Goal: Task Accomplishment & Management: Complete application form

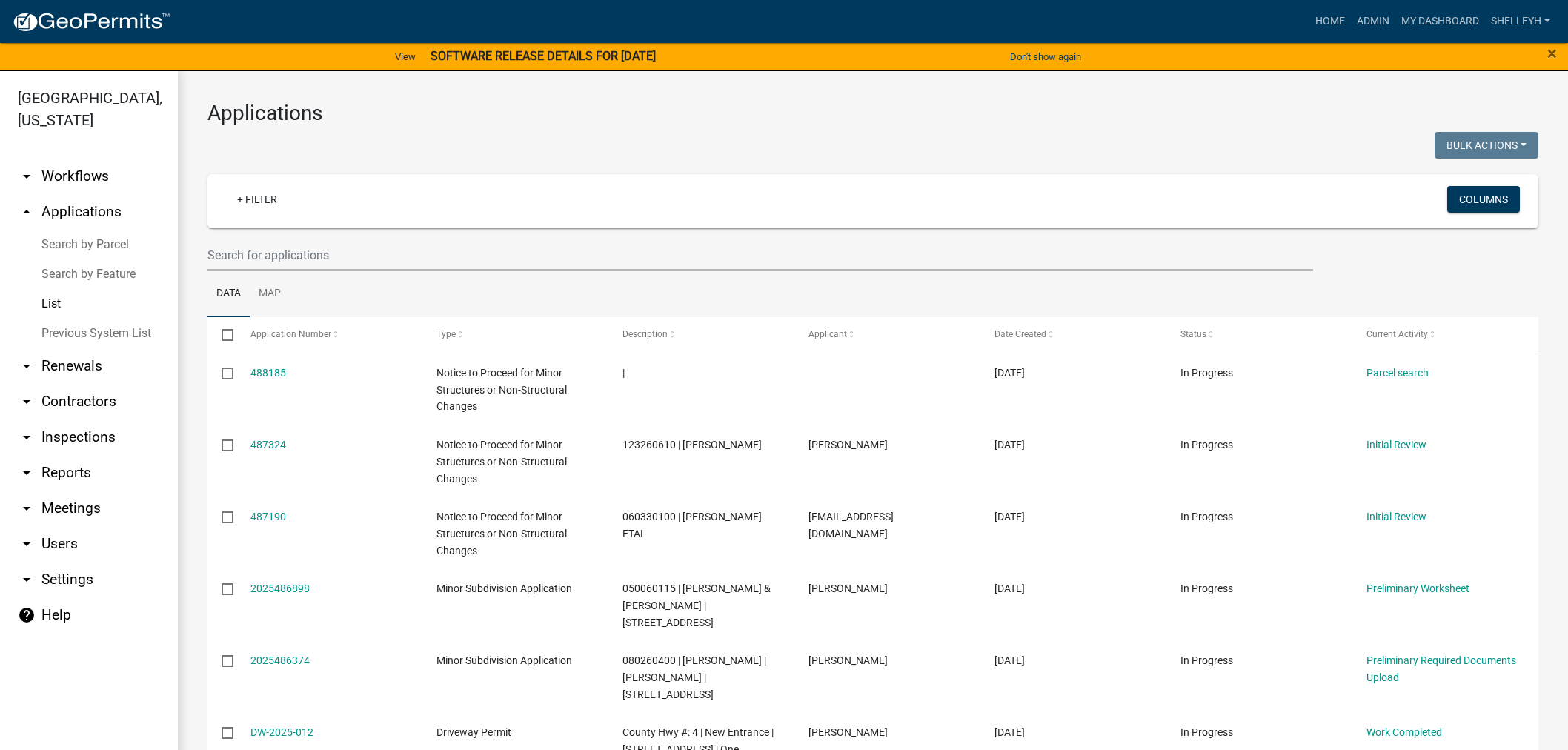
select select "1: 25"
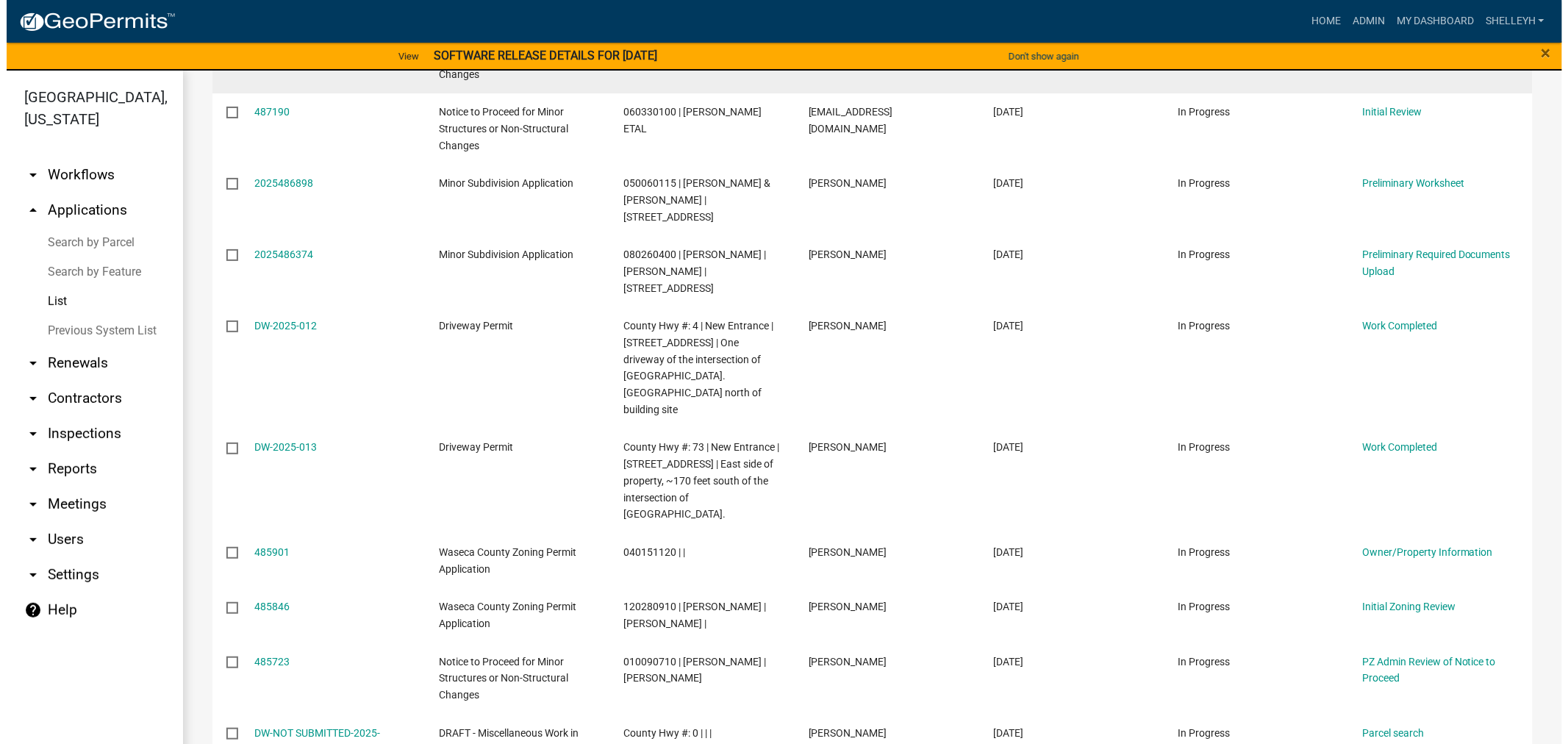
scroll to position [408, 0]
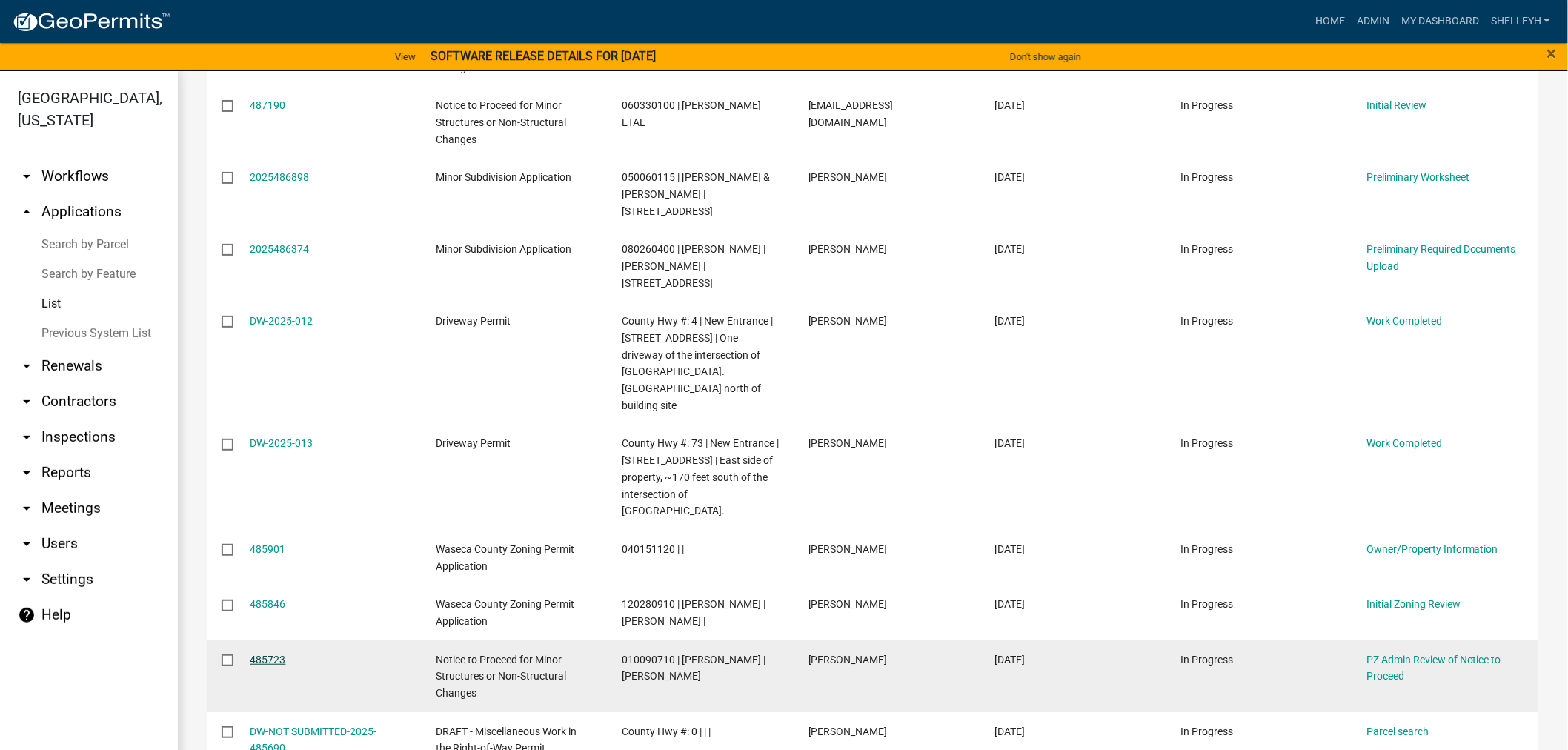
click at [265, 654] on link "485723" at bounding box center [268, 659] width 35 height 12
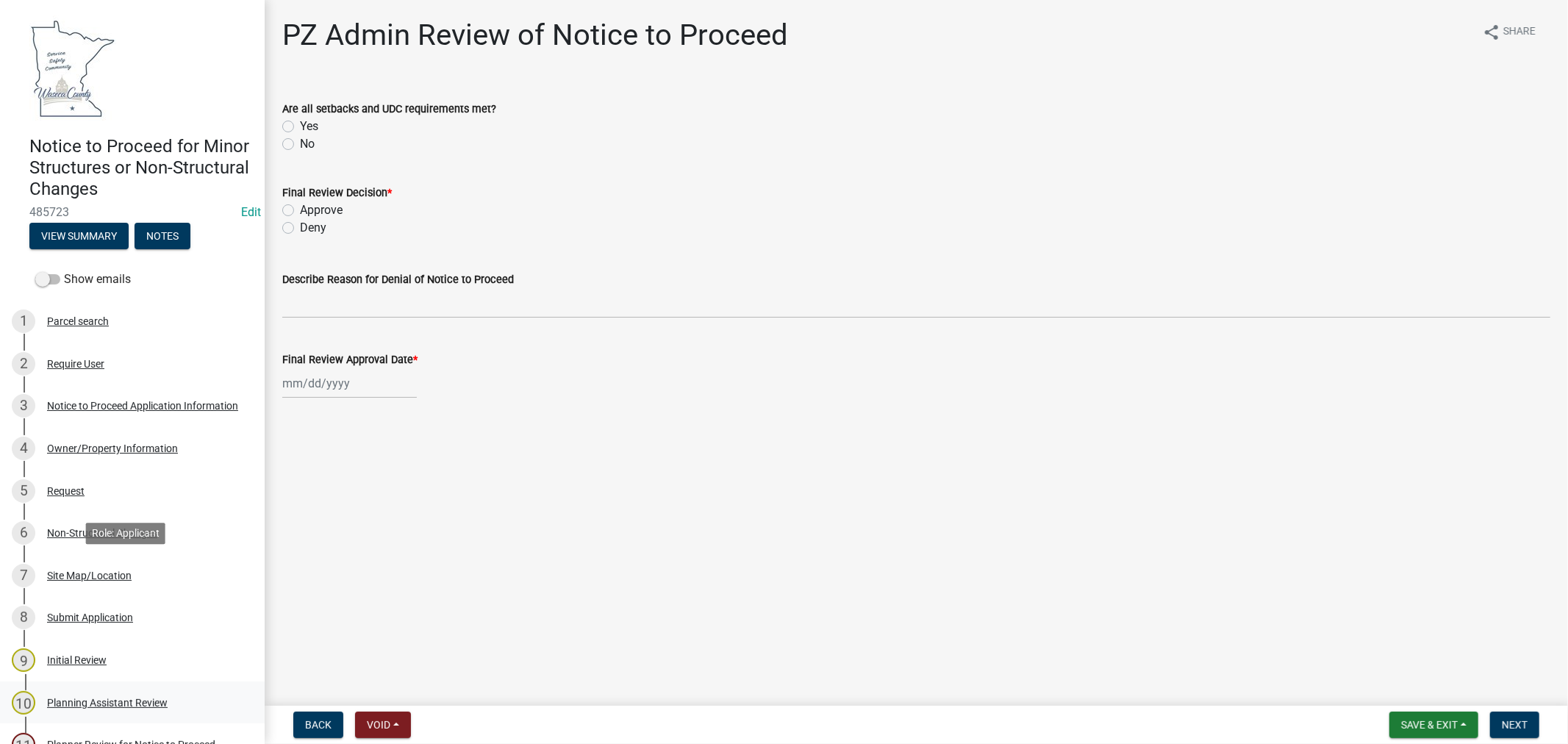
scroll to position [112, 0]
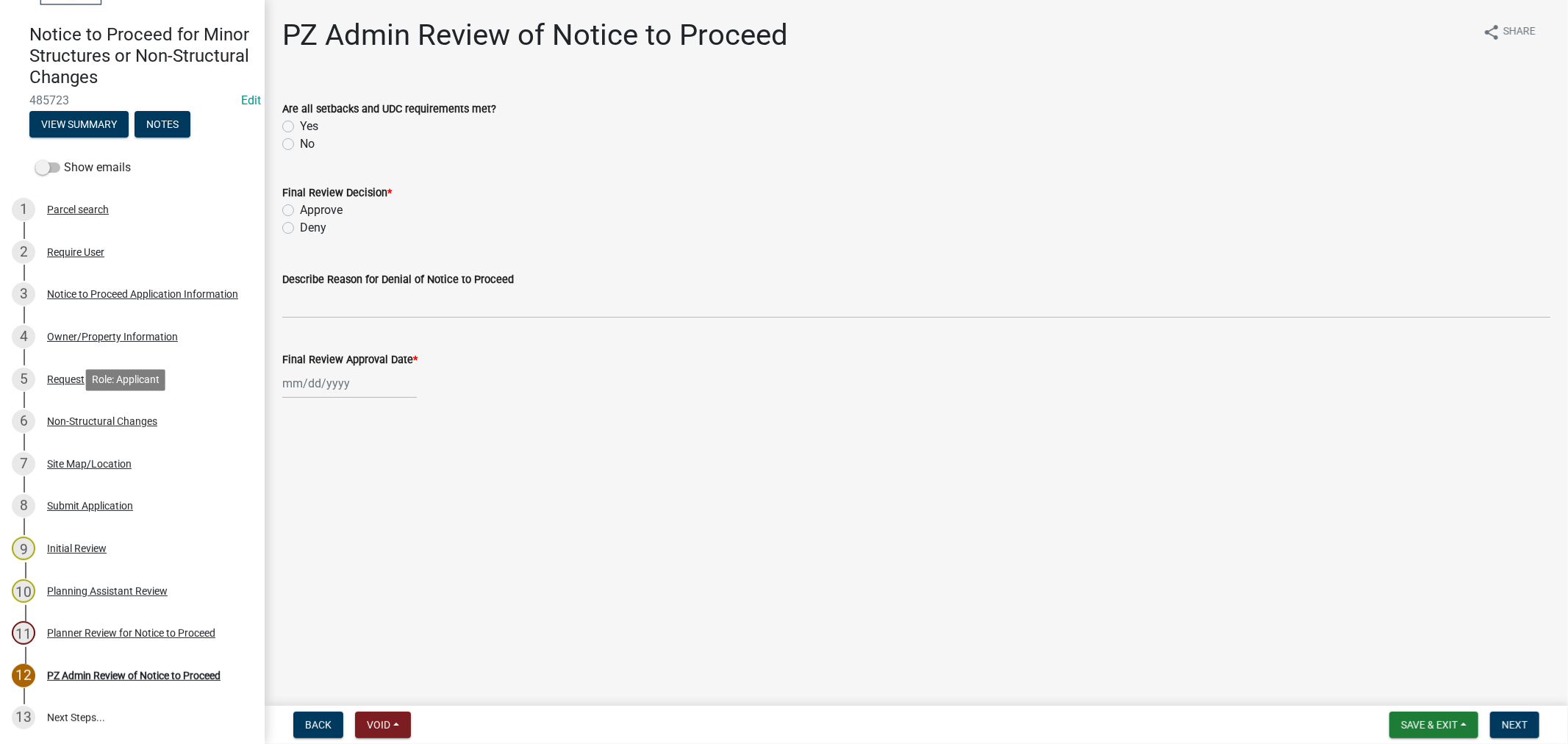
click at [86, 419] on div "Non-Structural Changes" at bounding box center [102, 421] width 110 height 11
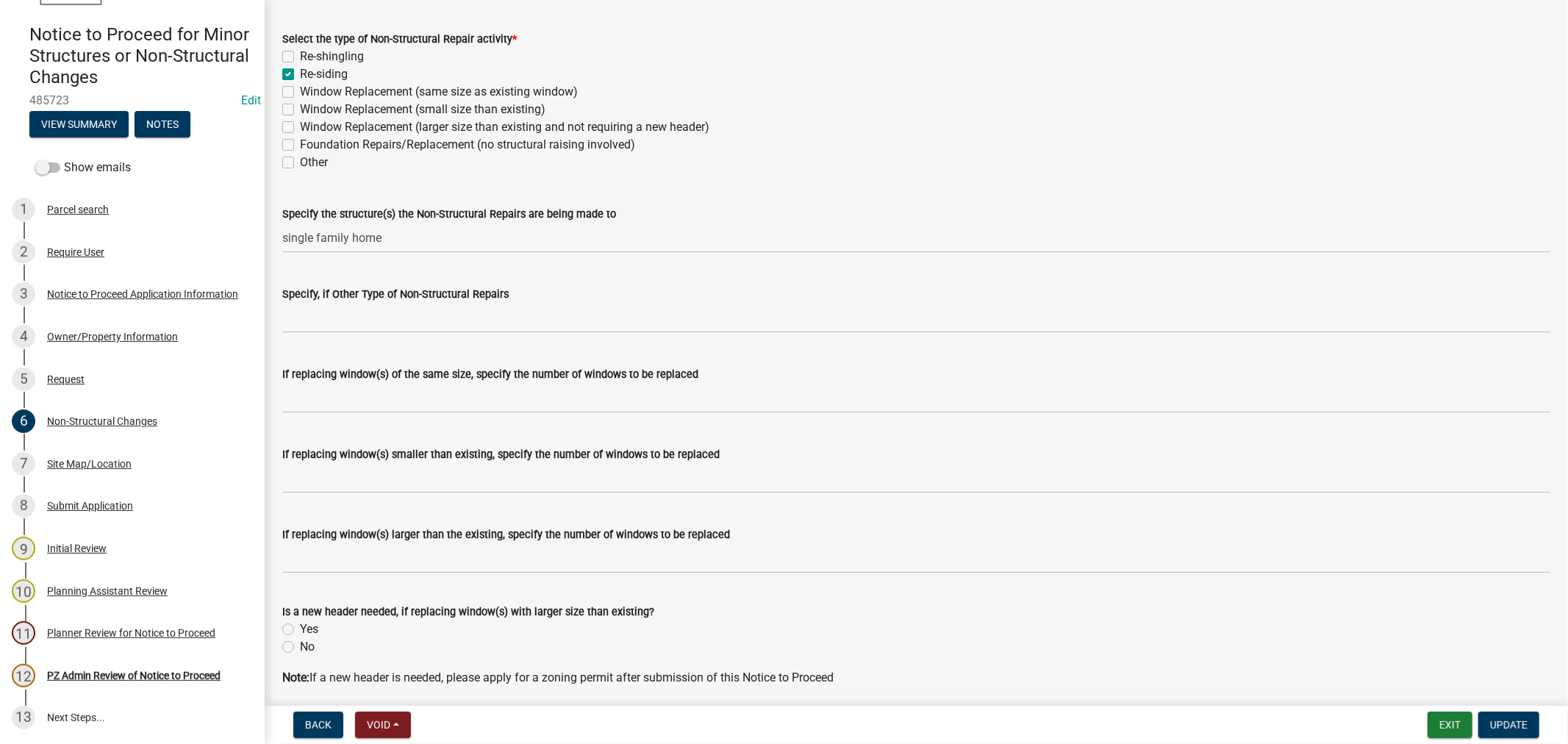
scroll to position [126, 0]
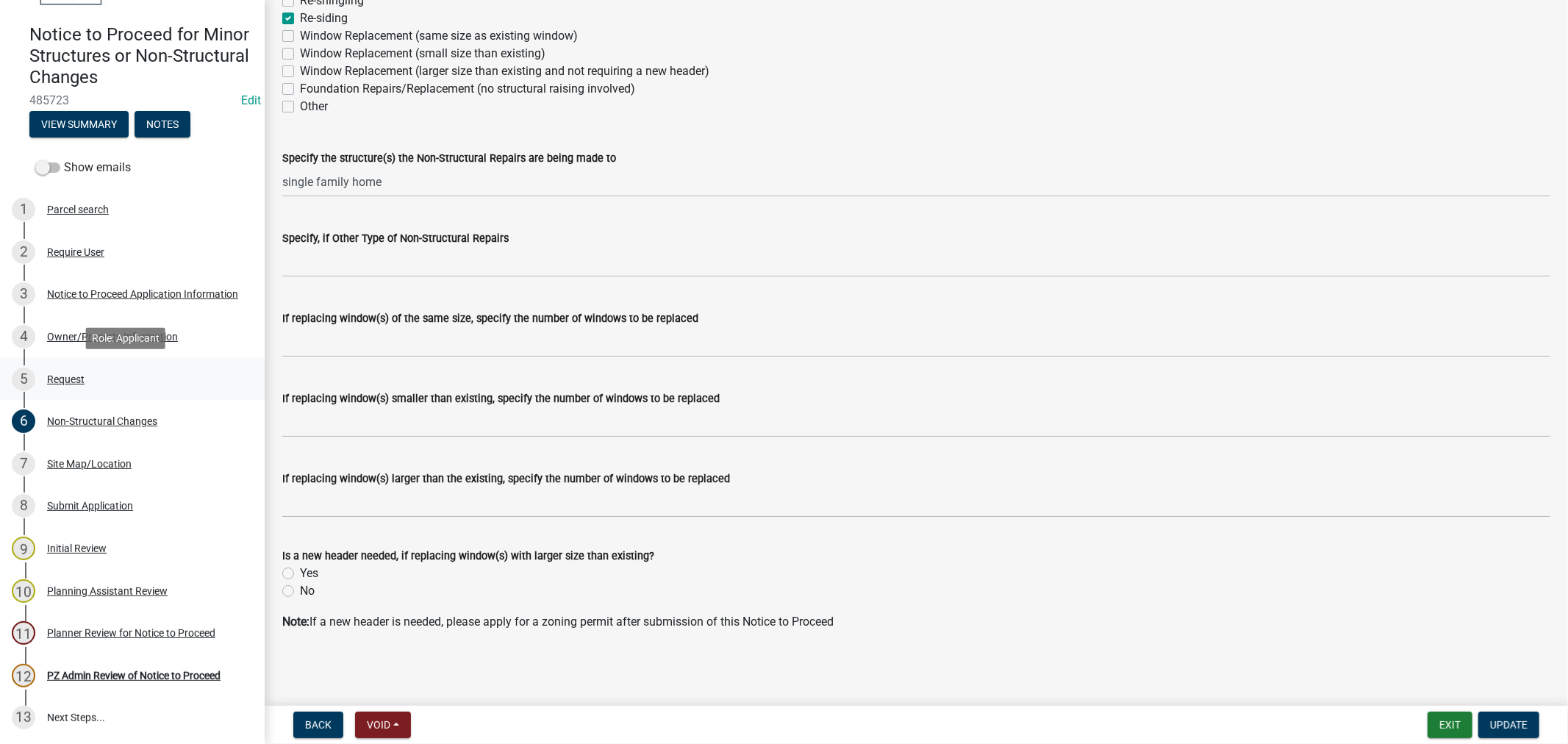
click at [61, 376] on div "Request" at bounding box center [66, 379] width 38 height 11
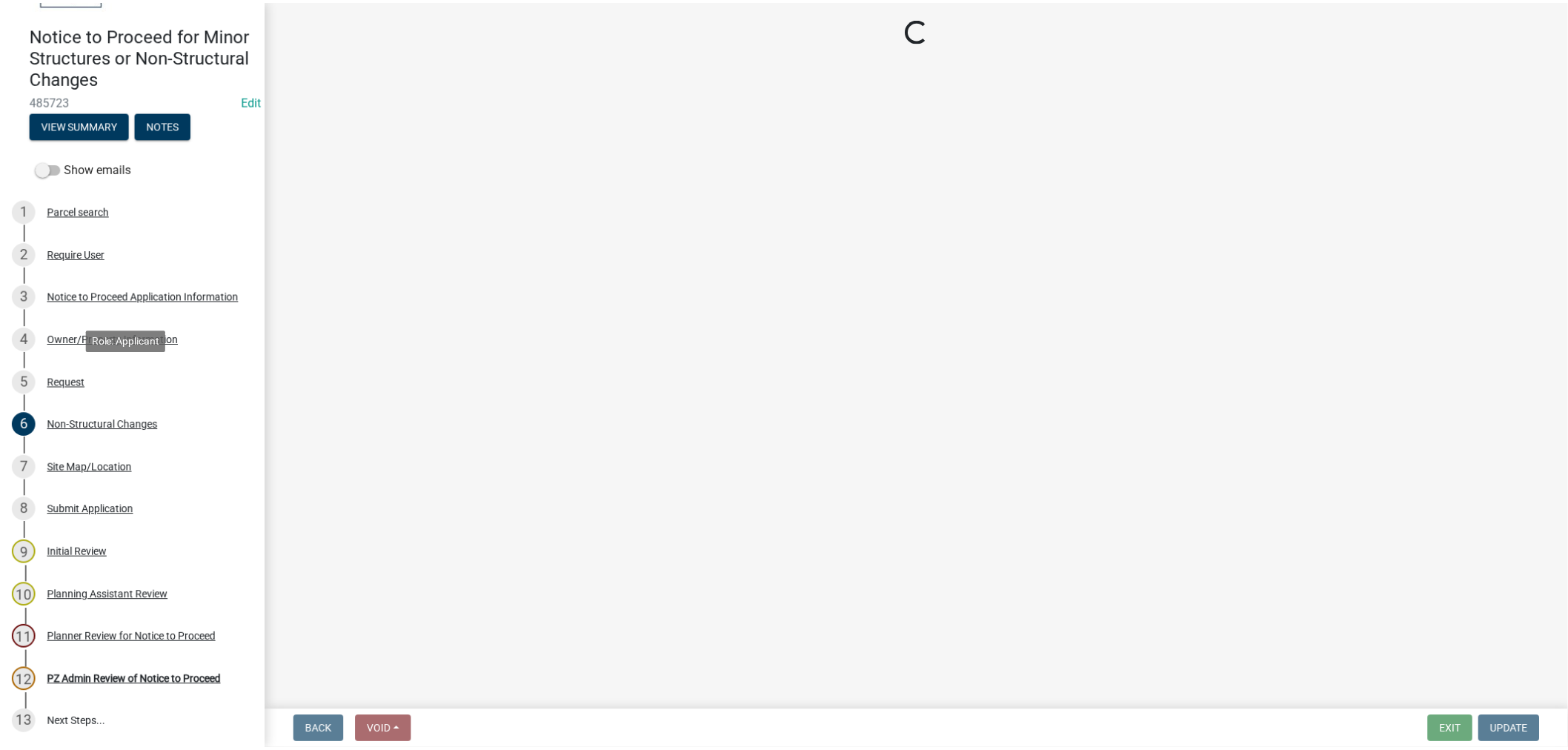
scroll to position [0, 0]
click at [70, 378] on div "Request" at bounding box center [67, 382] width 38 height 11
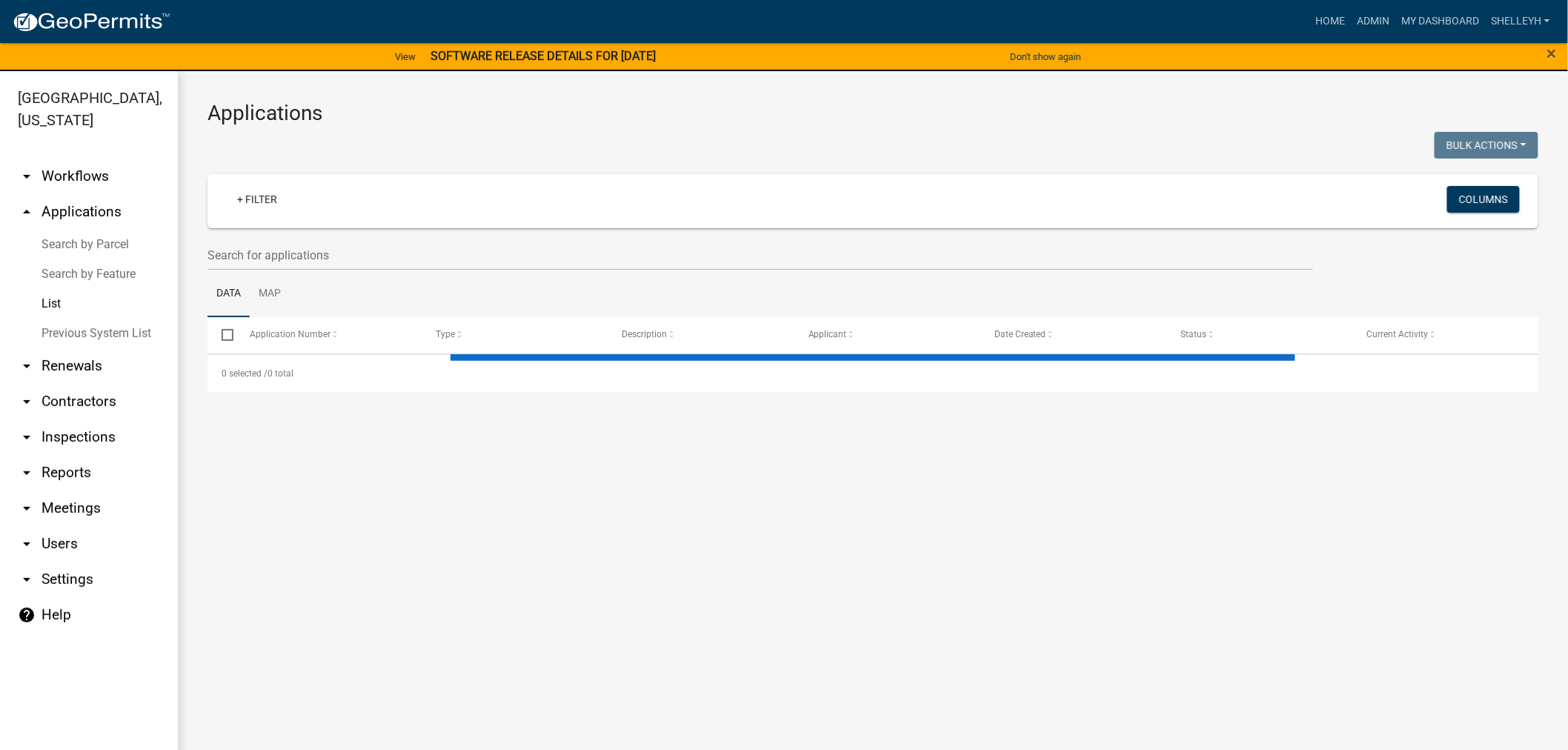
select select "1: 25"
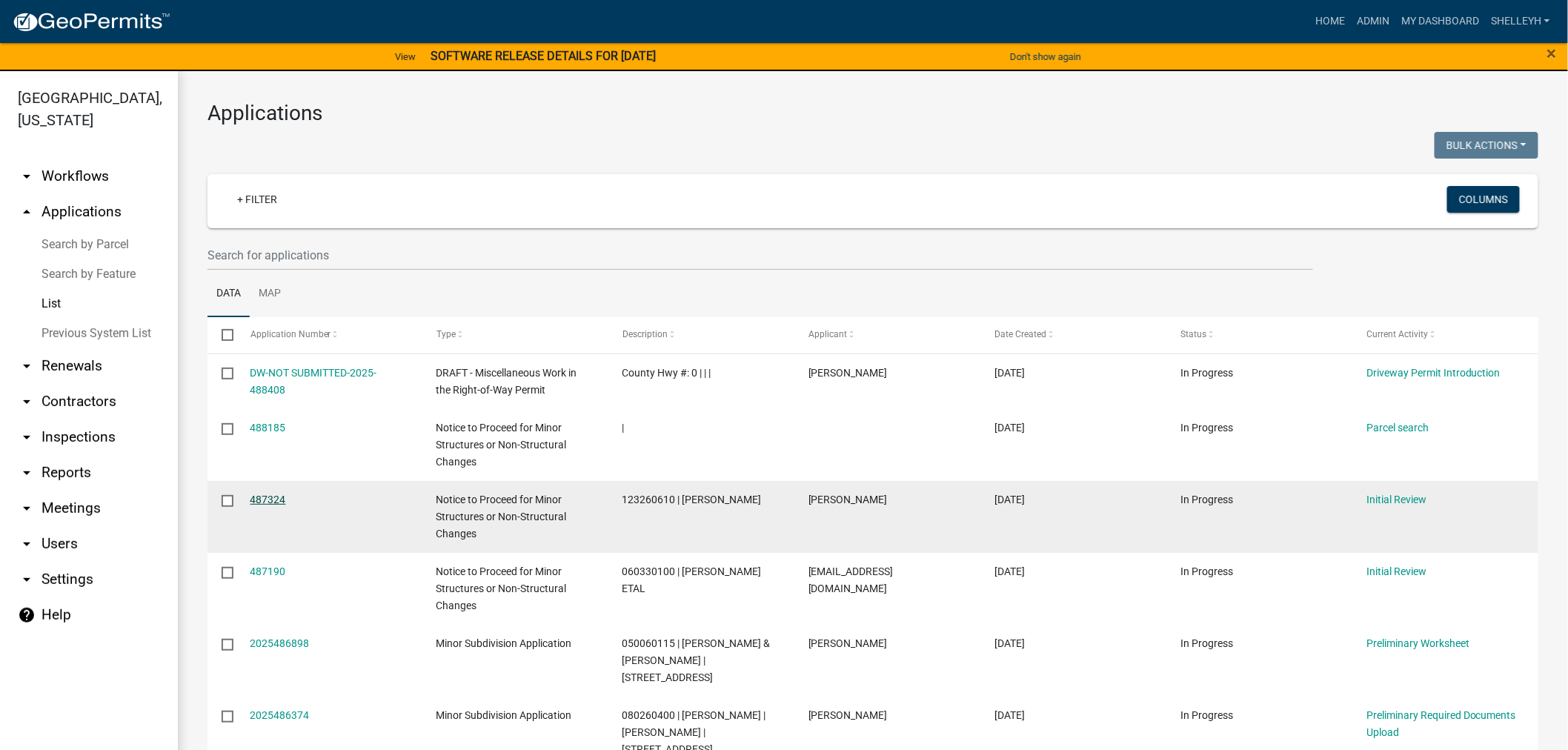
click at [265, 499] on link "487324" at bounding box center [268, 499] width 35 height 12
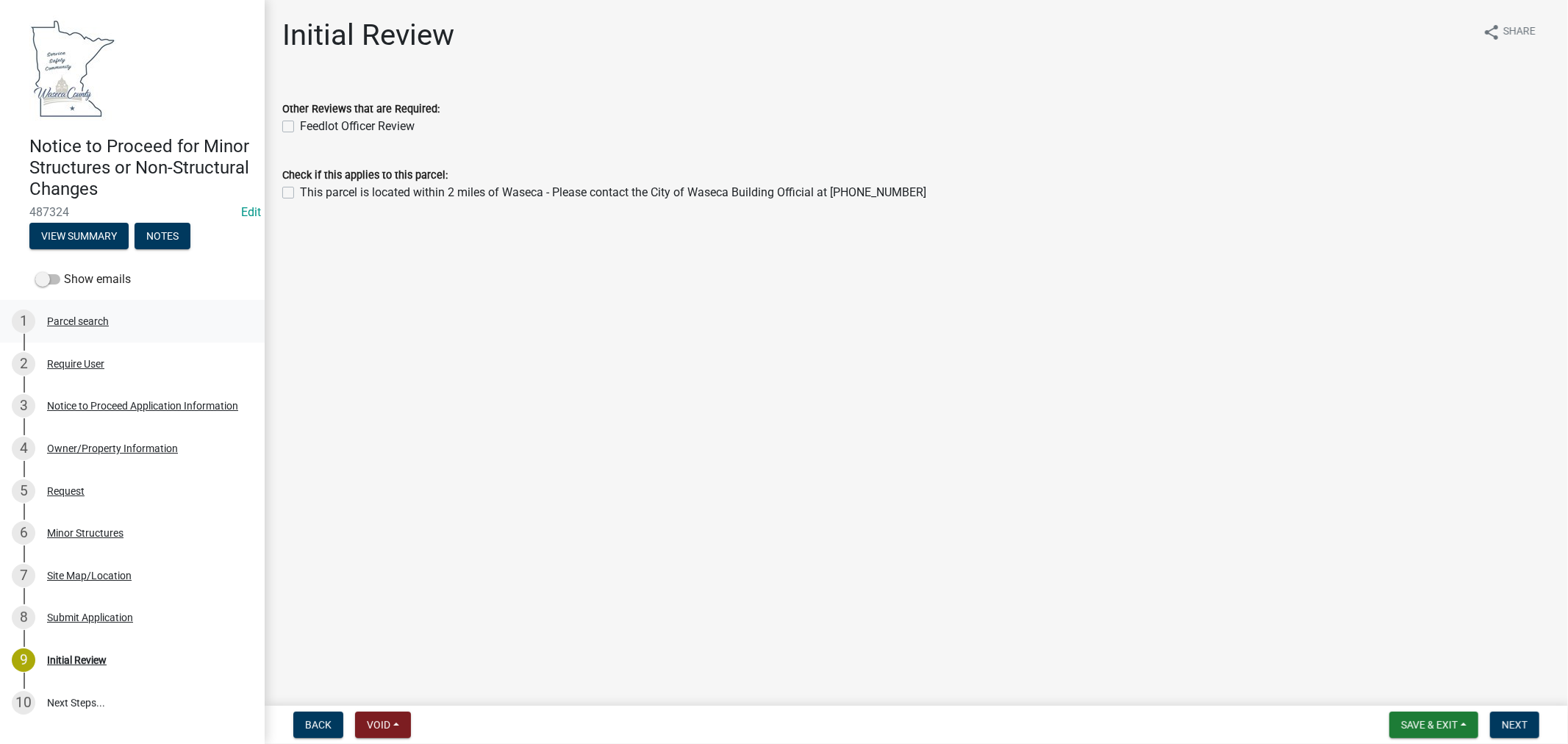
click at [71, 327] on div "1 Parcel search" at bounding box center [126, 321] width 230 height 24
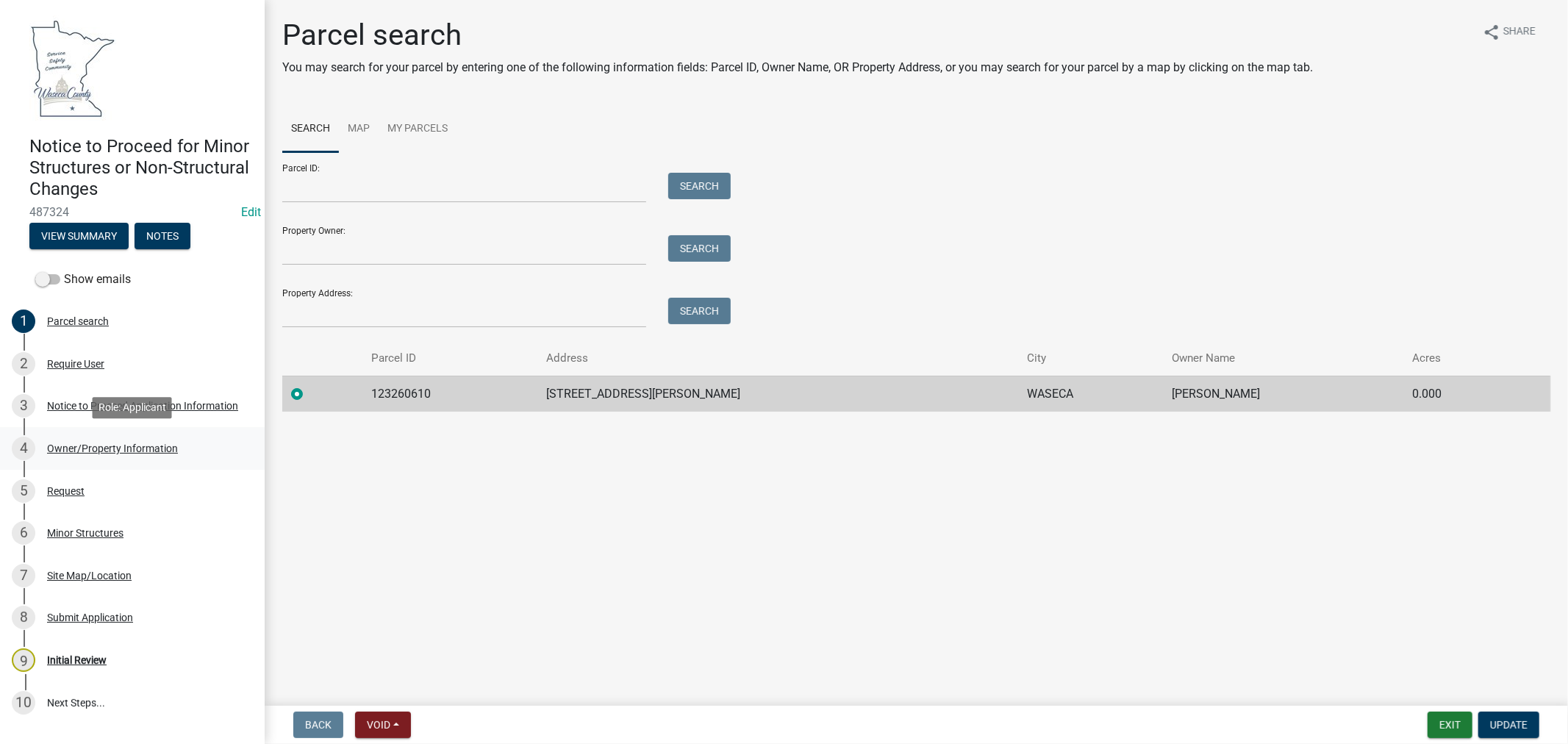
click at [96, 444] on div "Owner/Property Information" at bounding box center [113, 448] width 131 height 11
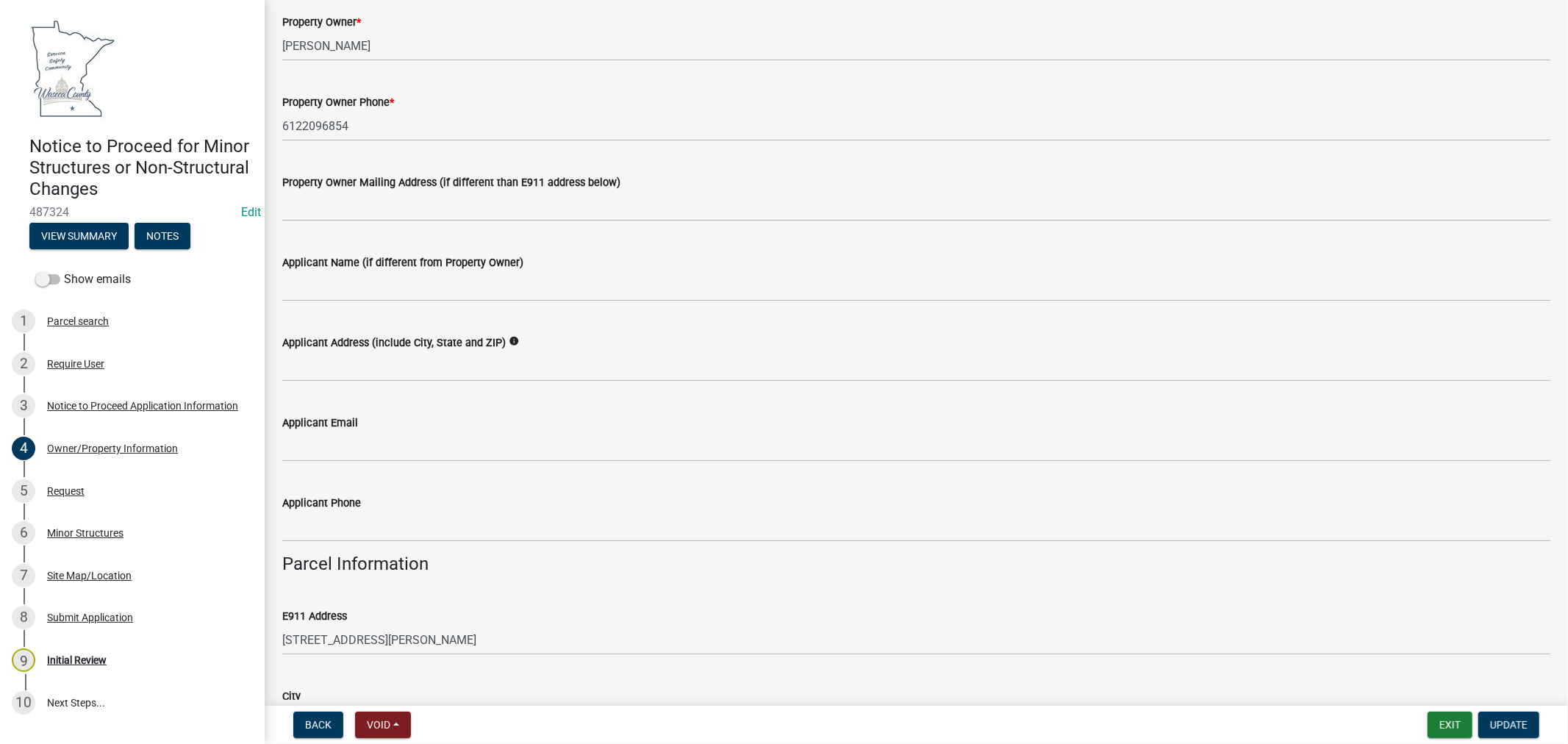
scroll to position [163, 0]
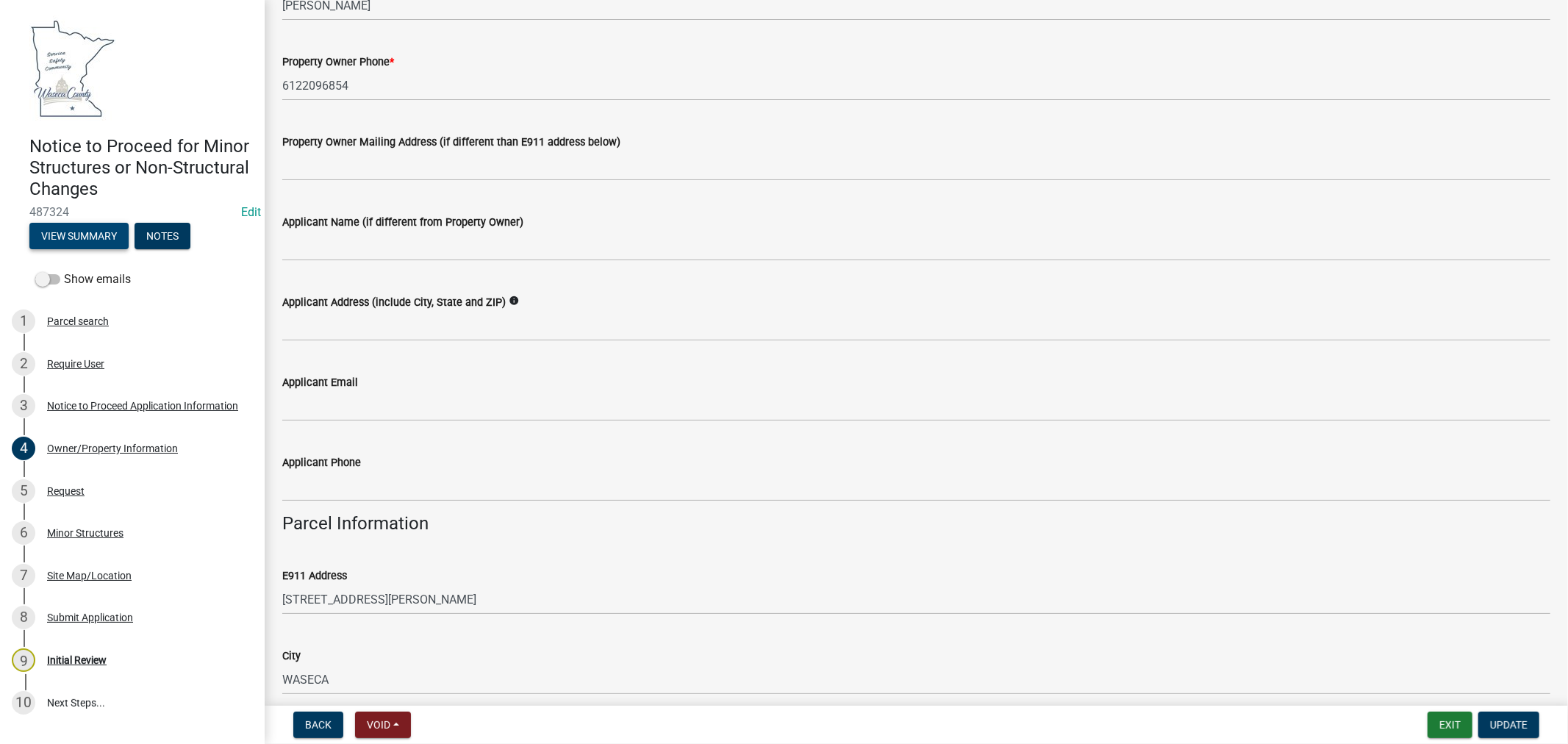
click at [83, 235] on button "View Summary" at bounding box center [78, 236] width 99 height 26
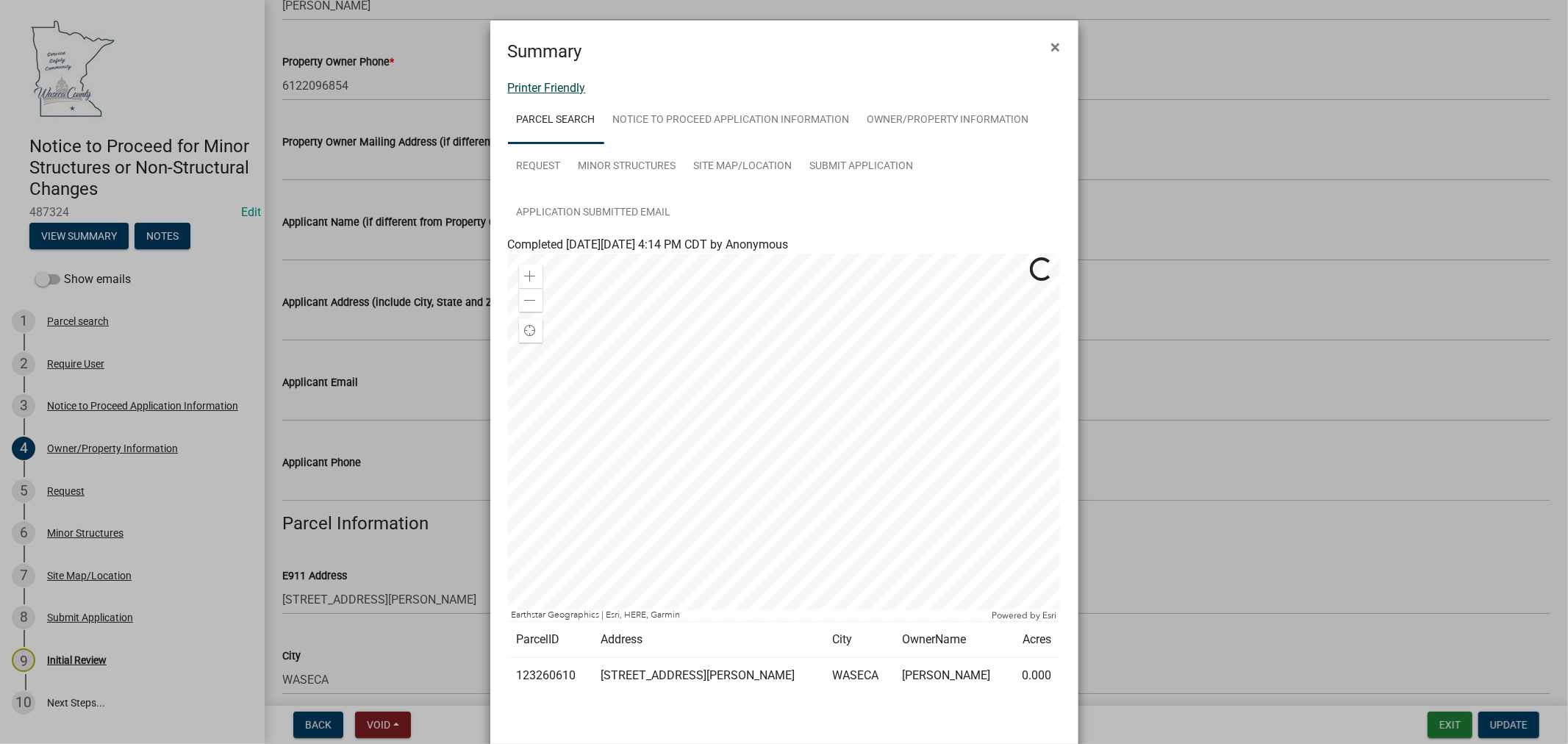
click at [569, 83] on link "Printer Friendly" at bounding box center [547, 87] width 78 height 14
click at [1053, 40] on span "×" at bounding box center [1057, 47] width 10 height 20
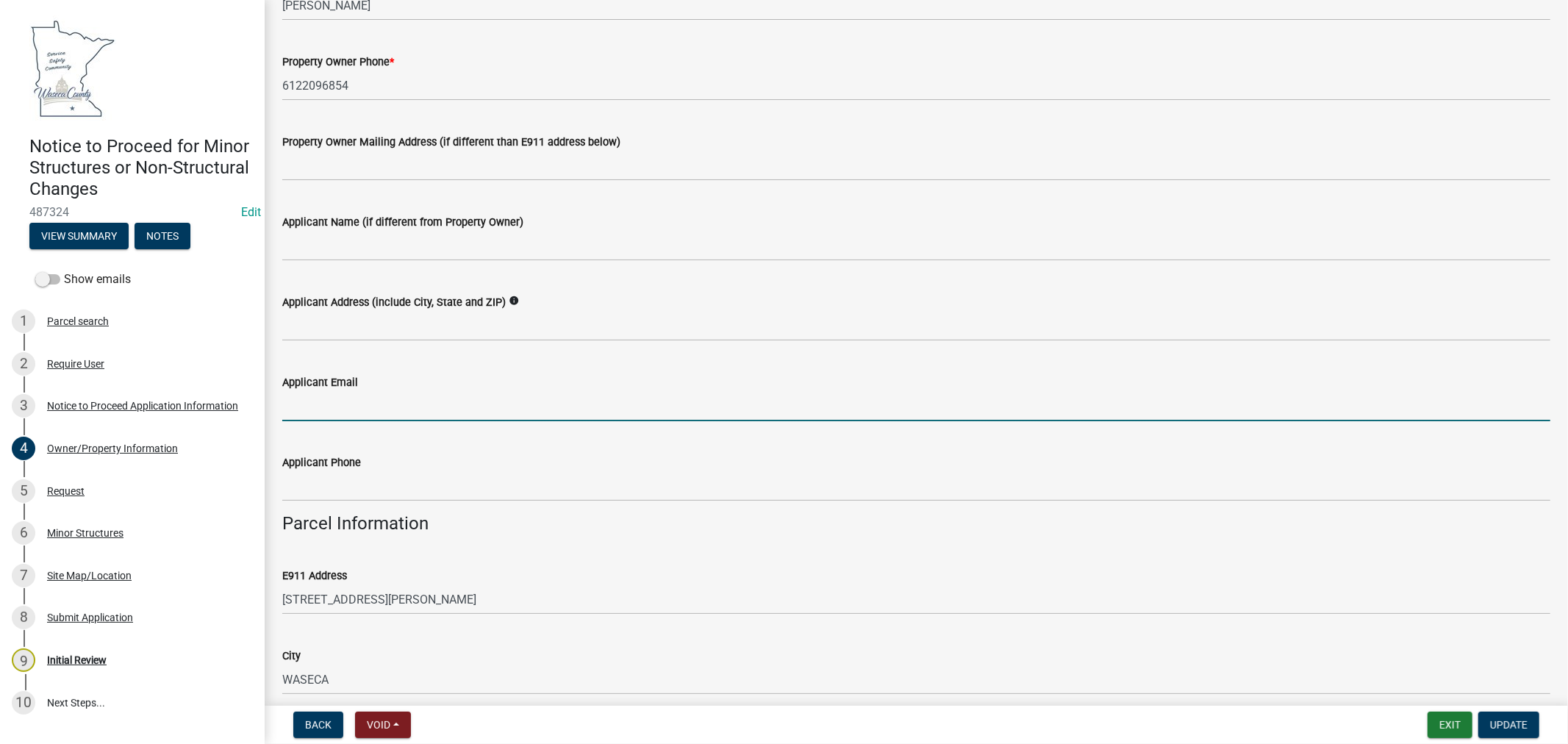
click at [356, 400] on input "Applicant Email" at bounding box center [917, 406] width 1268 height 30
paste input "[EMAIL_ADDRESS][DOMAIN_NAME]"
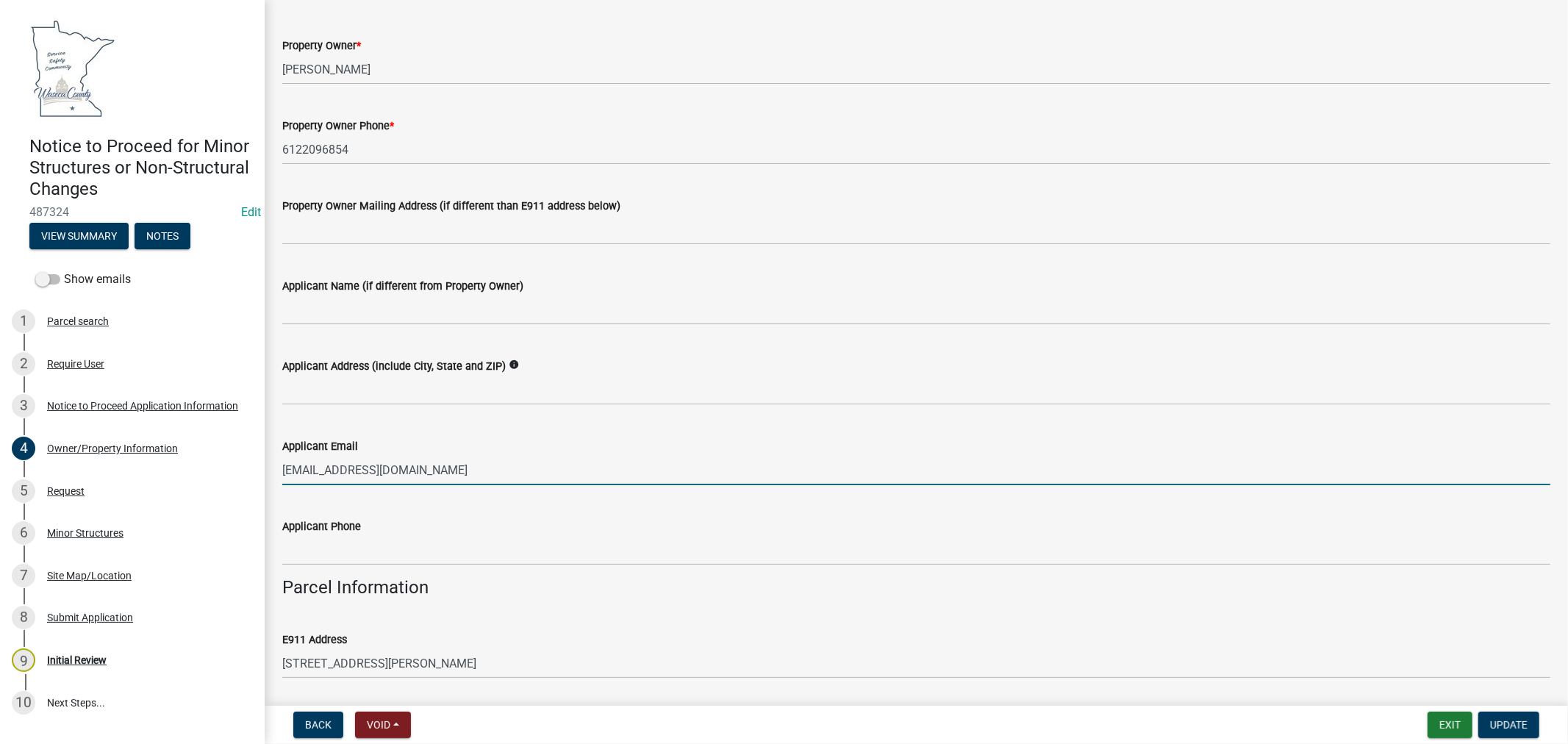
scroll to position [0, 0]
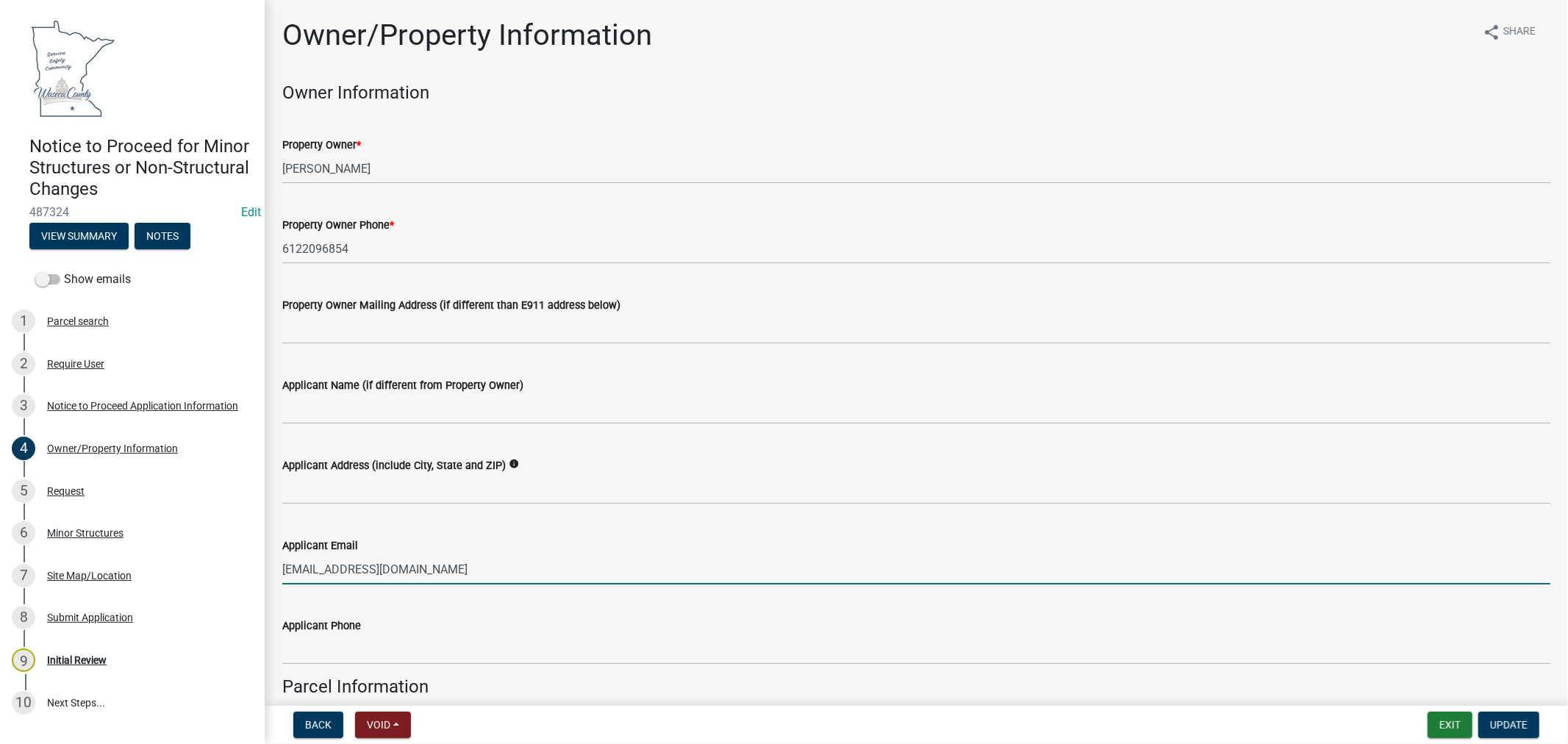
type input "[EMAIL_ADDRESS][DOMAIN_NAME]"
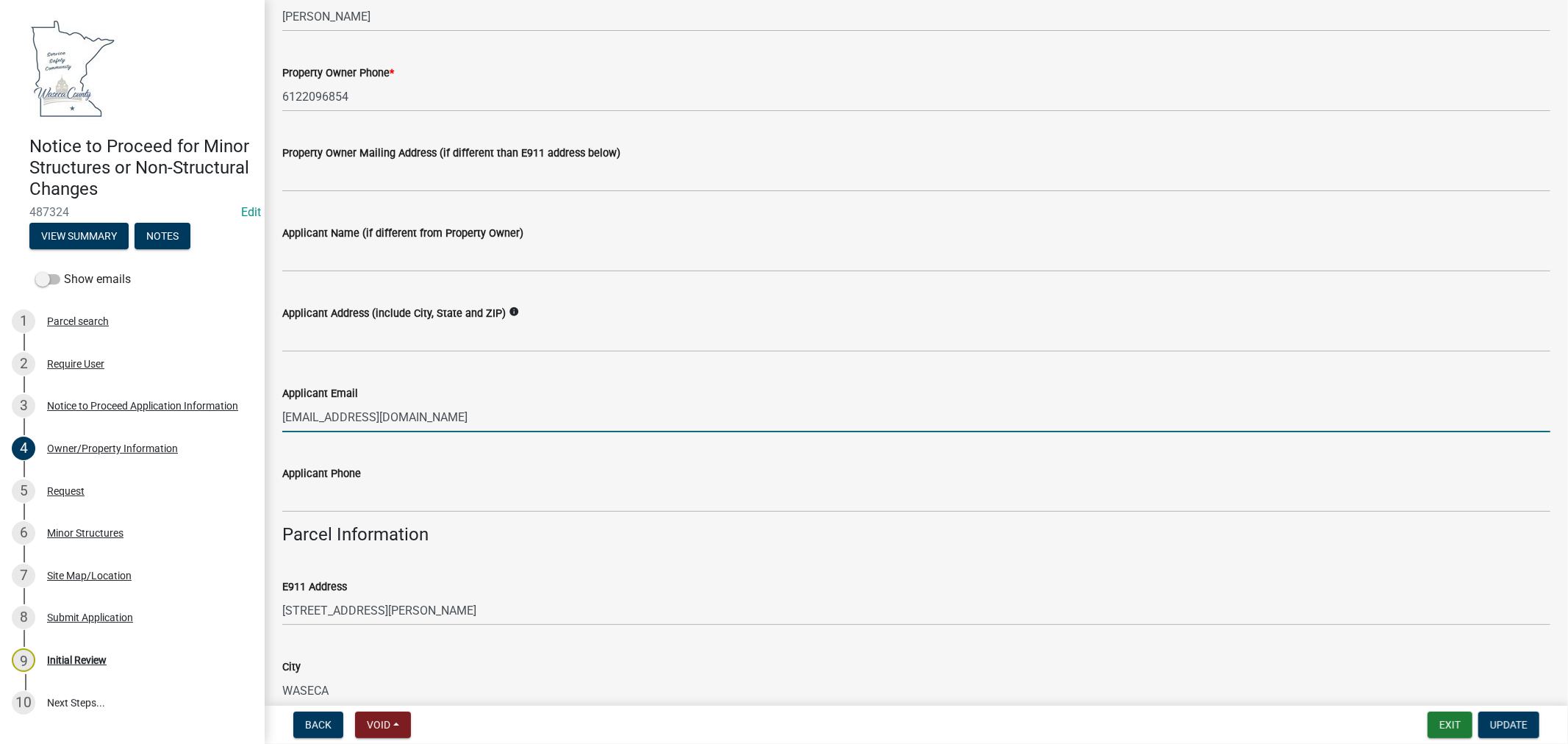
scroll to position [163, 0]
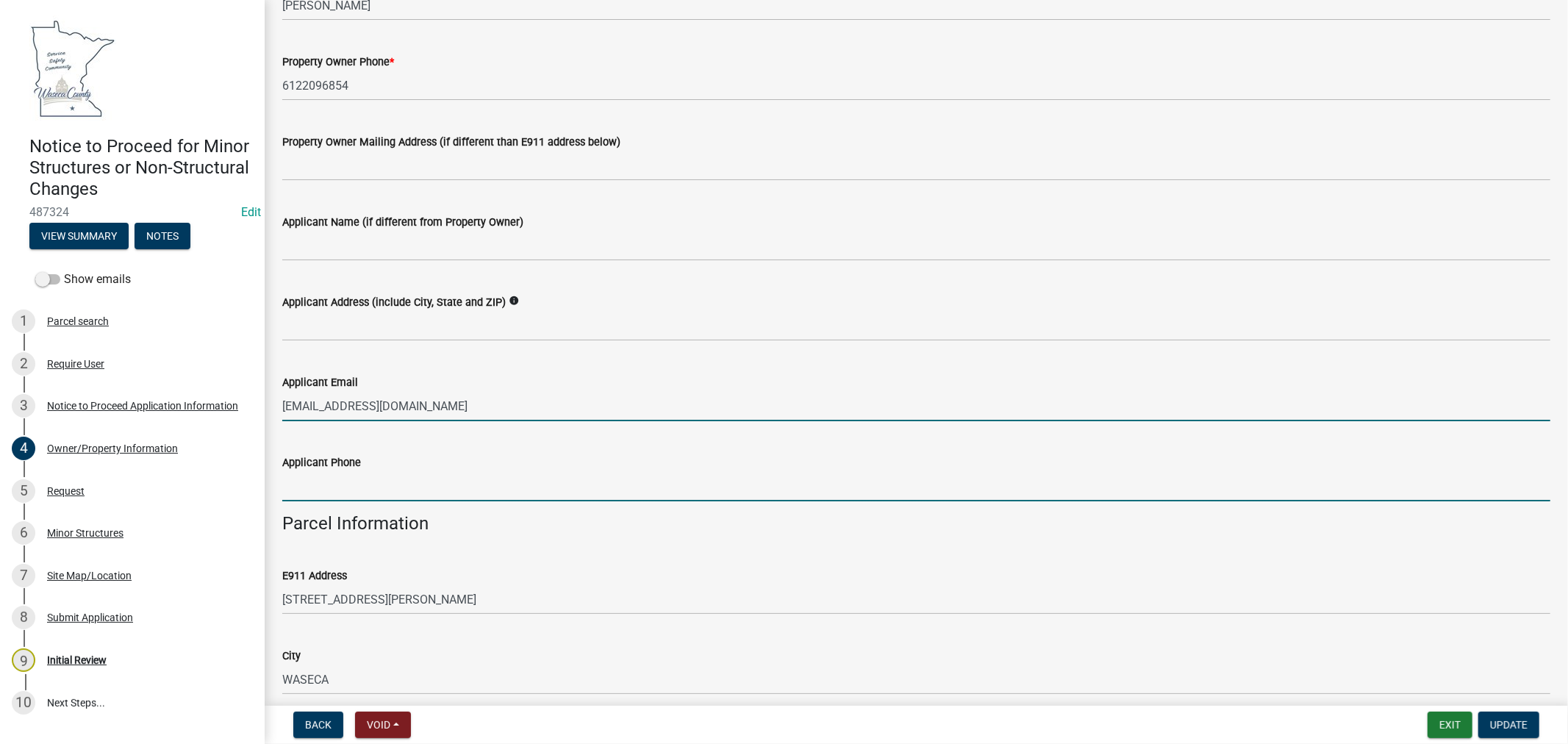
click at [313, 486] on input "Applicant Phone" at bounding box center [917, 486] width 1268 height 30
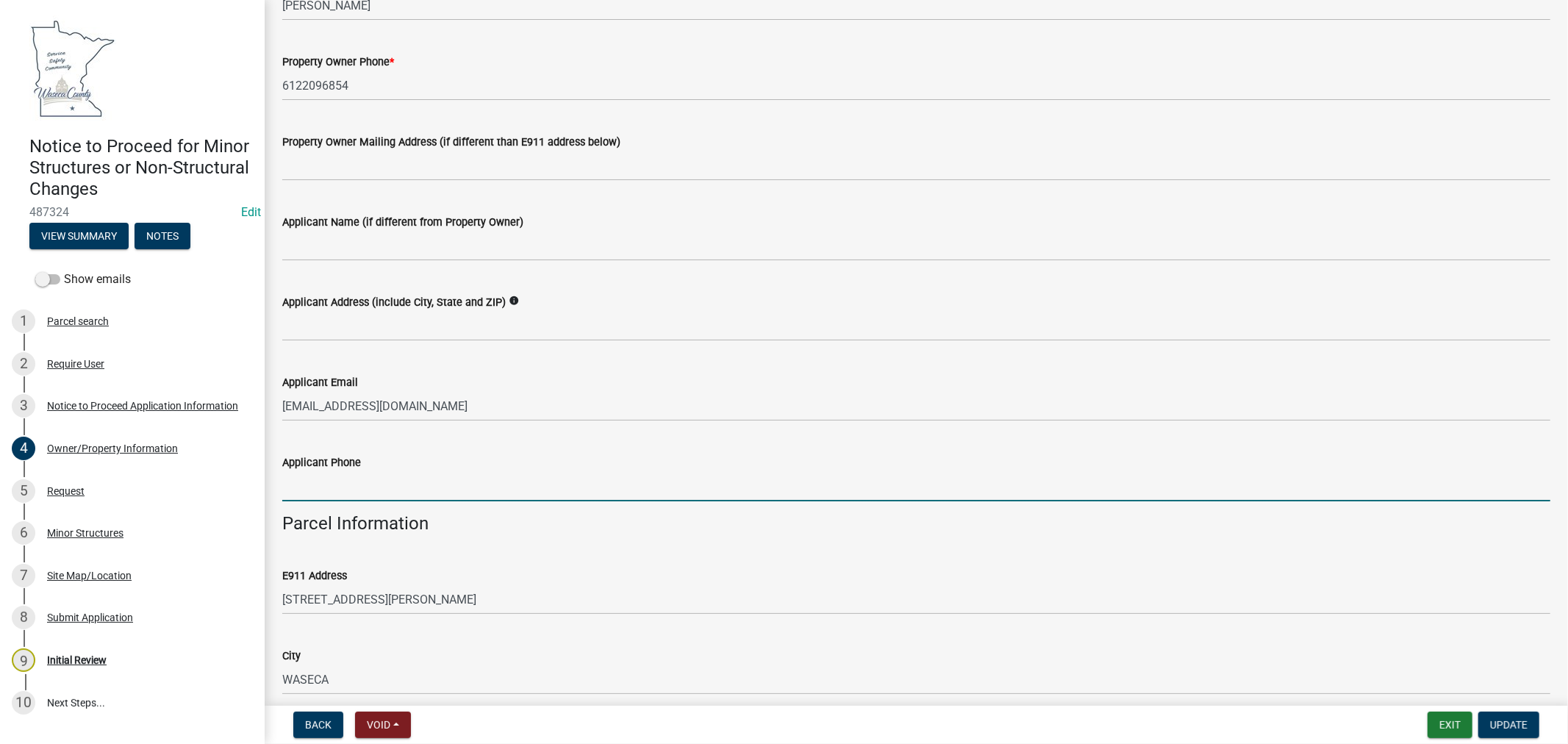
paste input "6122096854"
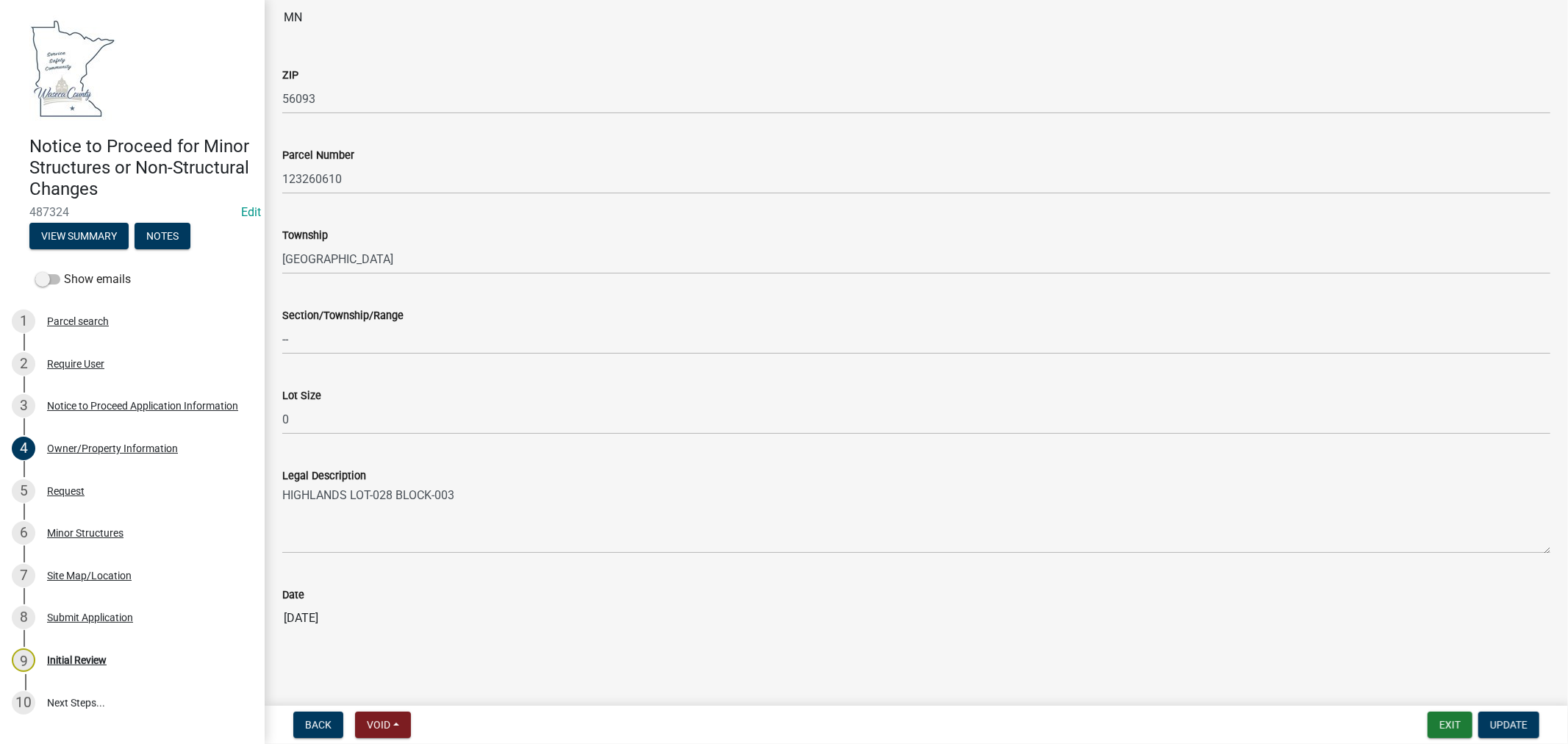
scroll to position [907, 0]
type input "6122096854"
click at [1522, 731] on button "Update" at bounding box center [1509, 724] width 61 height 26
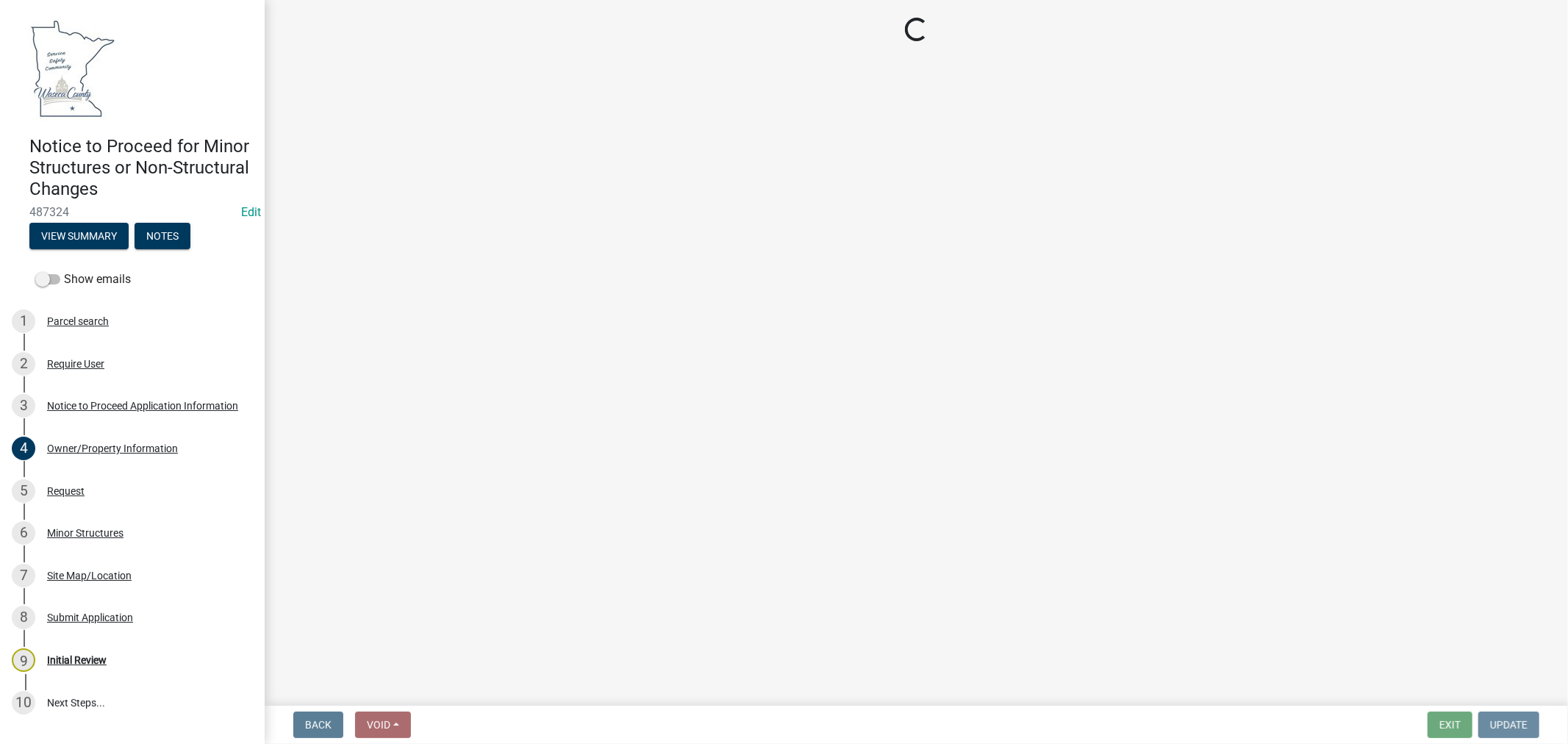
scroll to position [0, 0]
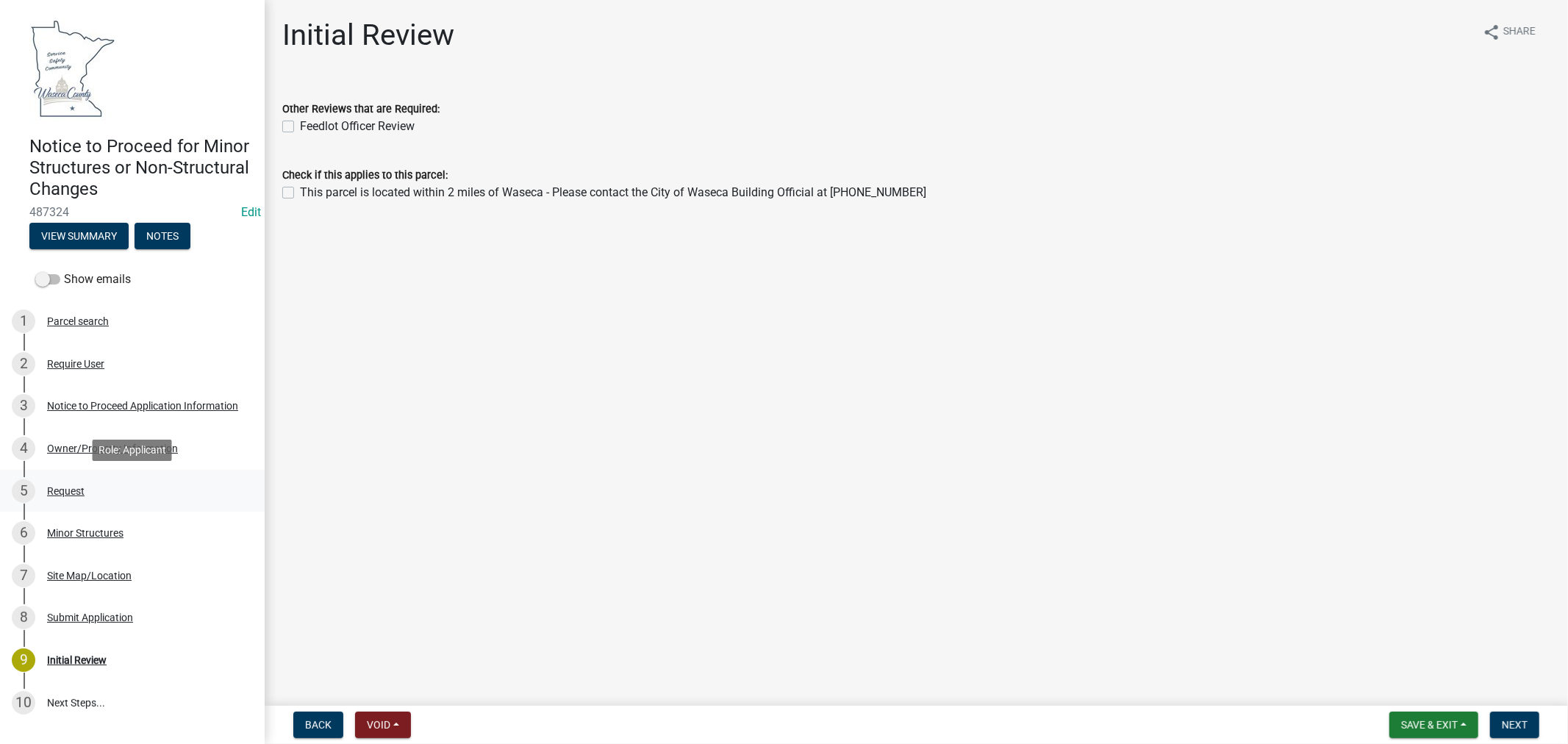
click at [56, 488] on div "Request" at bounding box center [66, 491] width 38 height 11
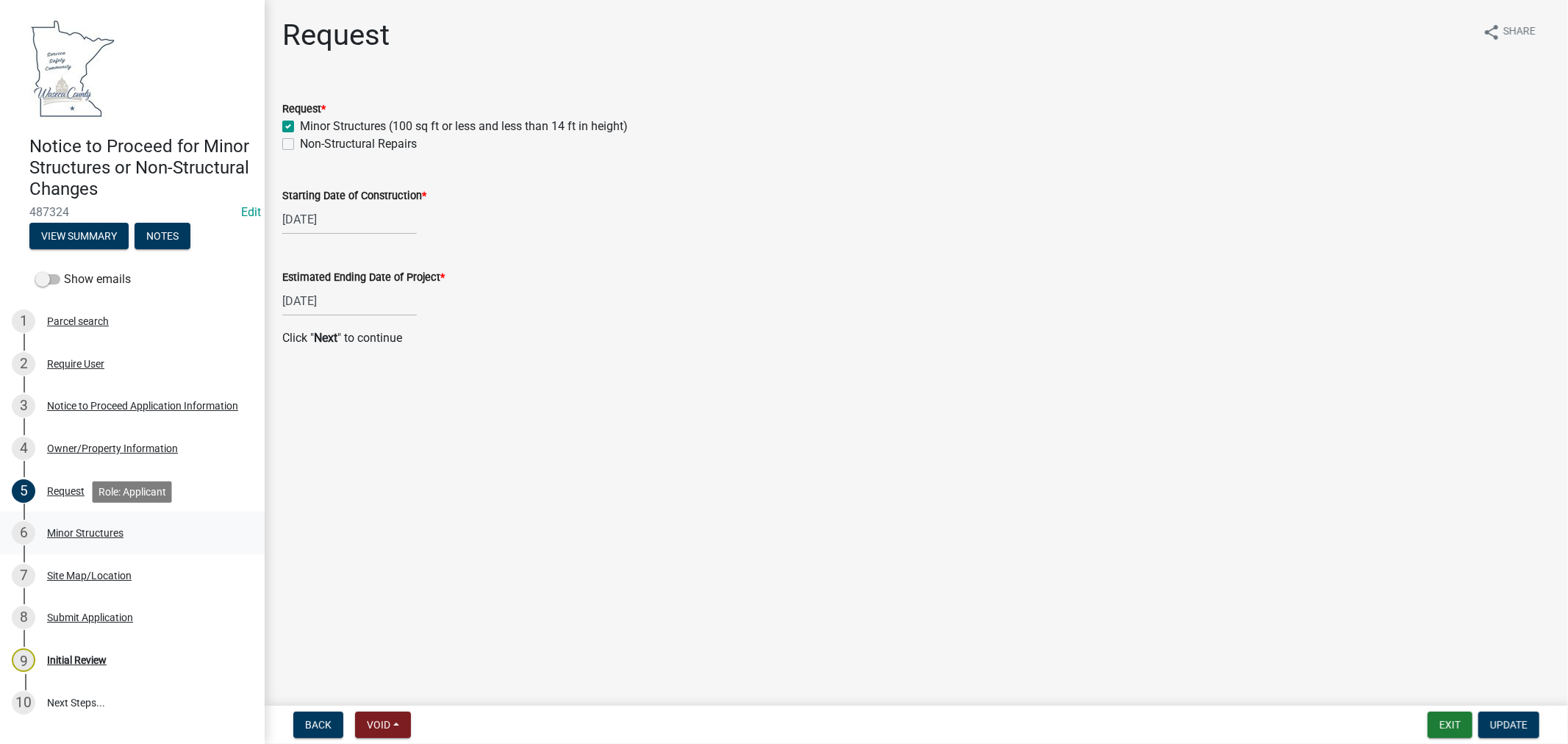
click at [62, 529] on div "Minor Structures" at bounding box center [86, 532] width 77 height 11
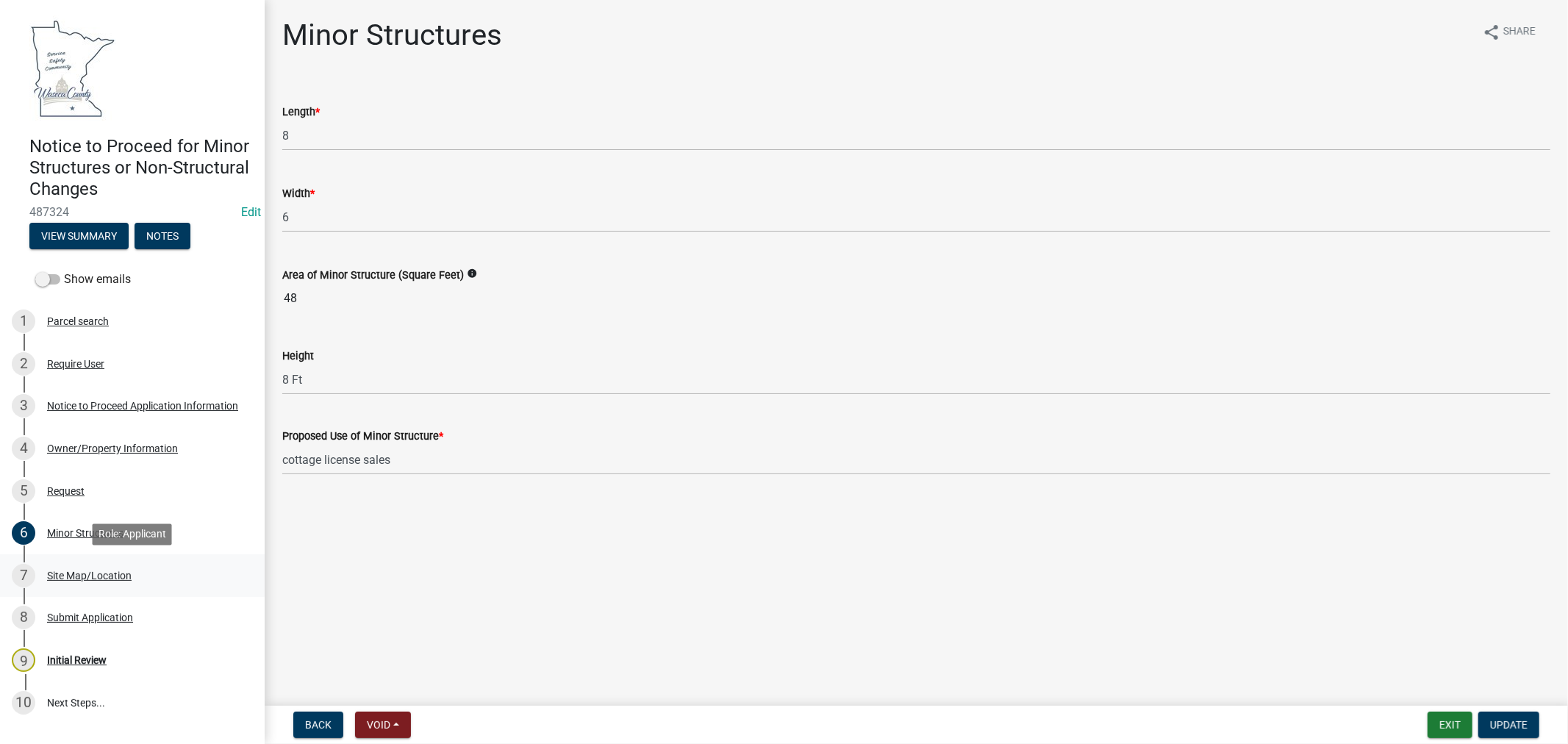
click at [99, 573] on div "Site Map/Location" at bounding box center [89, 575] width 84 height 11
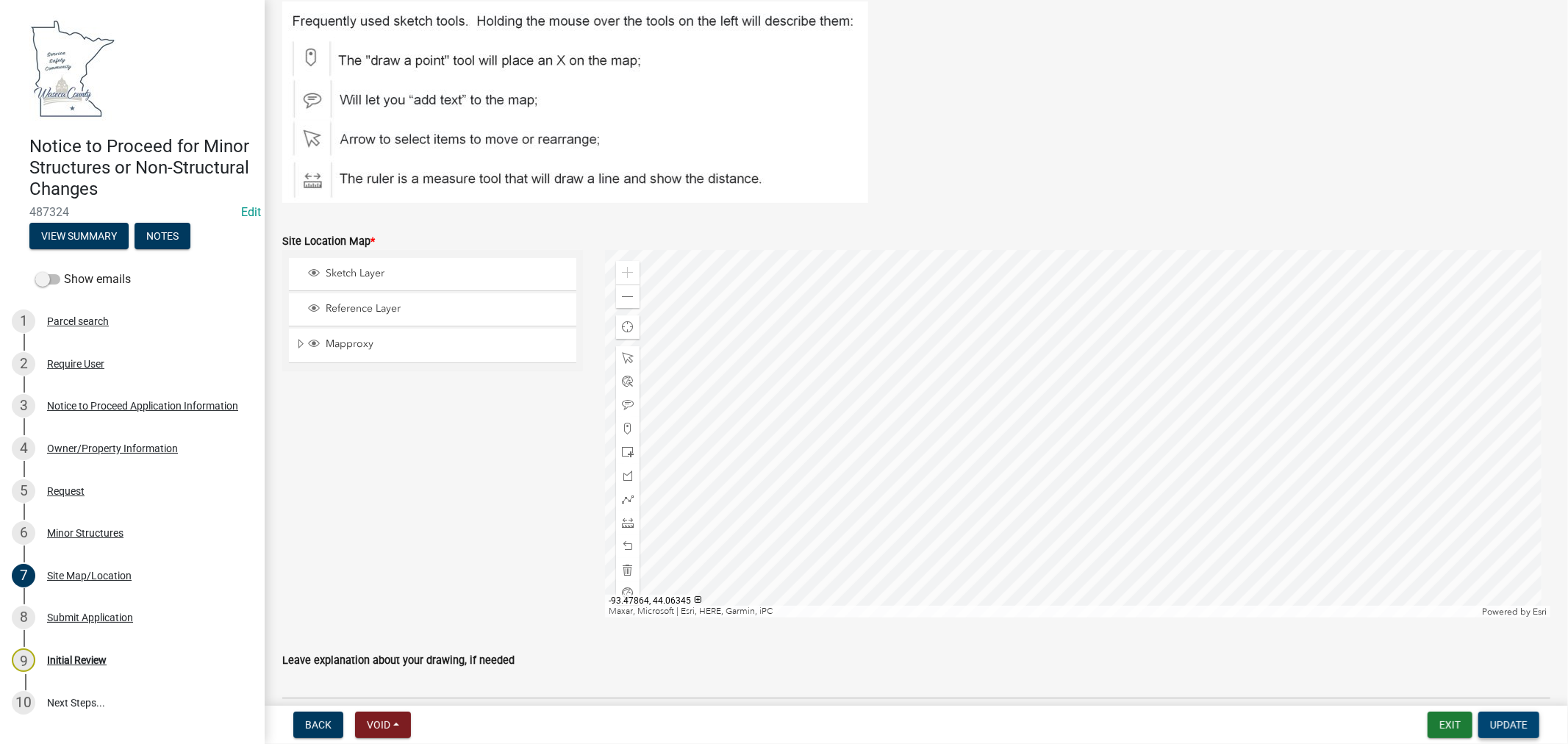
scroll to position [254, 0]
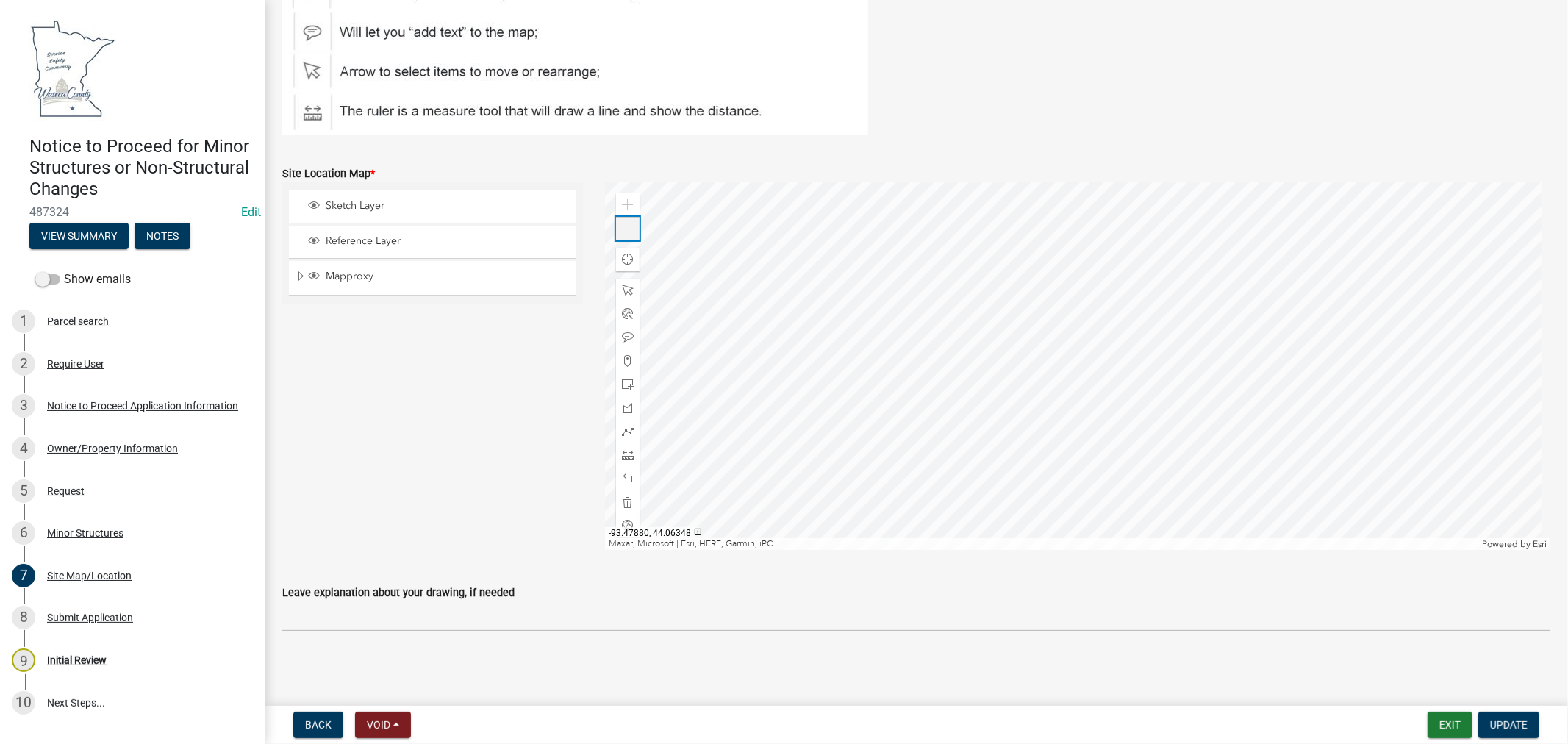
click at [627, 229] on span at bounding box center [628, 229] width 11 height 11
click at [92, 530] on div "Minor Structures" at bounding box center [86, 532] width 77 height 11
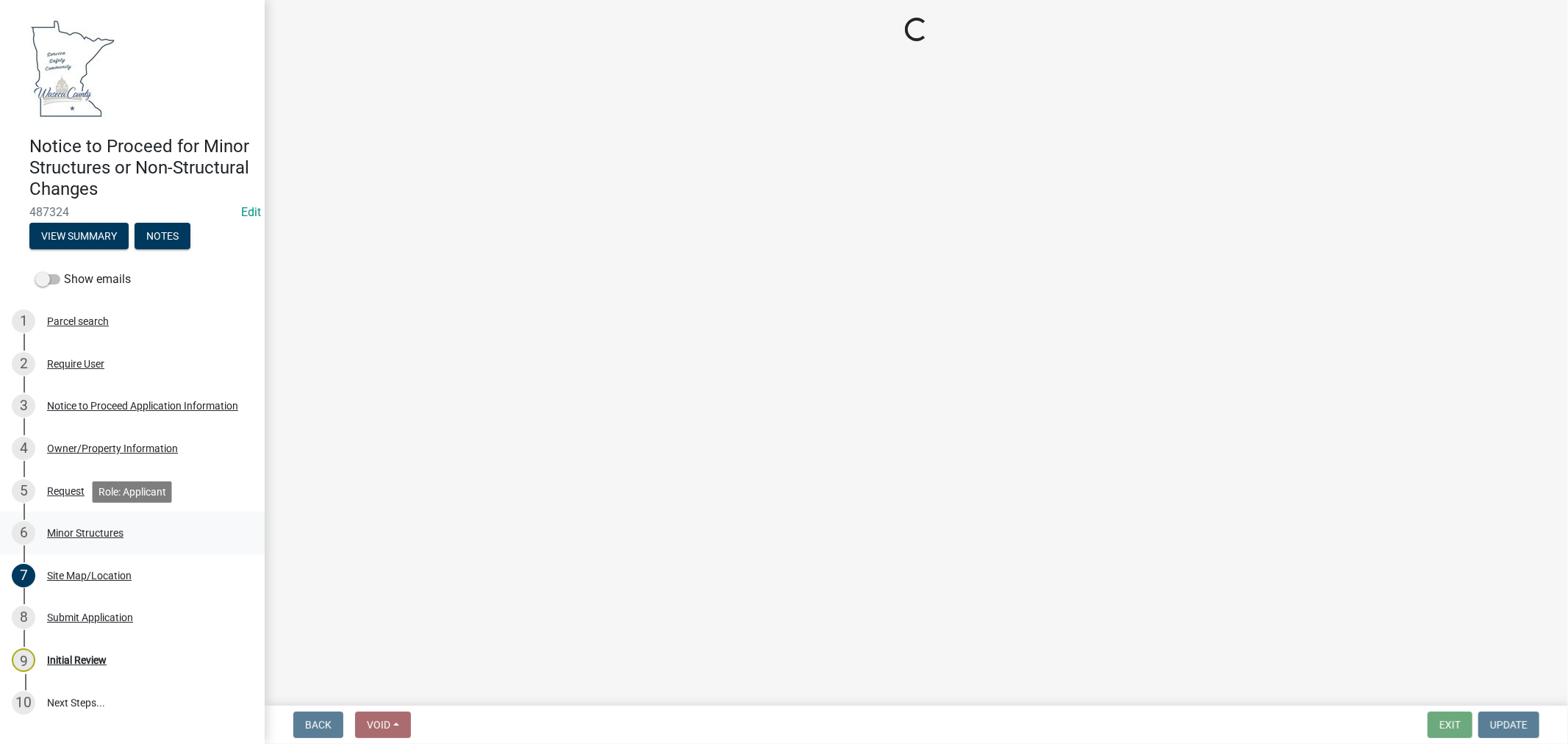
scroll to position [0, 0]
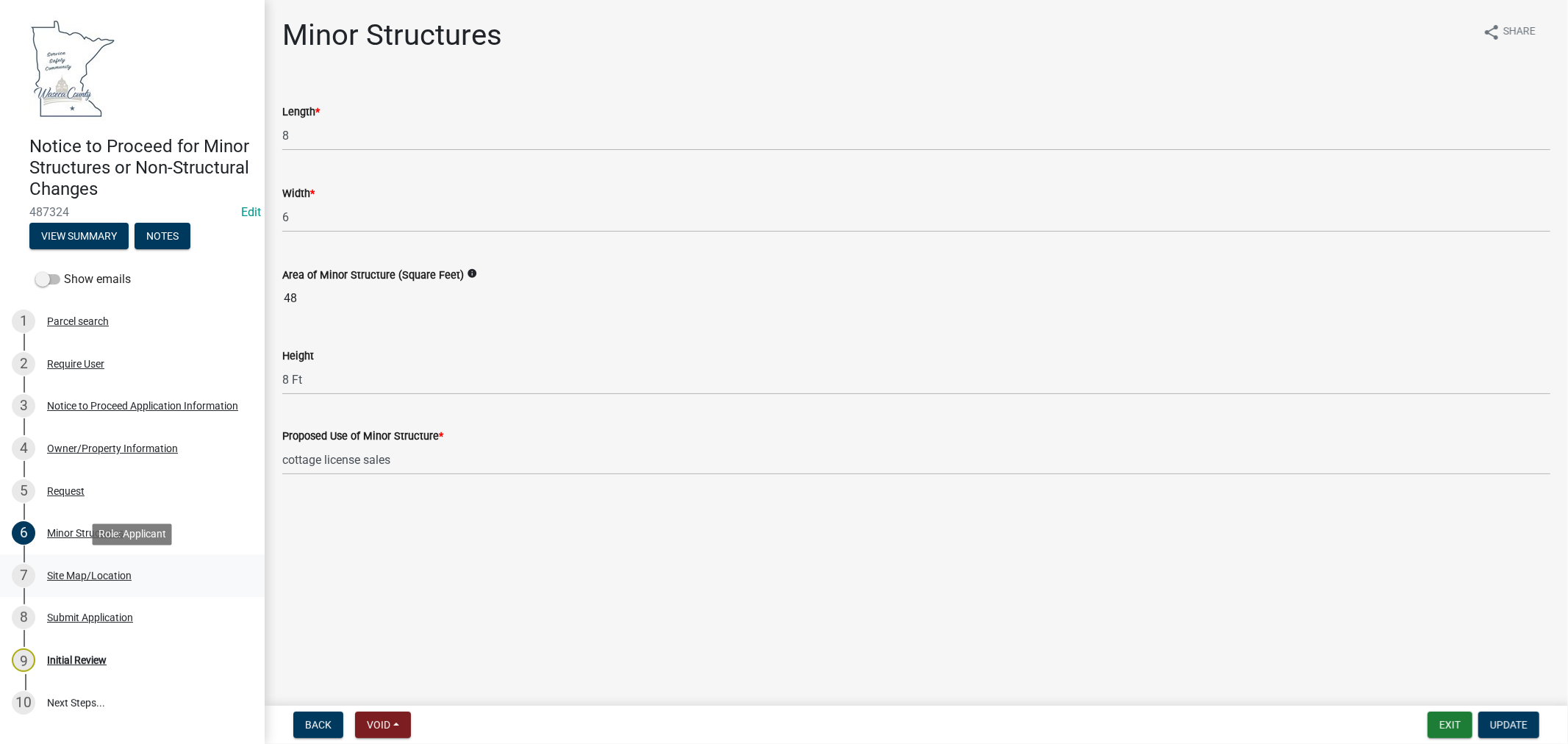
click at [77, 574] on div "Site Map/Location" at bounding box center [89, 575] width 84 height 11
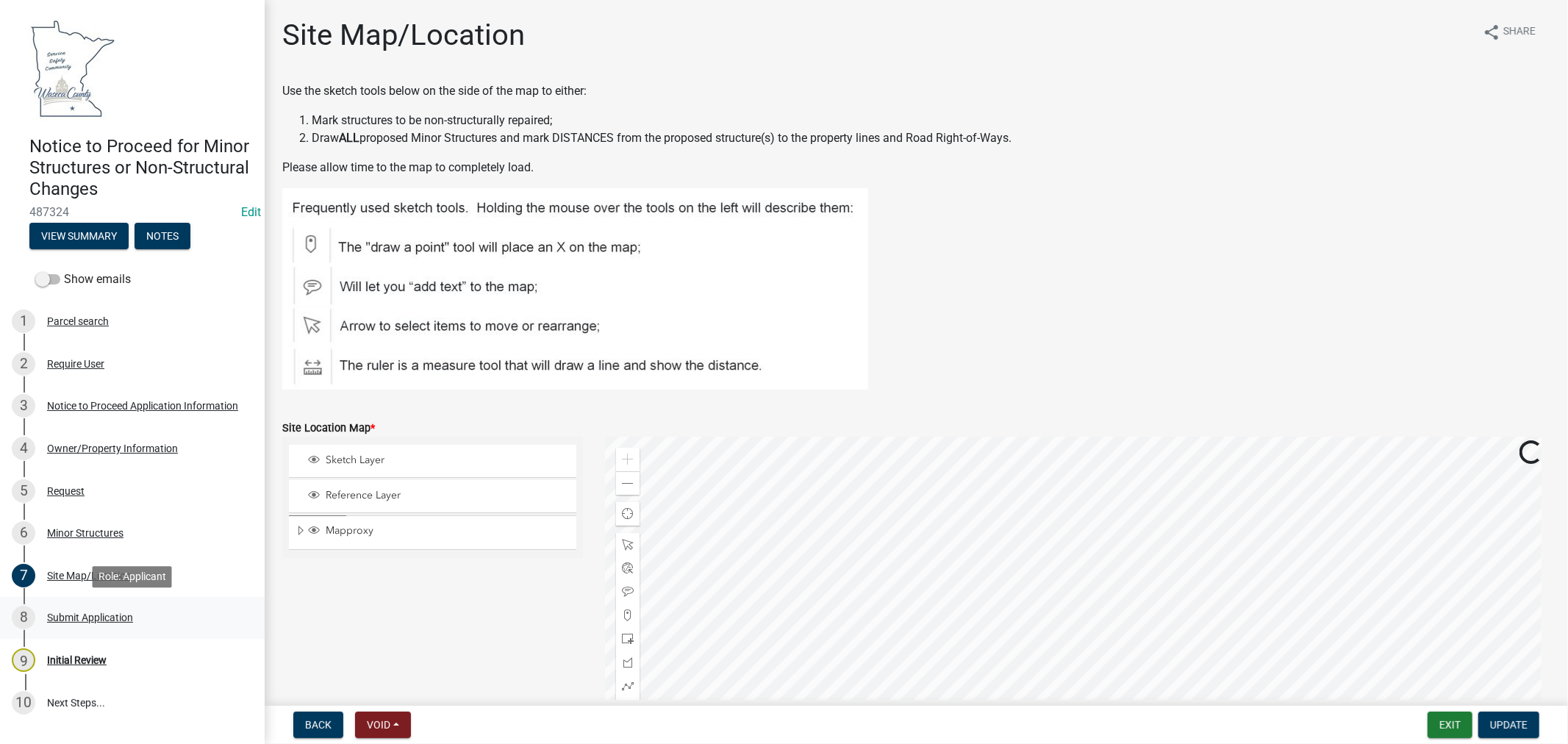
click at [109, 620] on div "Submit Application" at bounding box center [90, 617] width 86 height 11
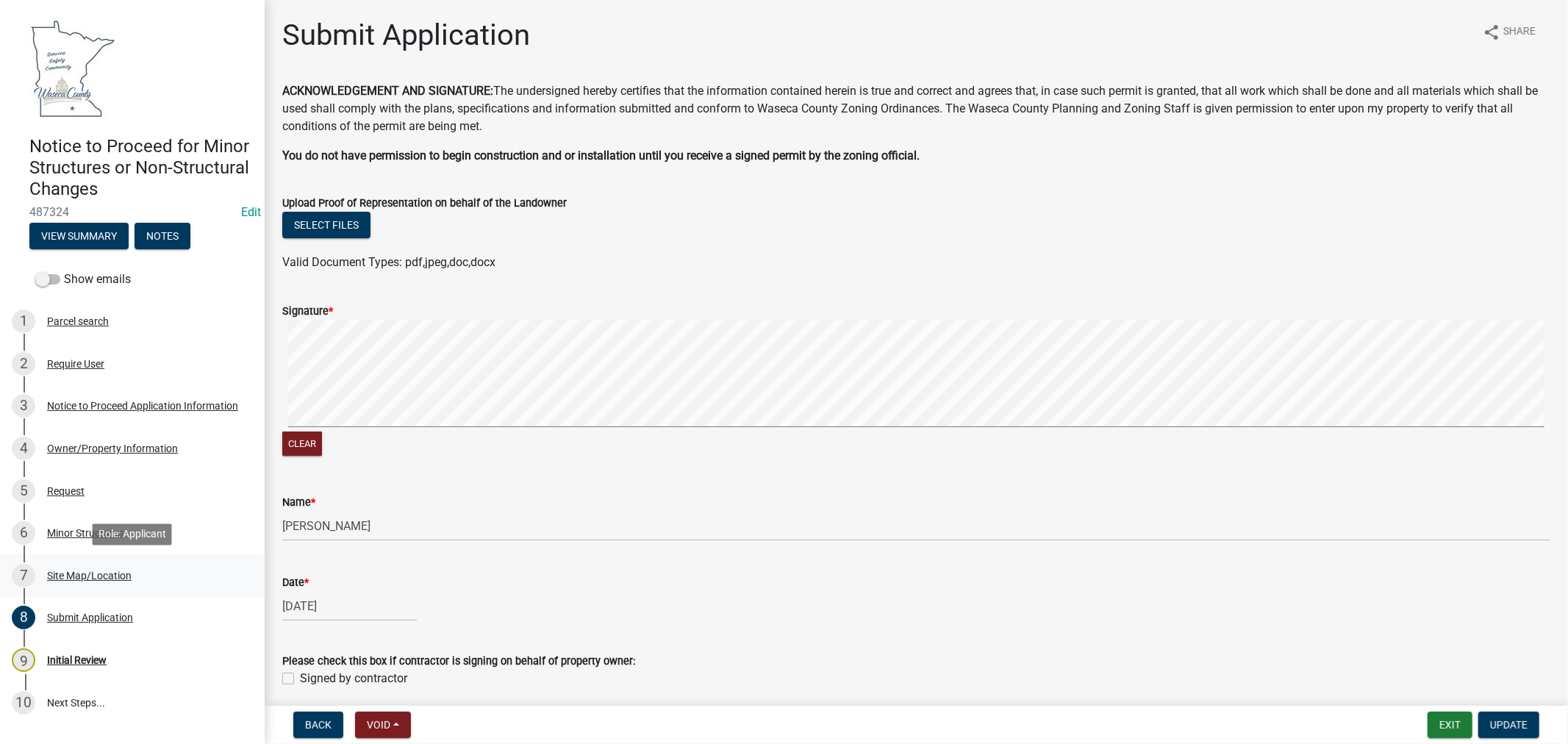
click at [86, 576] on div "Site Map/Location" at bounding box center [89, 575] width 84 height 11
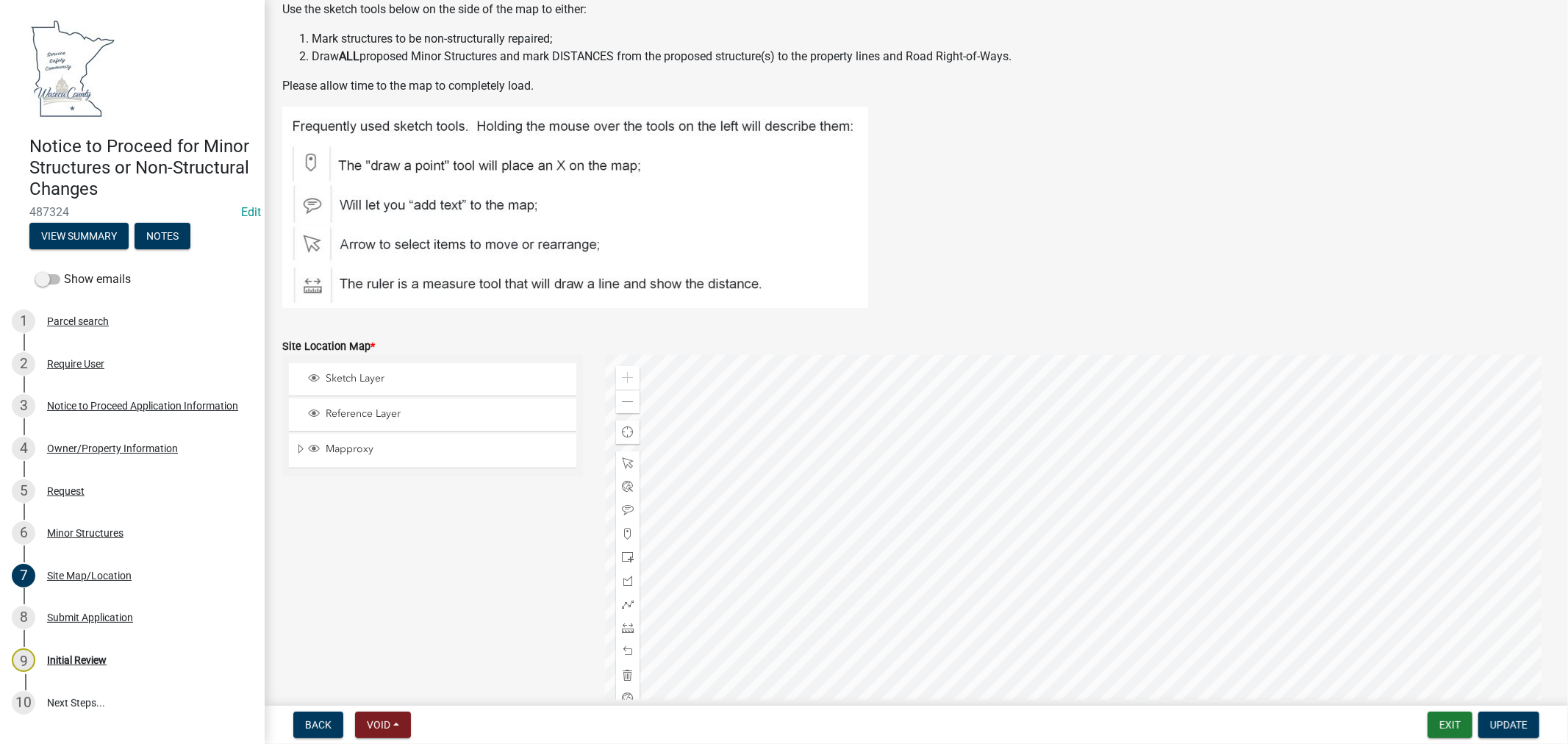
scroll to position [163, 0]
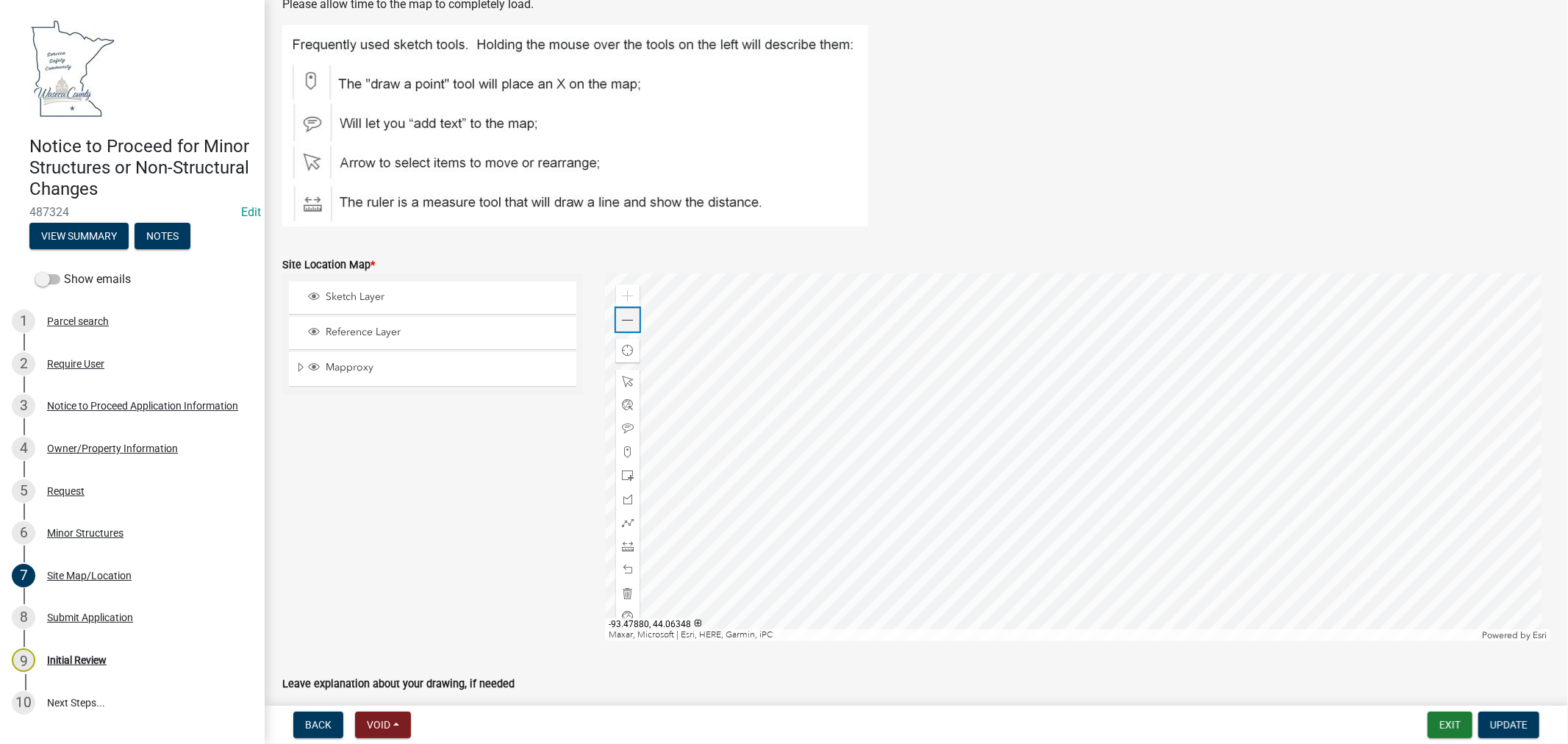
click at [622, 319] on span at bounding box center [628, 320] width 11 height 11
click at [78, 620] on div "Submit Application" at bounding box center [90, 617] width 86 height 11
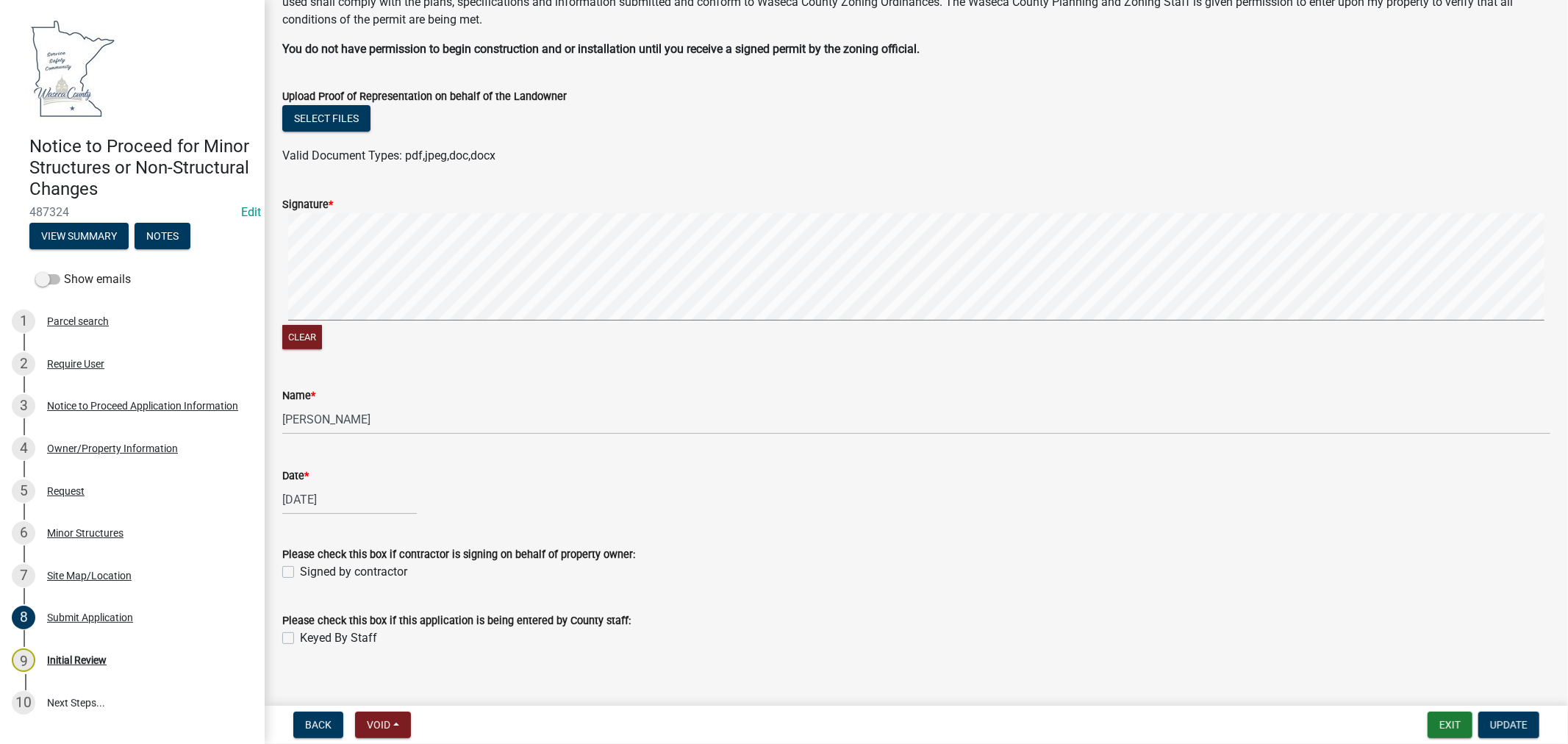
scroll to position [123, 0]
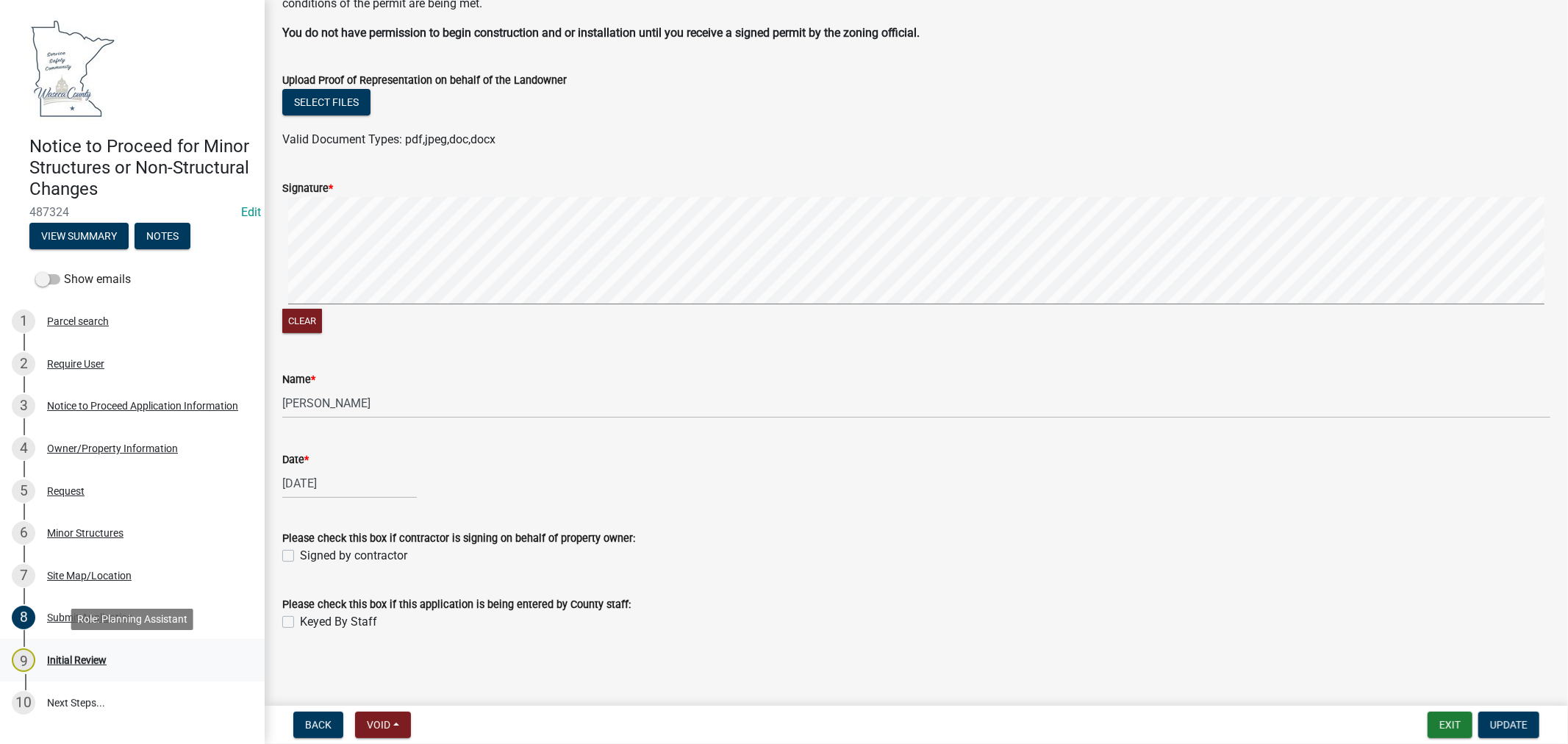
drag, startPoint x: 85, startPoint y: 662, endPoint x: 98, endPoint y: 649, distance: 18.4
click at [85, 663] on div "Initial Review" at bounding box center [77, 660] width 60 height 11
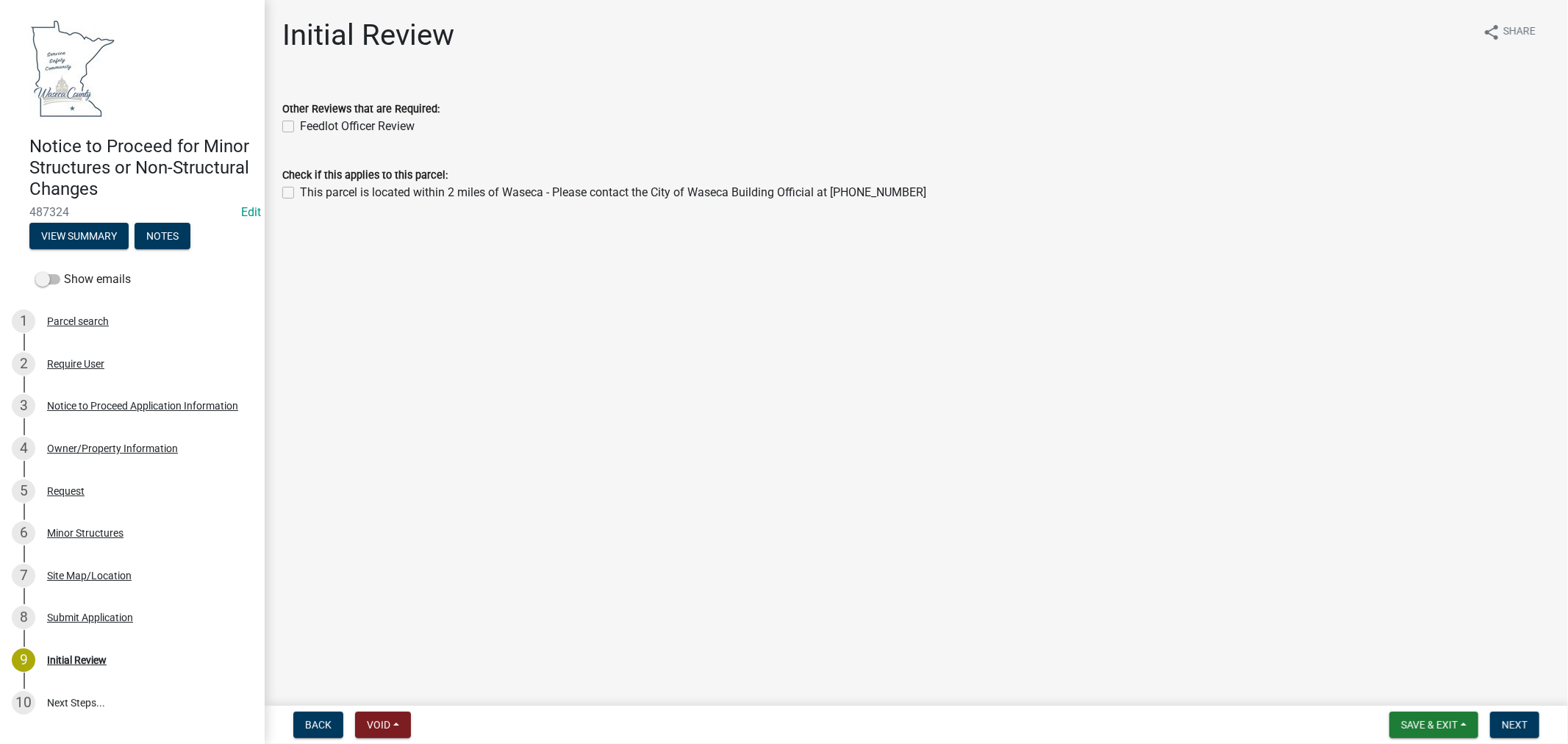
click at [300, 191] on label "This parcel is located within 2 miles of Waseca - Please contact the City of Wa…" at bounding box center [613, 193] width 627 height 18
click at [300, 191] on input "This parcel is located within 2 miles of Waseca - Please contact the City of Wa…" at bounding box center [305, 189] width 10 height 10
checkbox input "true"
click at [1504, 721] on span "Next" at bounding box center [1514, 724] width 25 height 11
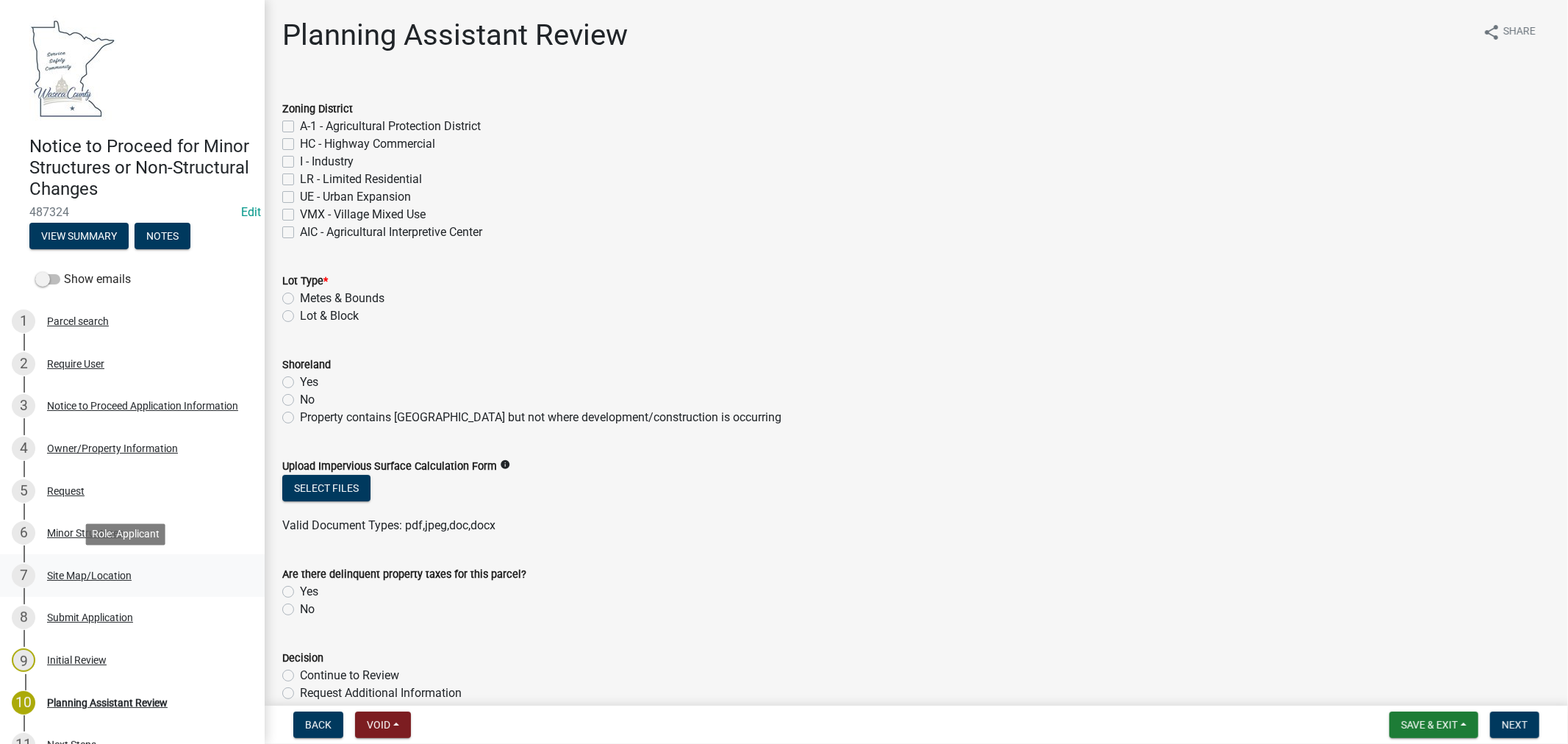
click at [83, 570] on div "Site Map/Location" at bounding box center [89, 575] width 84 height 11
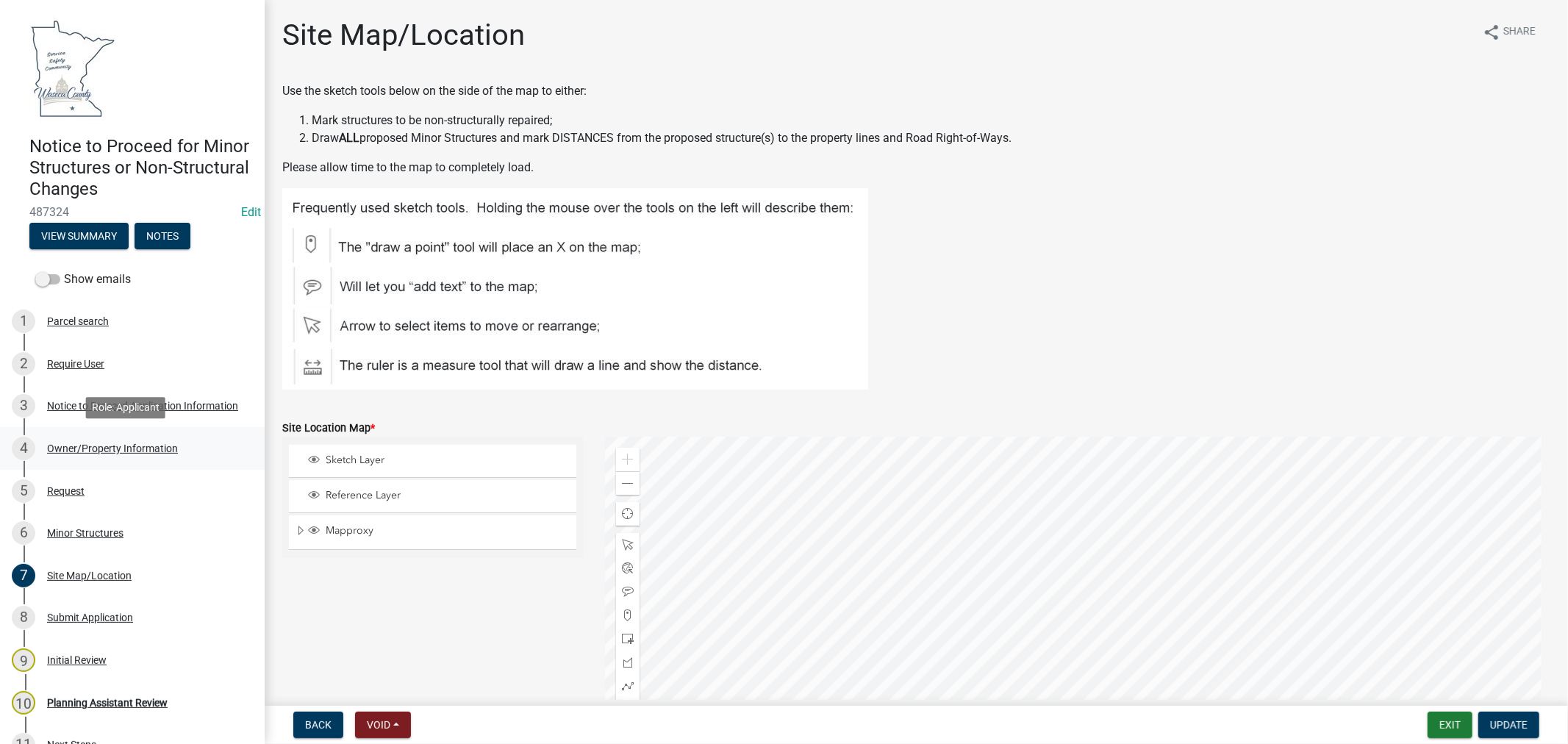
click at [75, 444] on div "Owner/Property Information" at bounding box center [113, 448] width 131 height 11
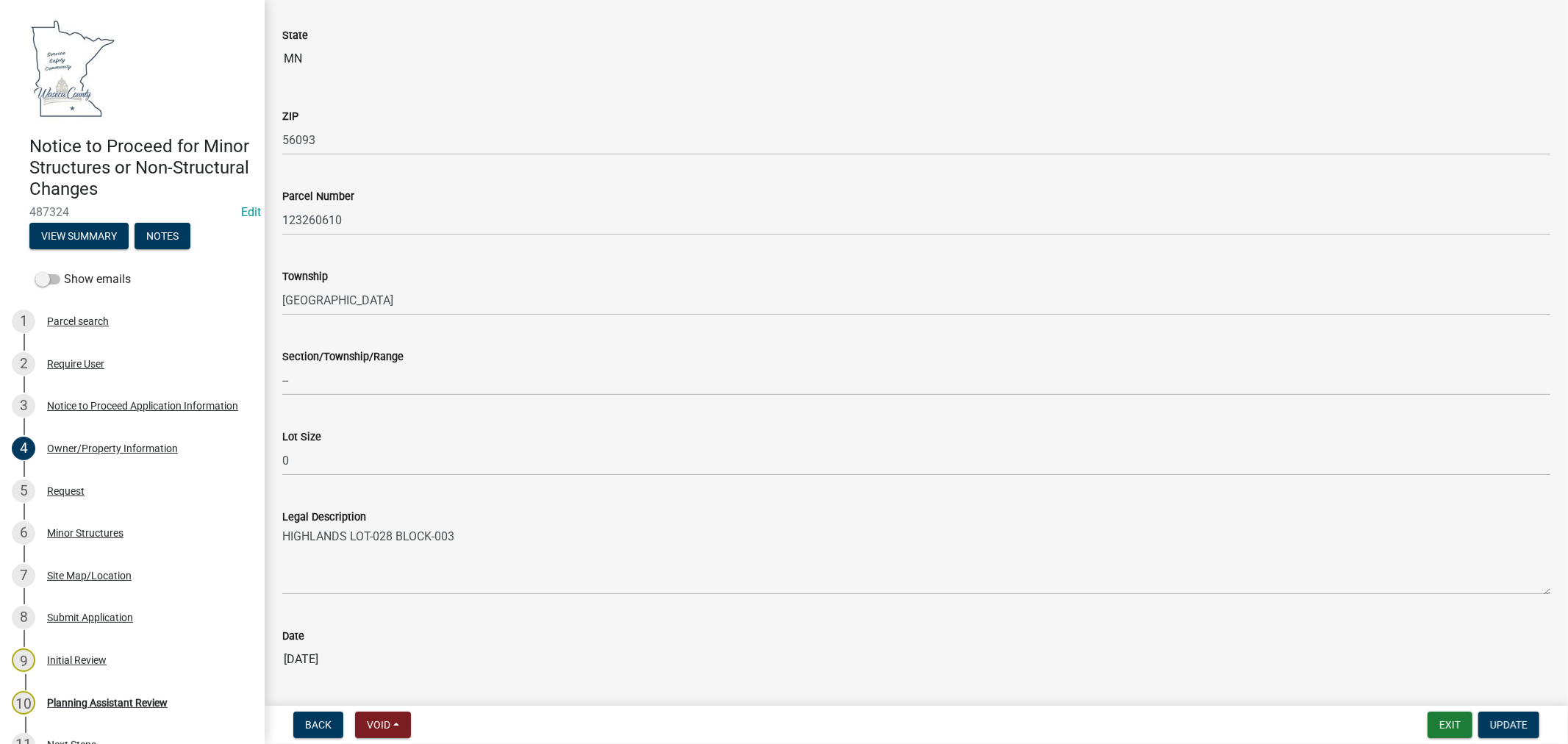
scroll to position [907, 0]
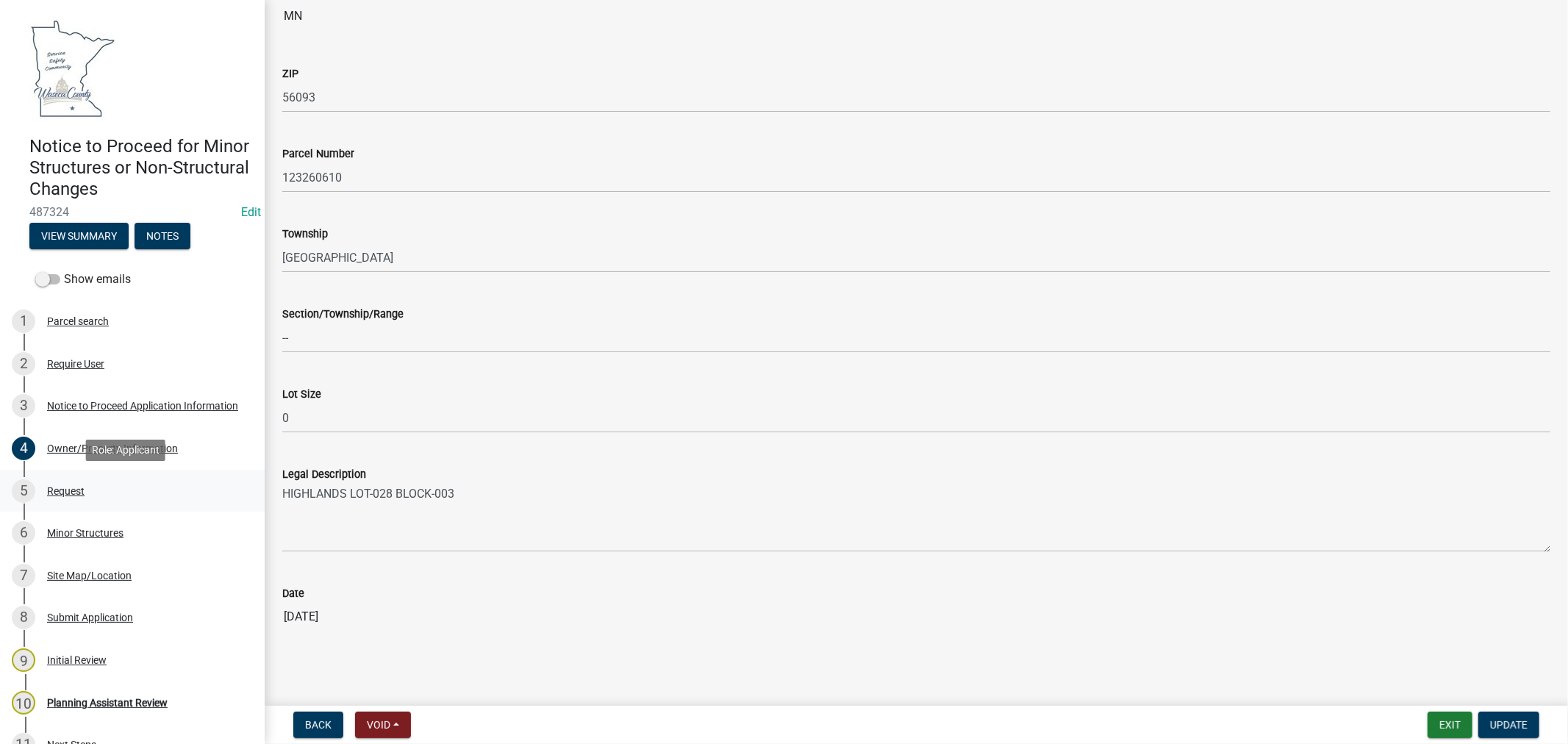
click at [66, 488] on div "Request" at bounding box center [66, 491] width 38 height 11
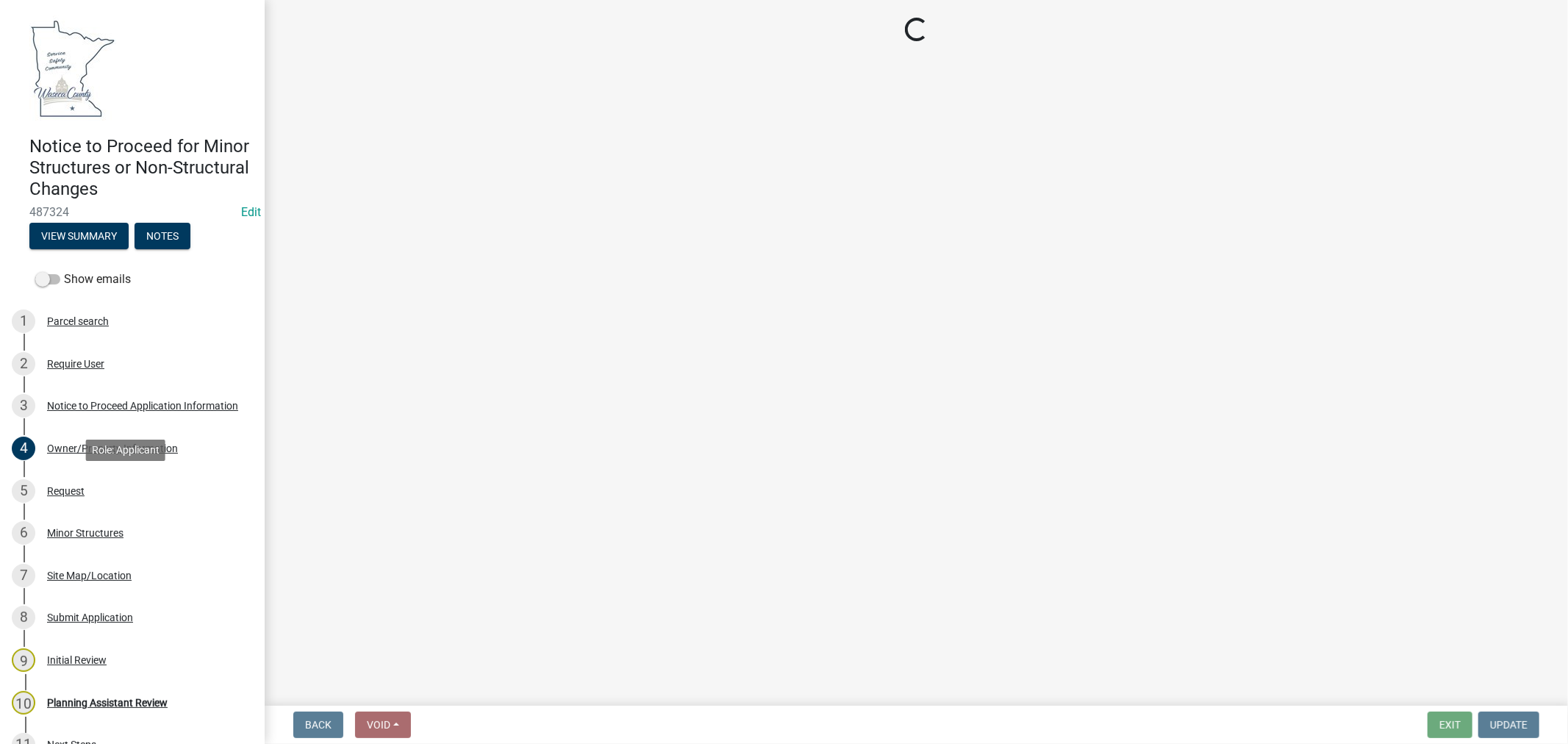
scroll to position [0, 0]
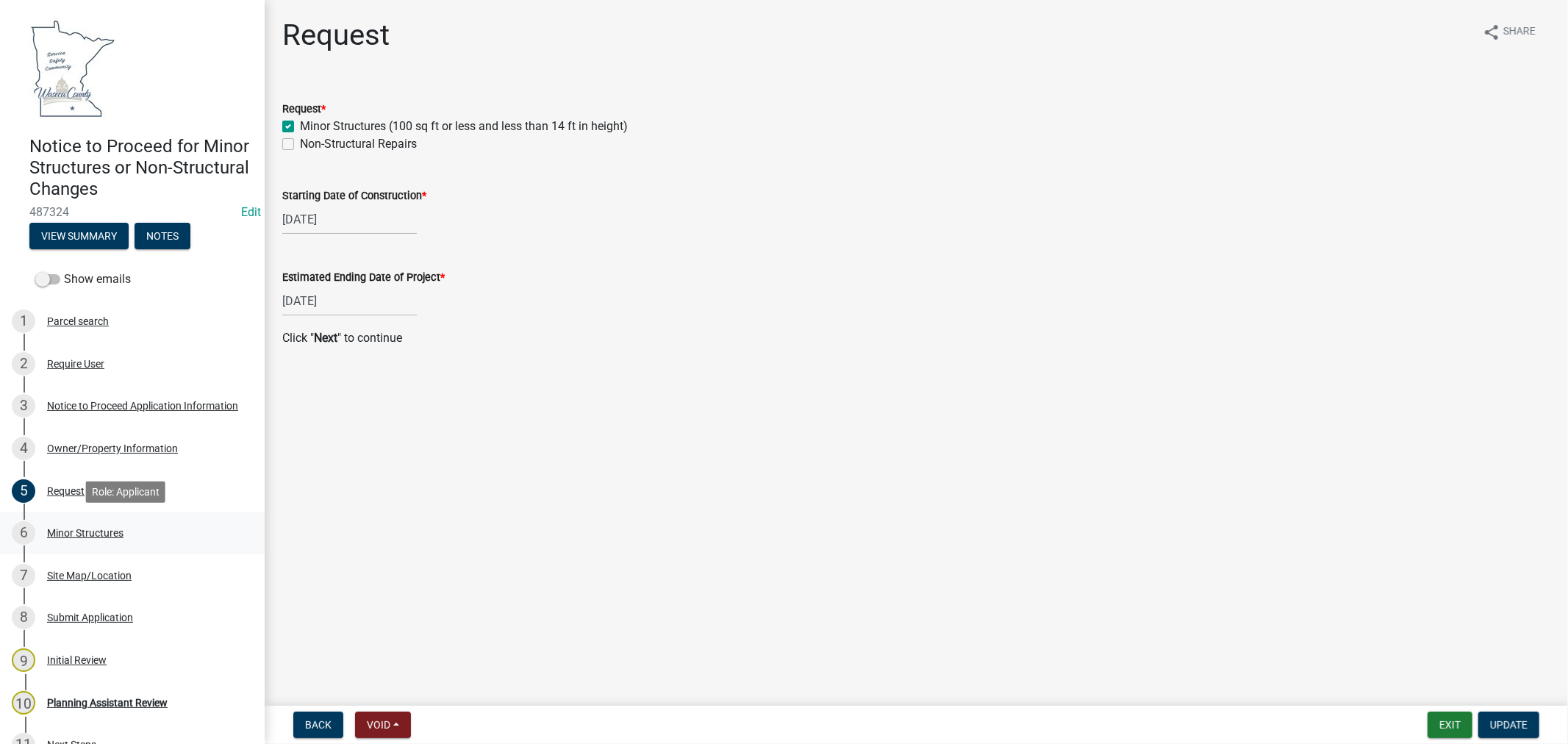
click at [96, 532] on div "Minor Structures" at bounding box center [86, 532] width 77 height 11
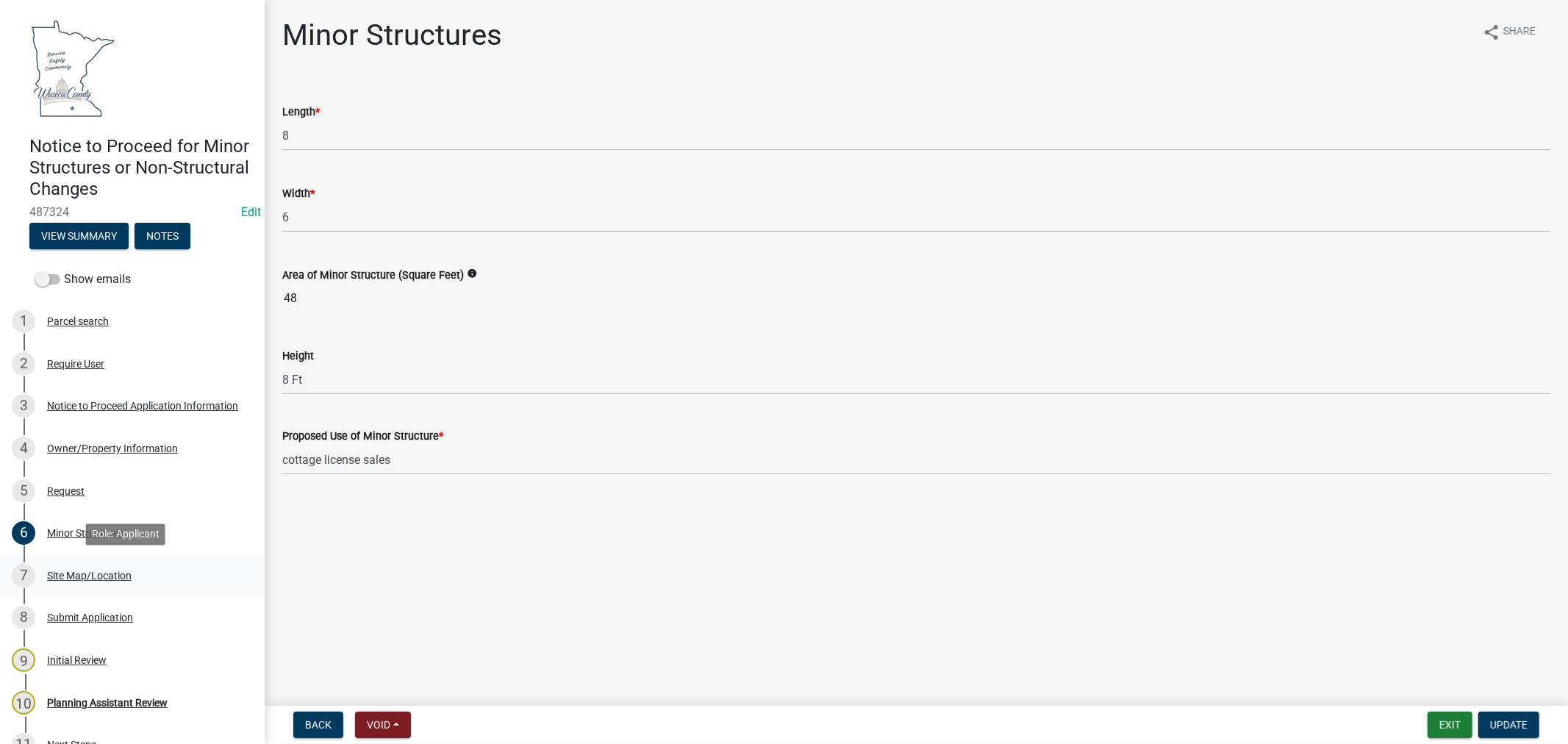
drag, startPoint x: 89, startPoint y: 572, endPoint x: 128, endPoint y: 561, distance: 40.5
click at [90, 573] on div "Site Map/Location" at bounding box center [89, 575] width 84 height 11
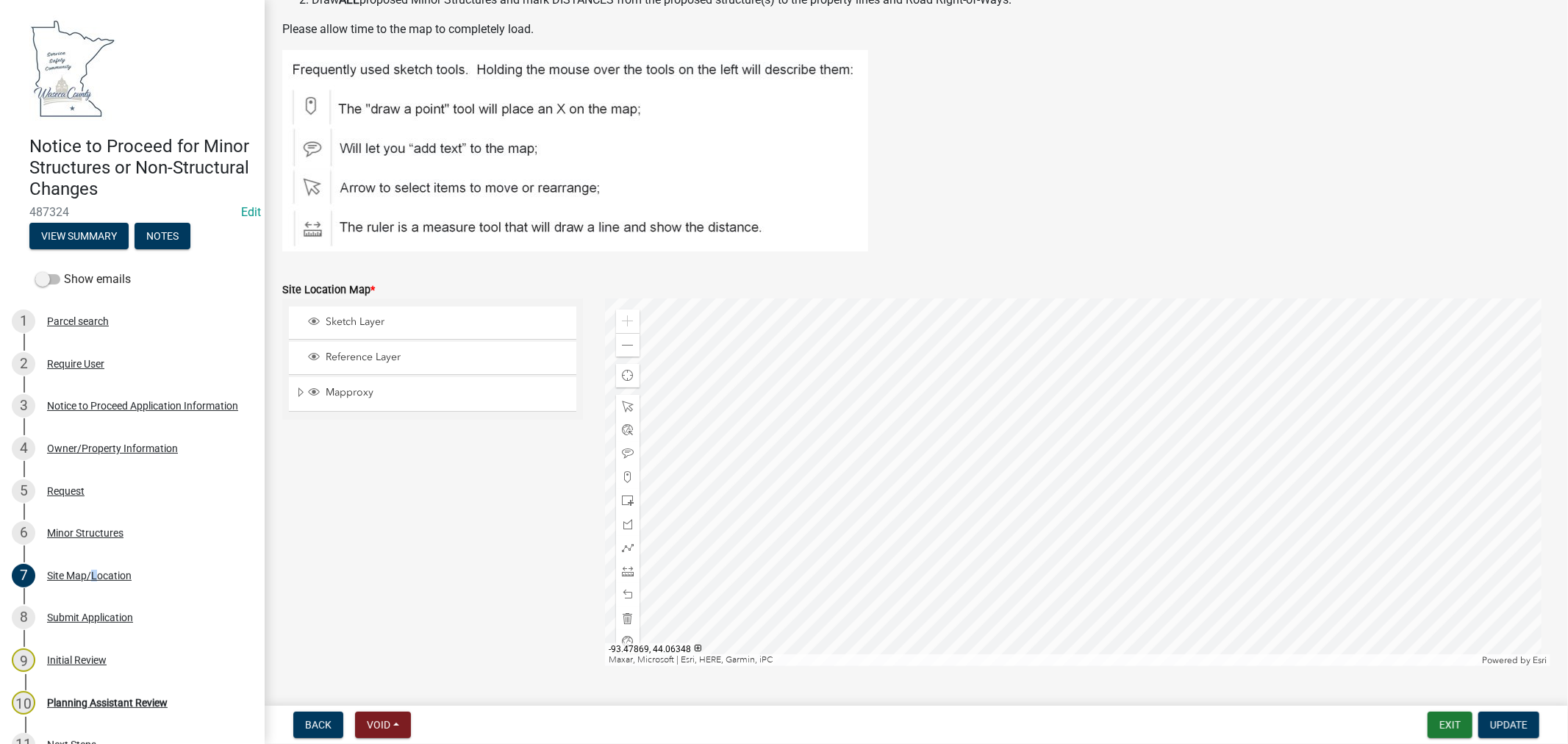
scroll to position [254, 0]
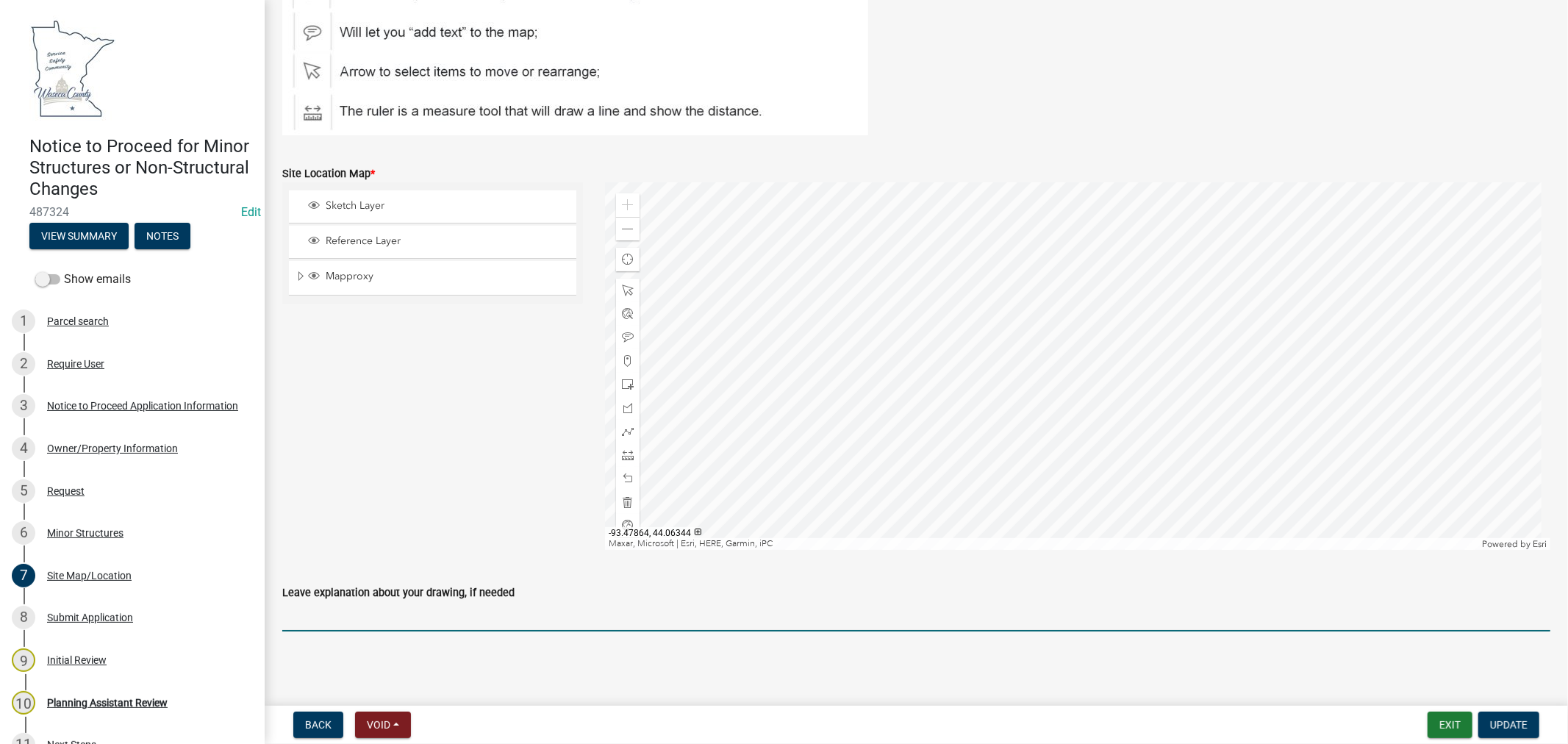
click at [399, 620] on input "Leave explanation about your drawing, if needed" at bounding box center [917, 616] width 1268 height 30
type input "Front setback from ROW: 50'-0""
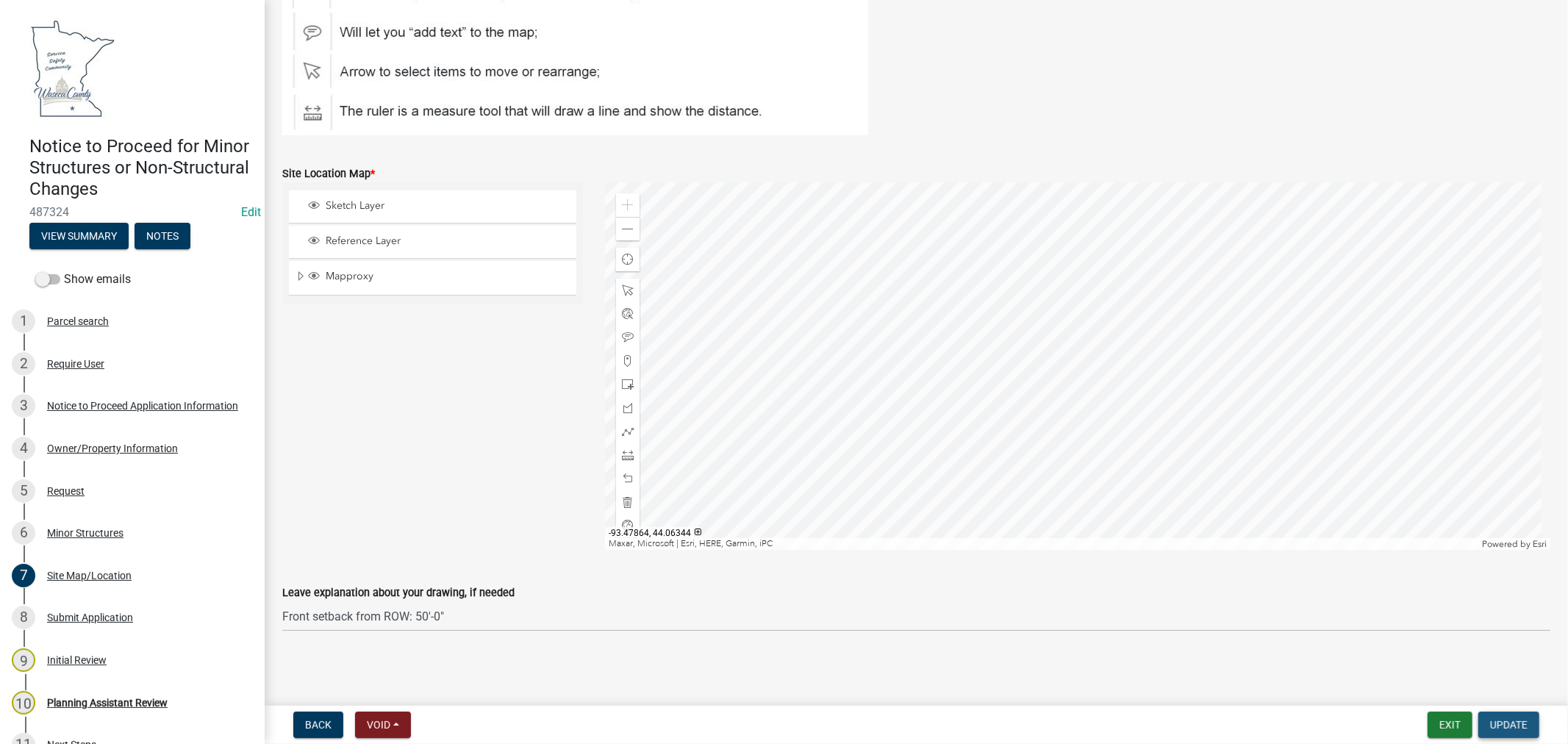
click at [1511, 725] on span "Update" at bounding box center [1509, 724] width 38 height 11
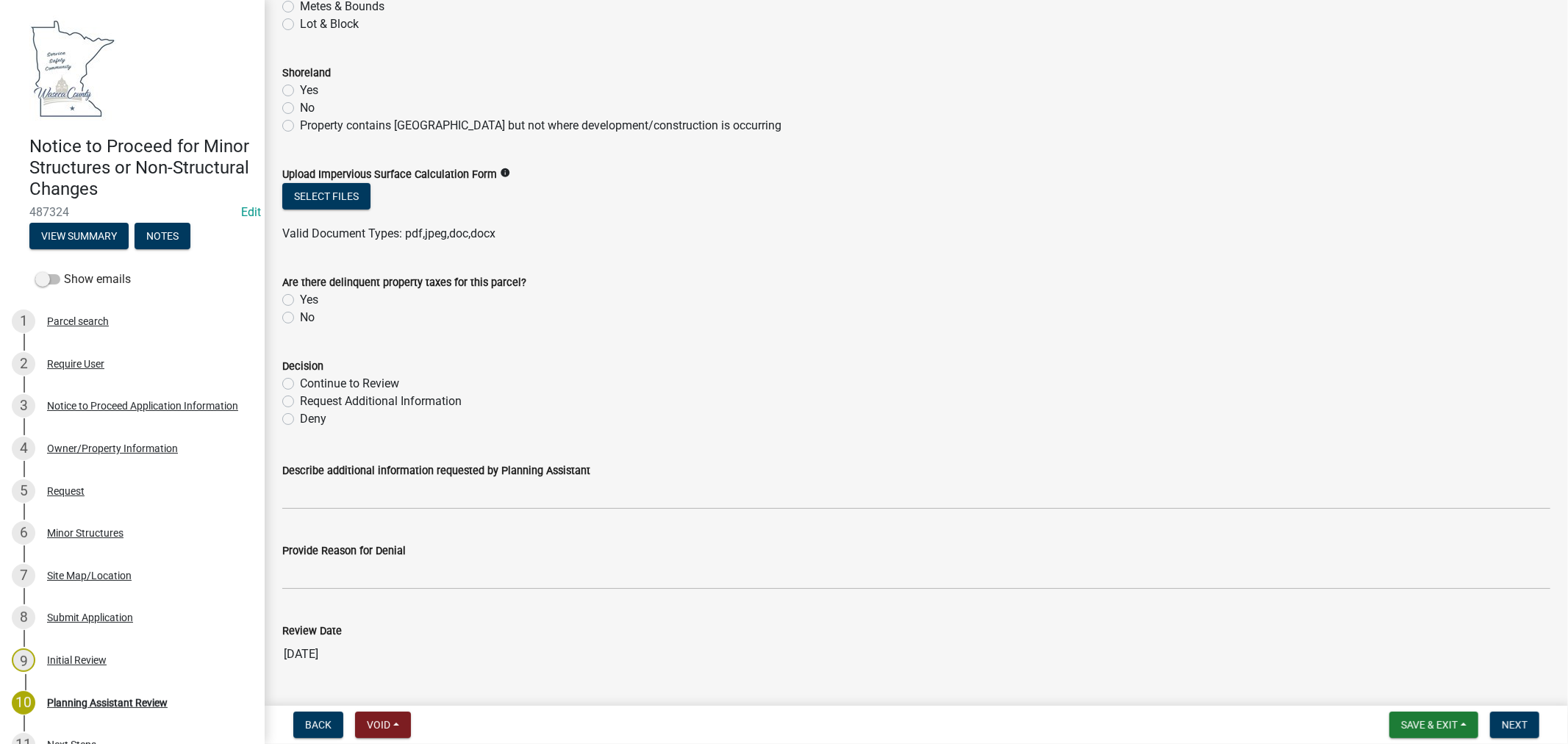
scroll to position [329, 0]
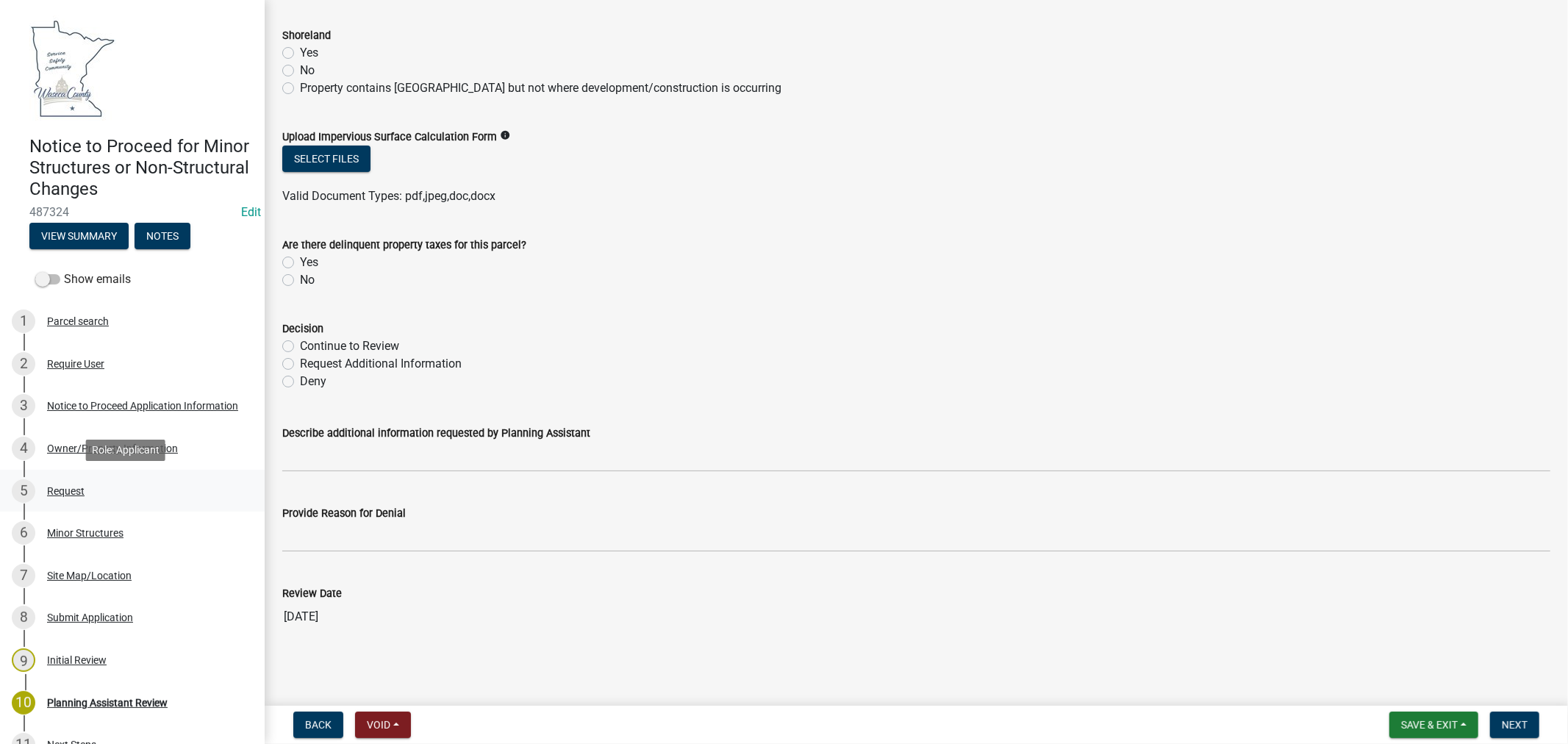
click at [60, 491] on div "Request" at bounding box center [66, 491] width 38 height 11
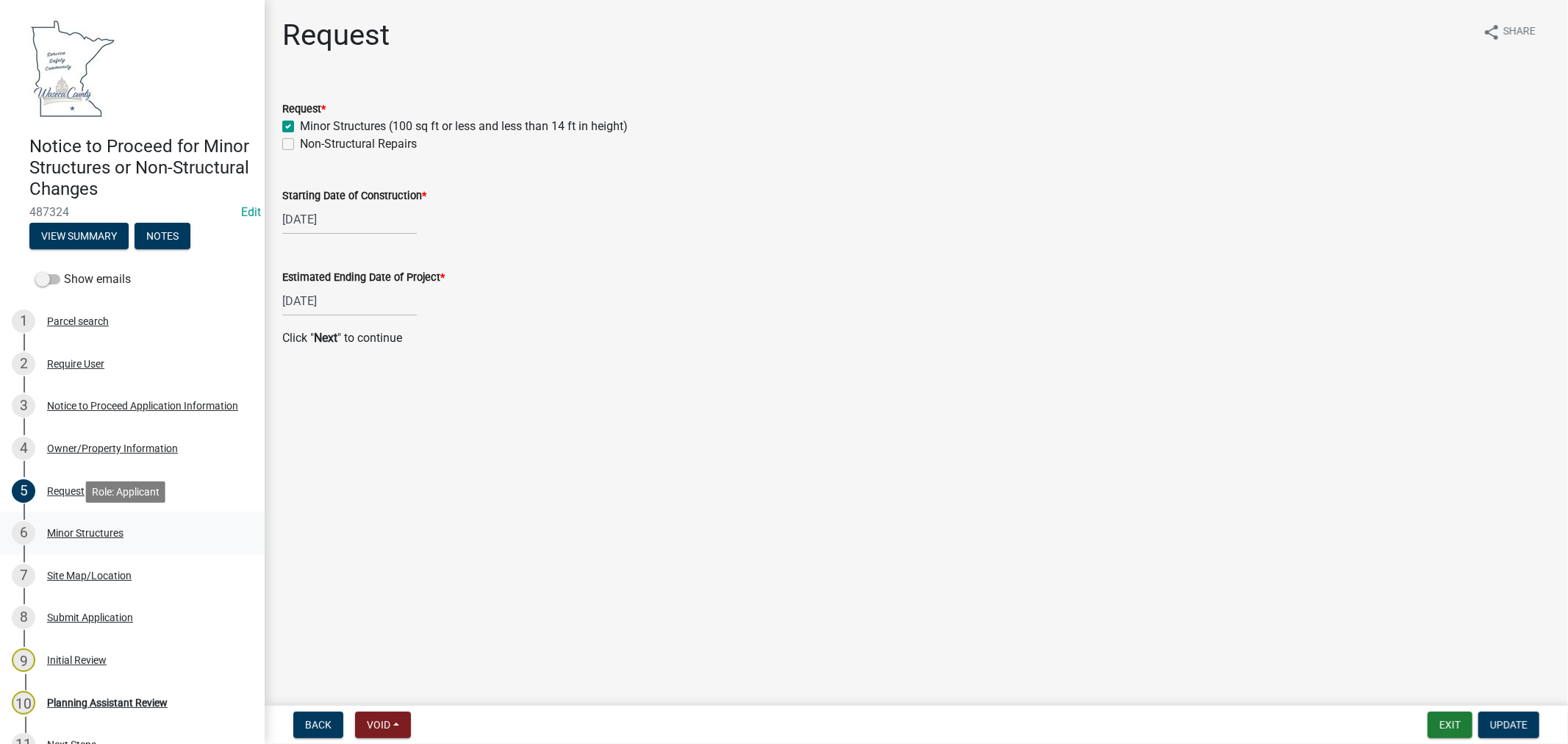
click at [77, 533] on div "Minor Structures" at bounding box center [86, 532] width 77 height 11
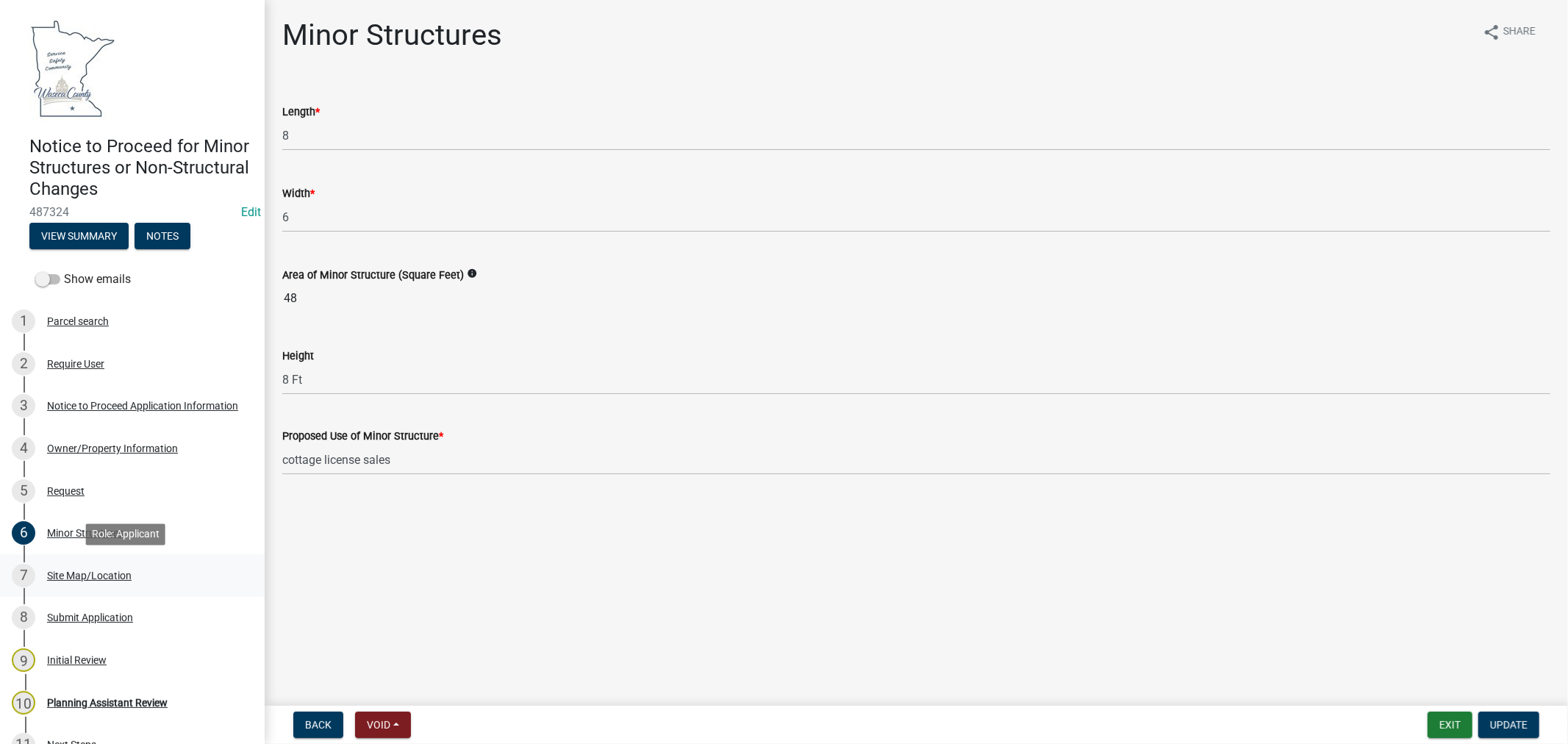
click at [69, 575] on div "Site Map/Location" at bounding box center [89, 575] width 84 height 11
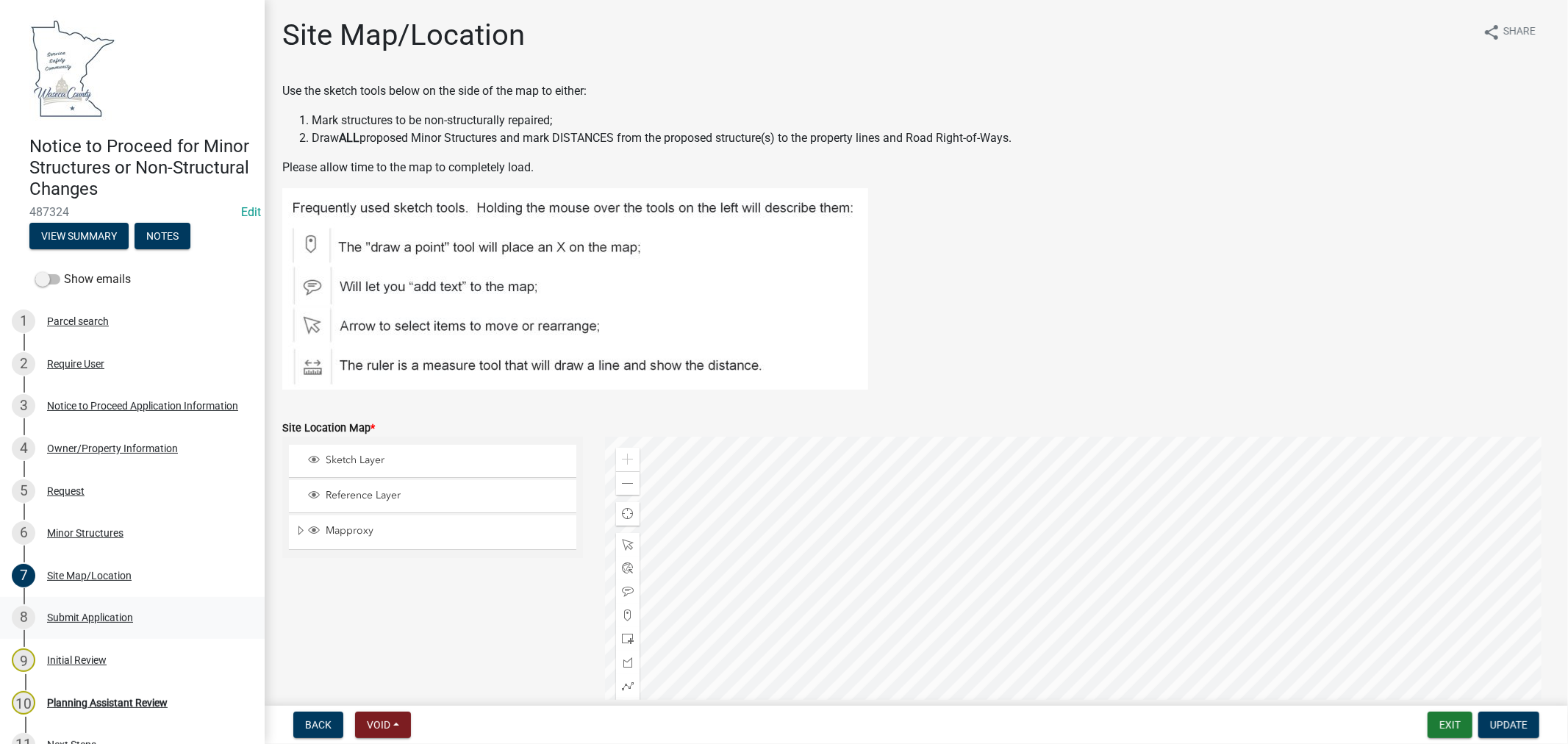
click at [99, 617] on div "Submit Application" at bounding box center [90, 617] width 86 height 11
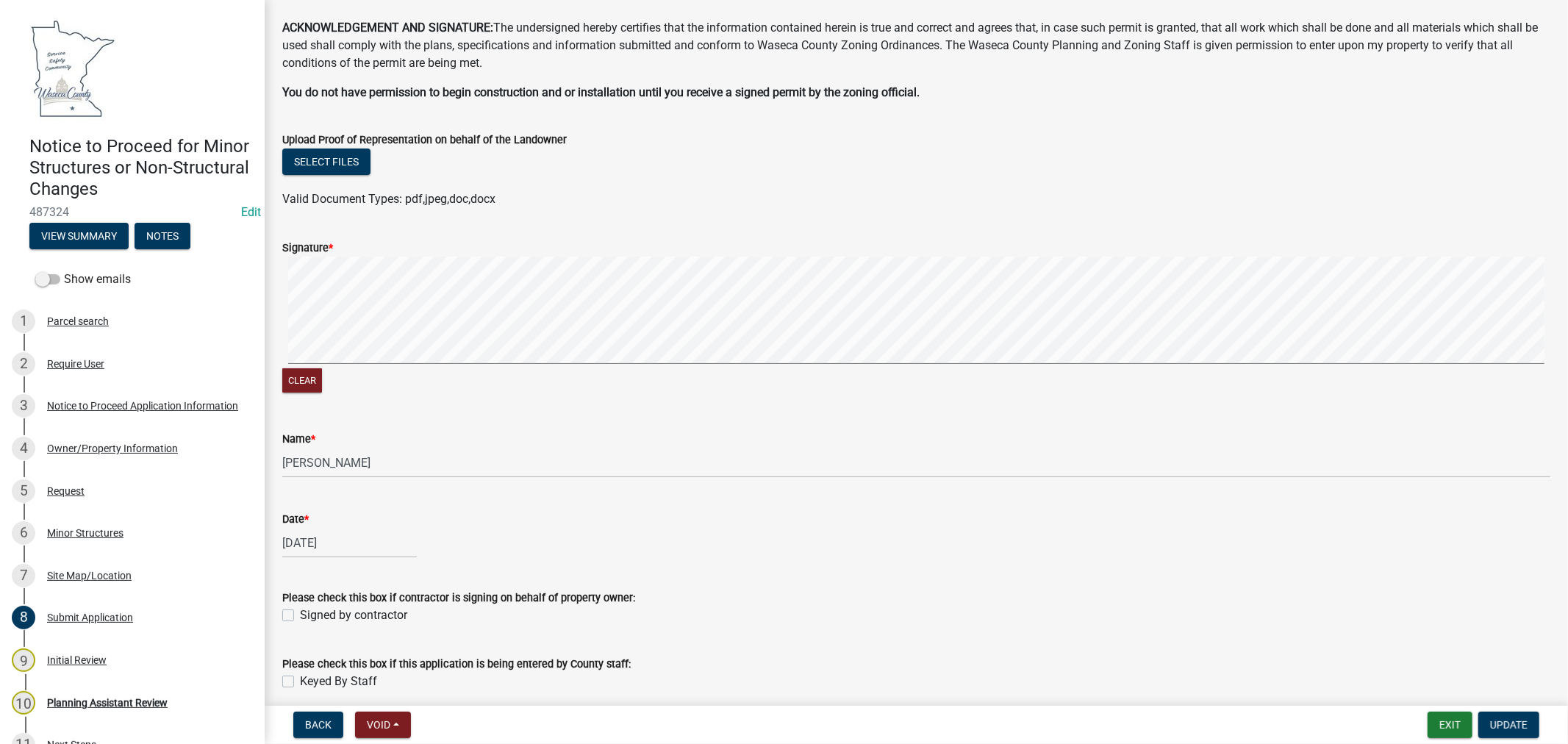
scroll to position [123, 0]
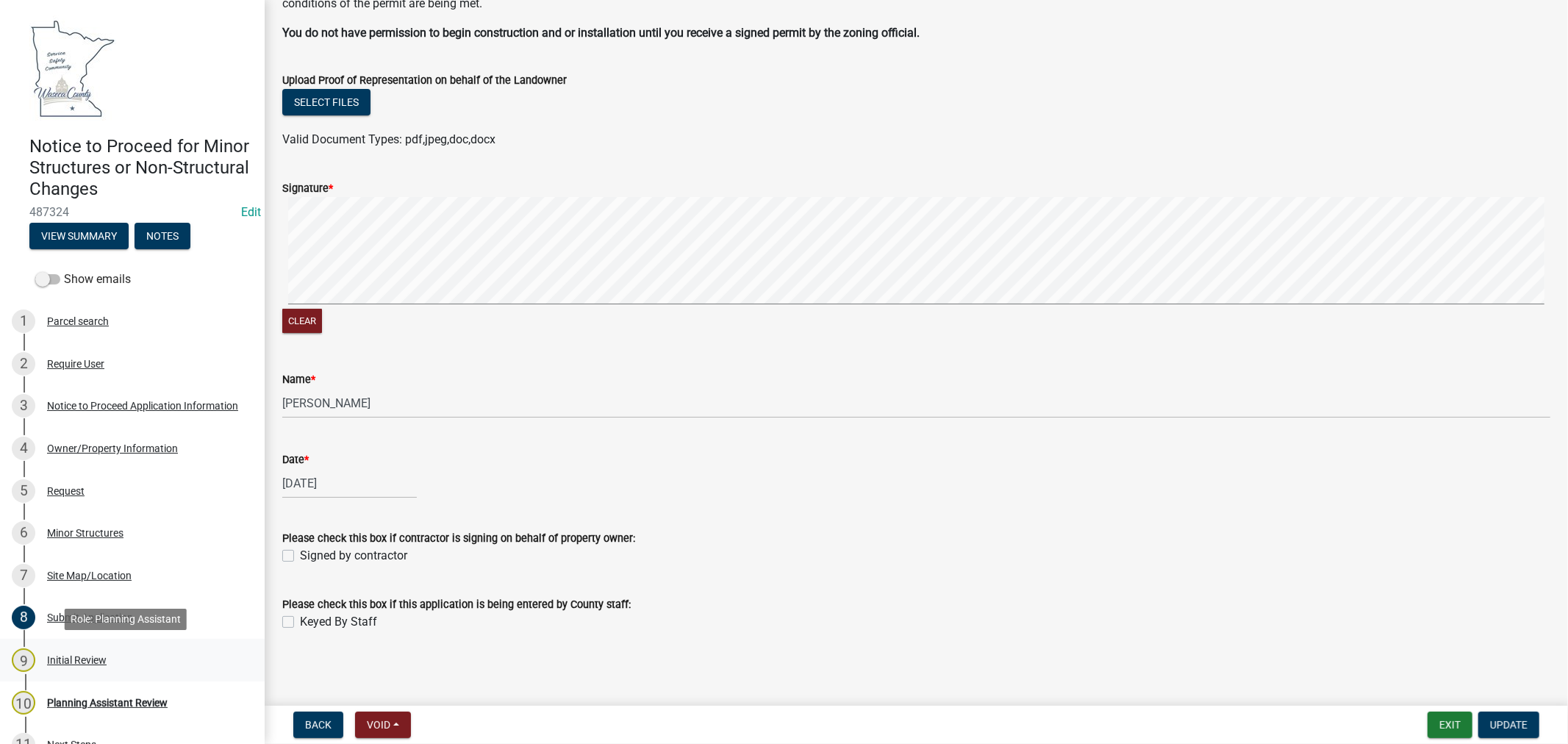
click at [74, 662] on div "Initial Review" at bounding box center [77, 660] width 60 height 11
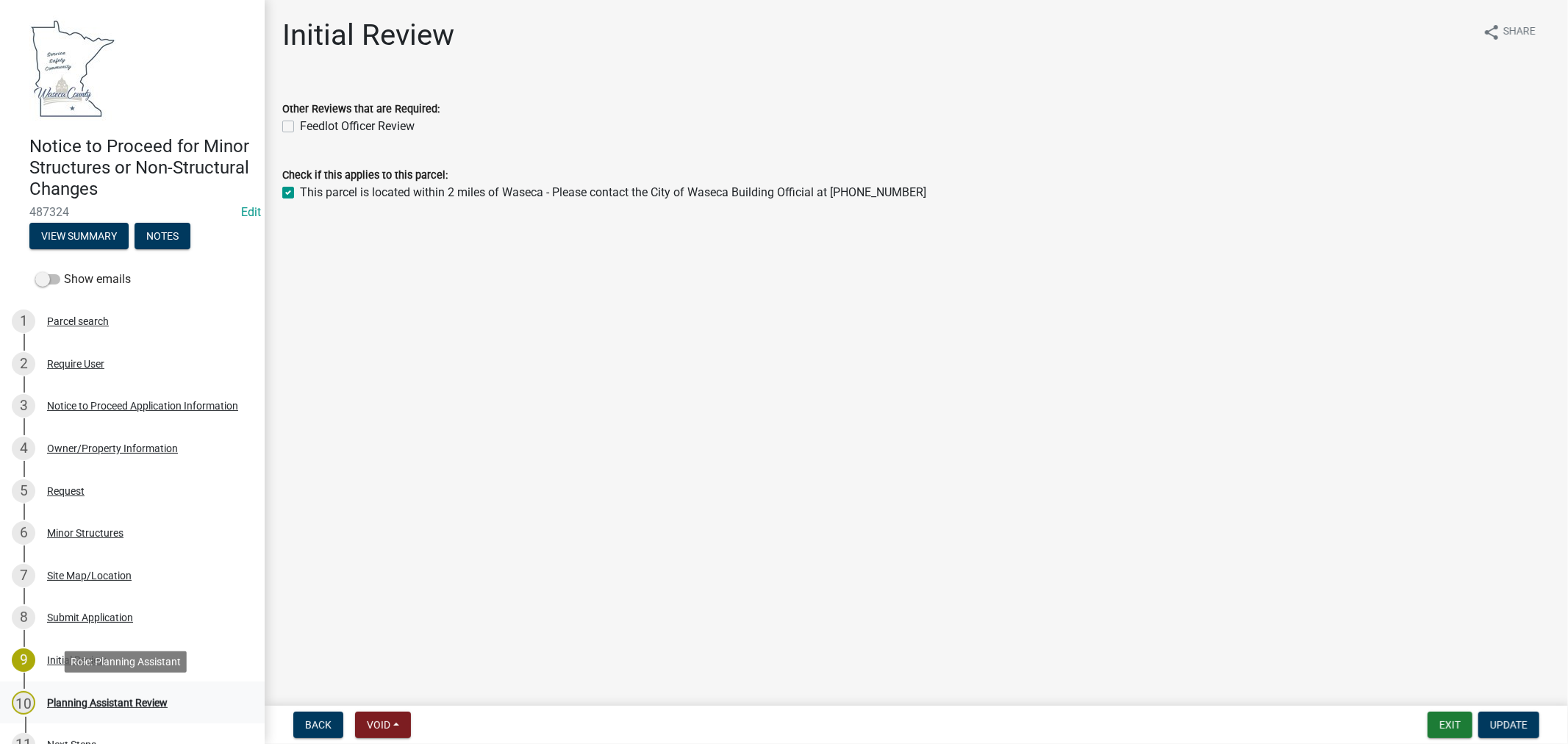
click at [84, 701] on div "Planning Assistant Review" at bounding box center [108, 702] width 121 height 11
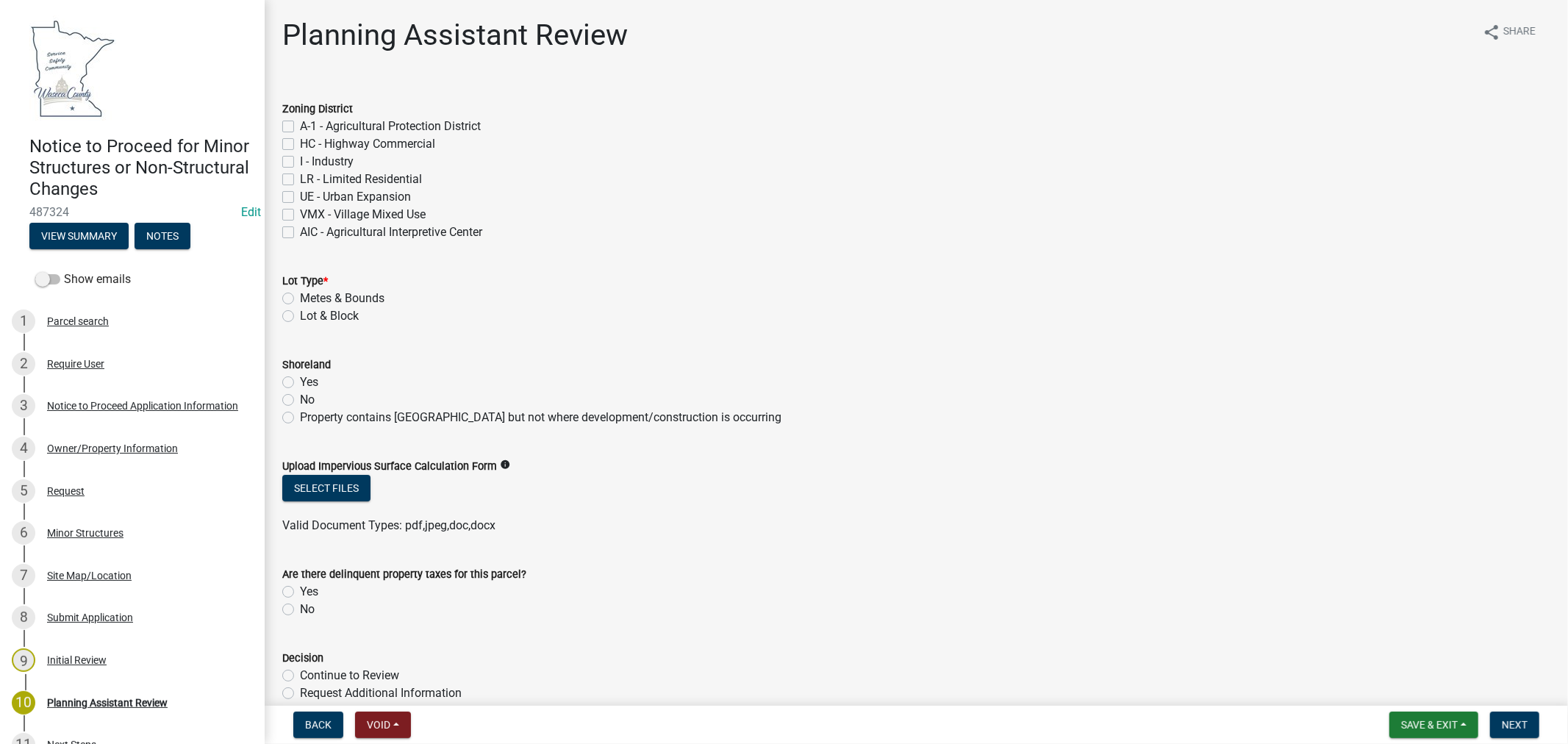
click at [300, 197] on label "UE - Urban Expansion" at bounding box center [355, 197] width 111 height 18
click at [300, 197] on input "UE - Urban Expansion" at bounding box center [305, 193] width 10 height 10
checkbox input "true"
checkbox input "false"
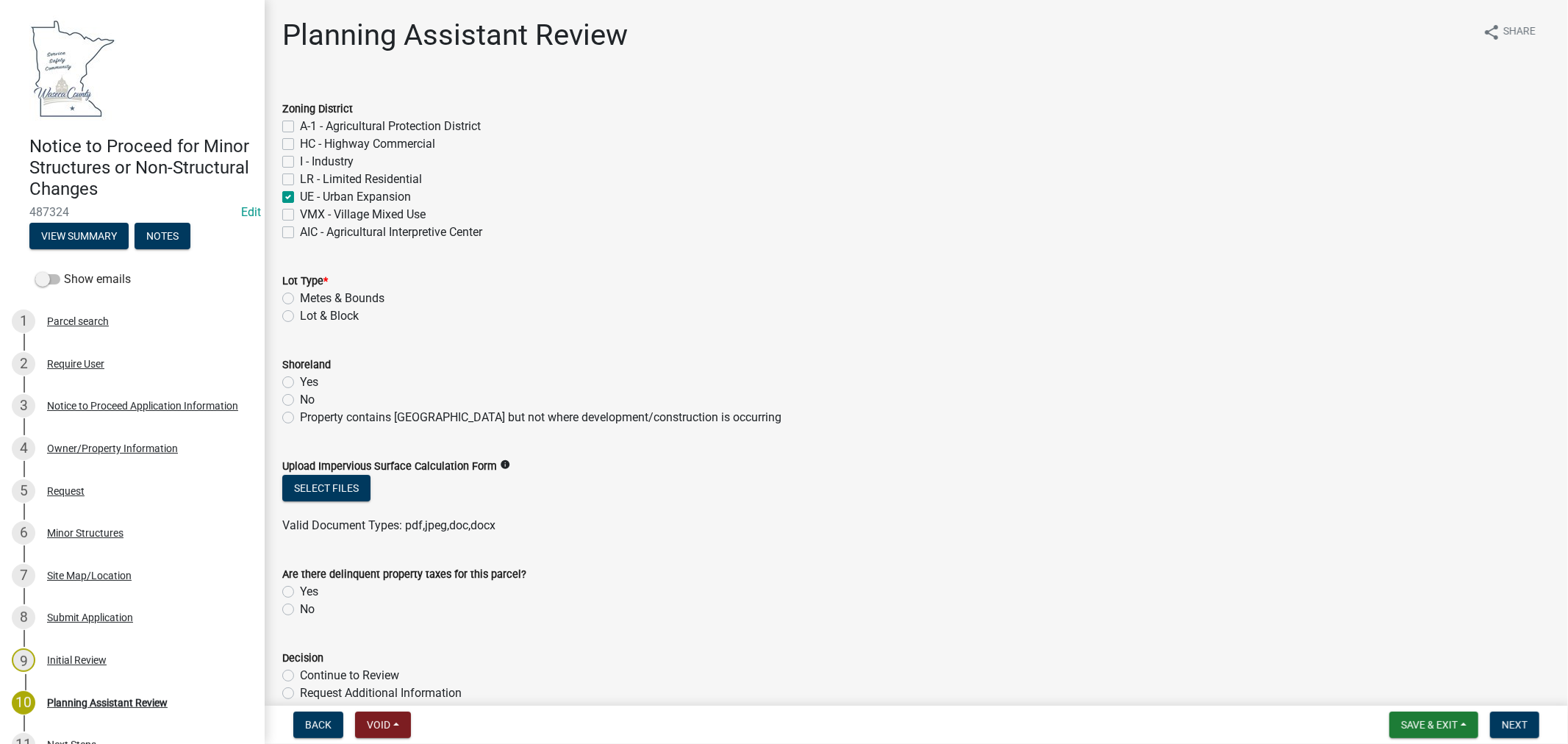
checkbox input "false"
checkbox input "true"
checkbox input "false"
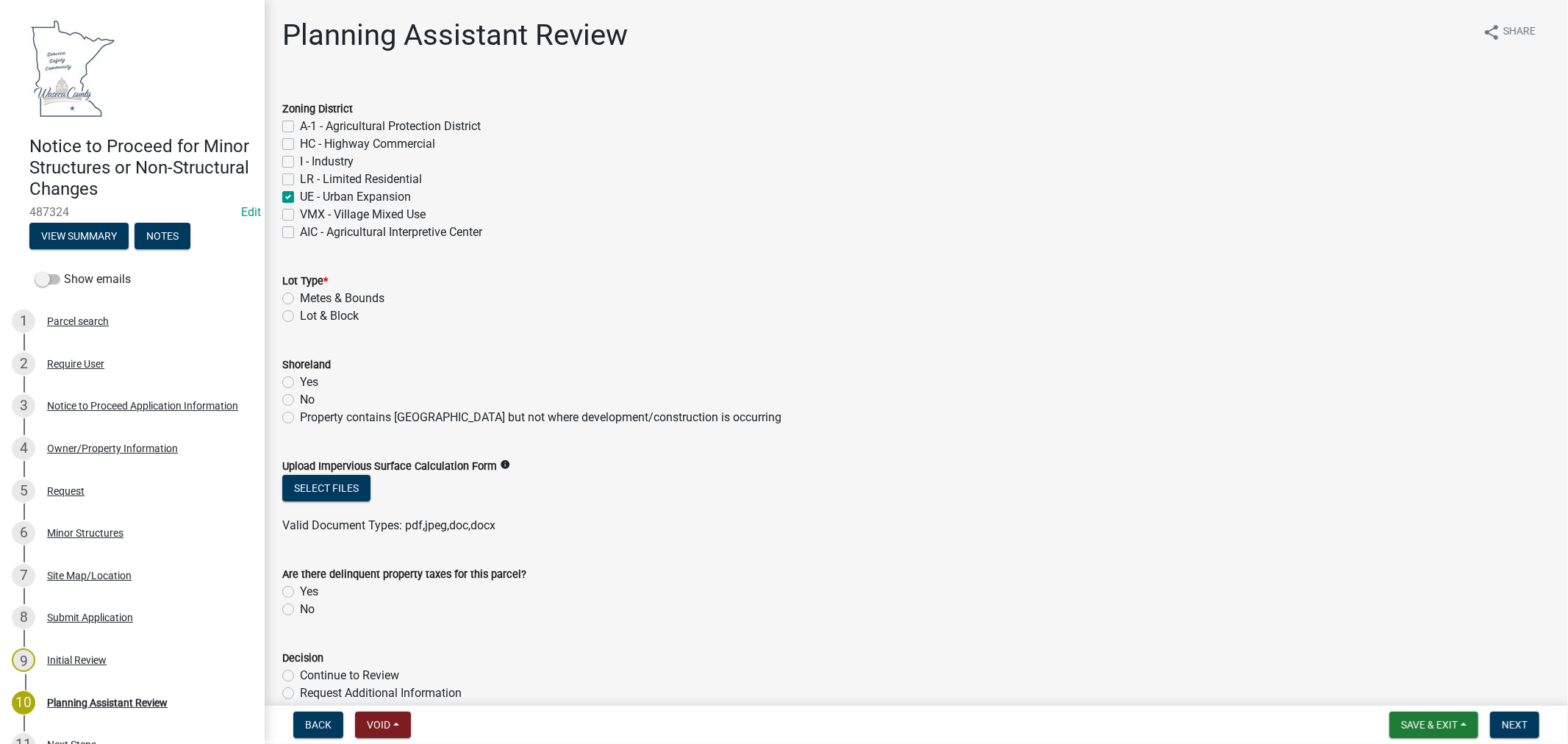
click at [300, 318] on label "Lot & Block" at bounding box center [329, 316] width 59 height 18
click at [300, 317] on input "Lot & Block" at bounding box center [305, 312] width 10 height 10
radio input "true"
click at [300, 399] on label "No" at bounding box center [307, 400] width 15 height 18
click at [300, 399] on input "No" at bounding box center [305, 396] width 10 height 10
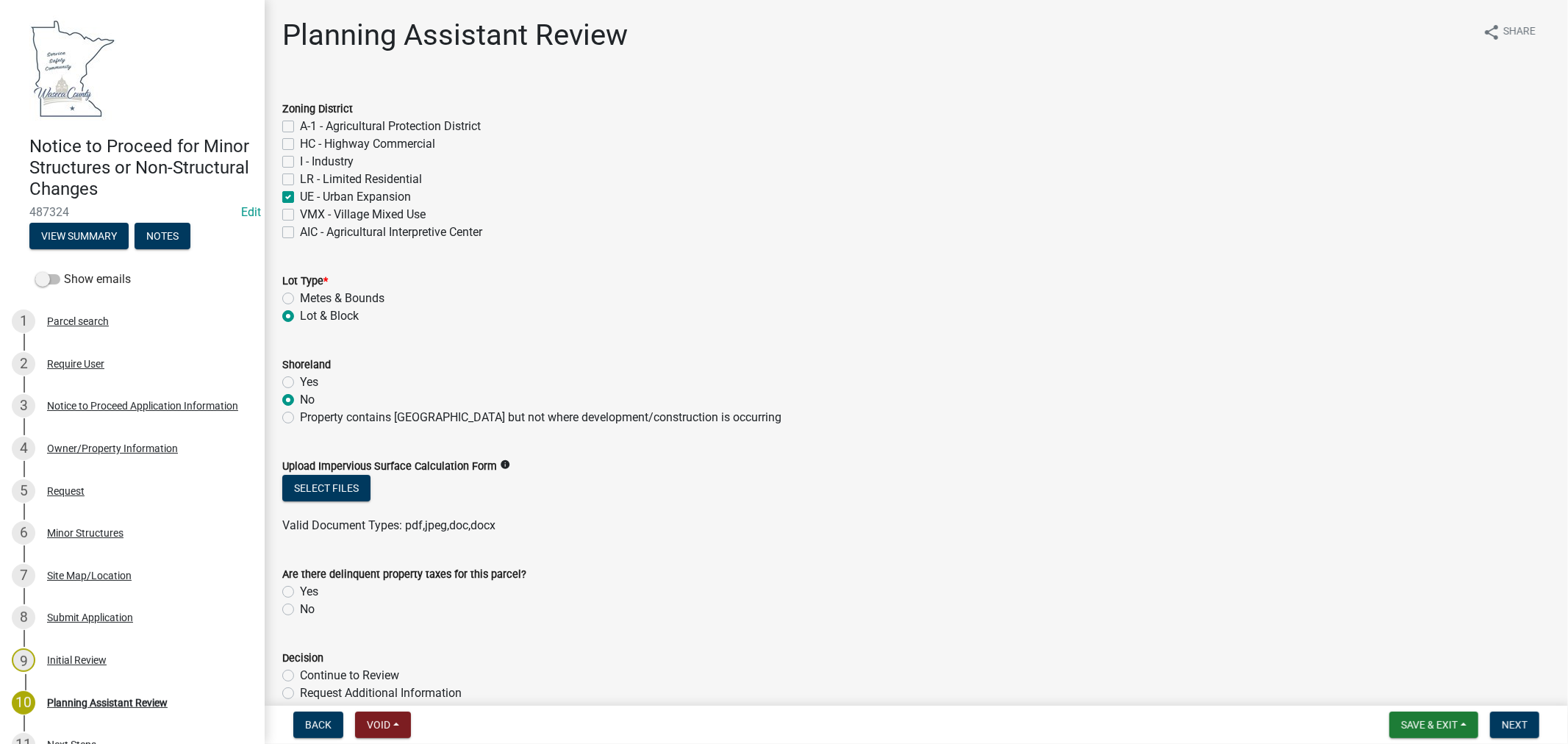
radio input "true"
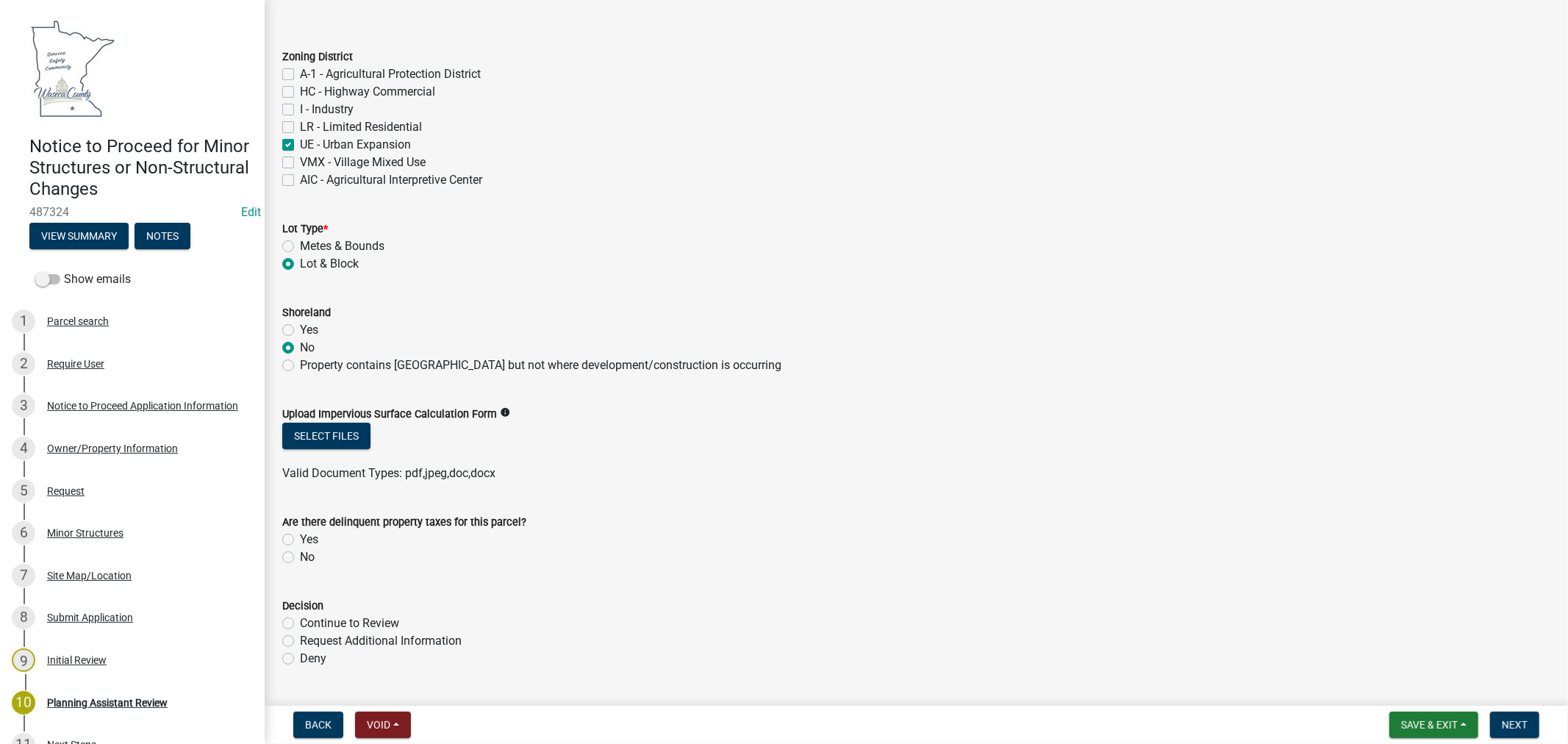
scroll to position [82, 0]
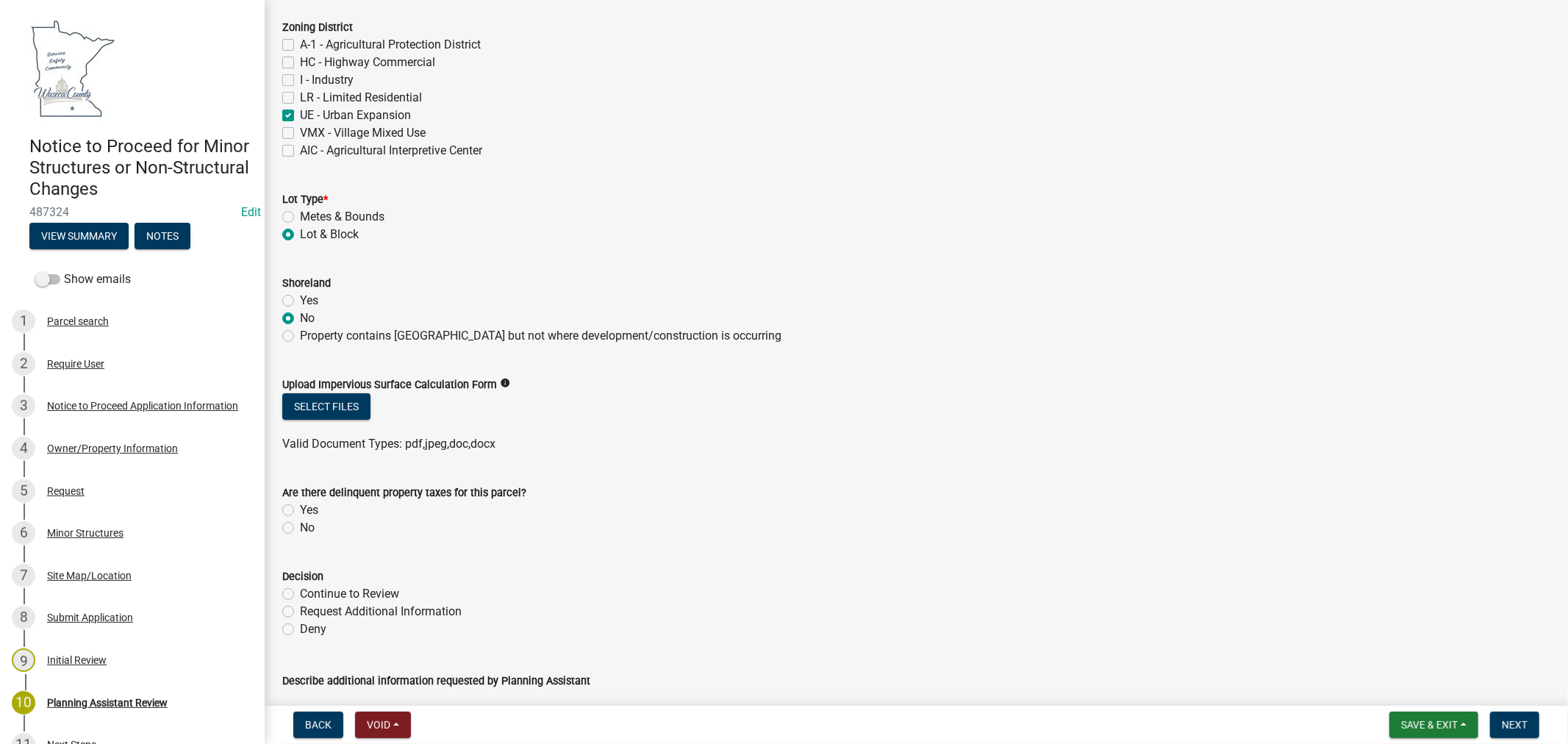
click at [300, 527] on label "No" at bounding box center [307, 528] width 15 height 18
click at [300, 527] on input "No" at bounding box center [305, 523] width 10 height 10
radio input "true"
click at [300, 595] on label "Continue to Review" at bounding box center [349, 594] width 99 height 18
click at [300, 595] on input "Continue to Review" at bounding box center [305, 590] width 10 height 10
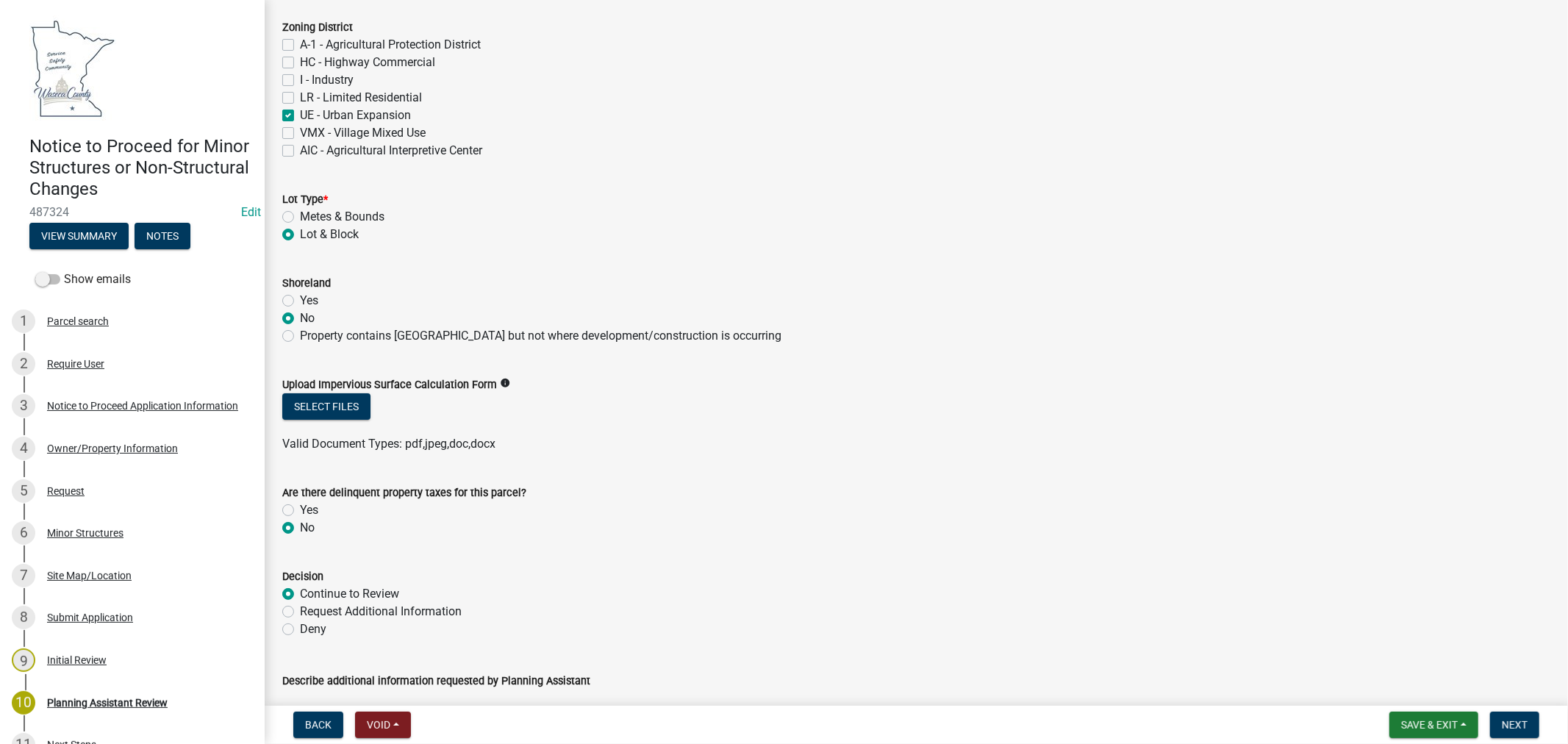
radio input "true"
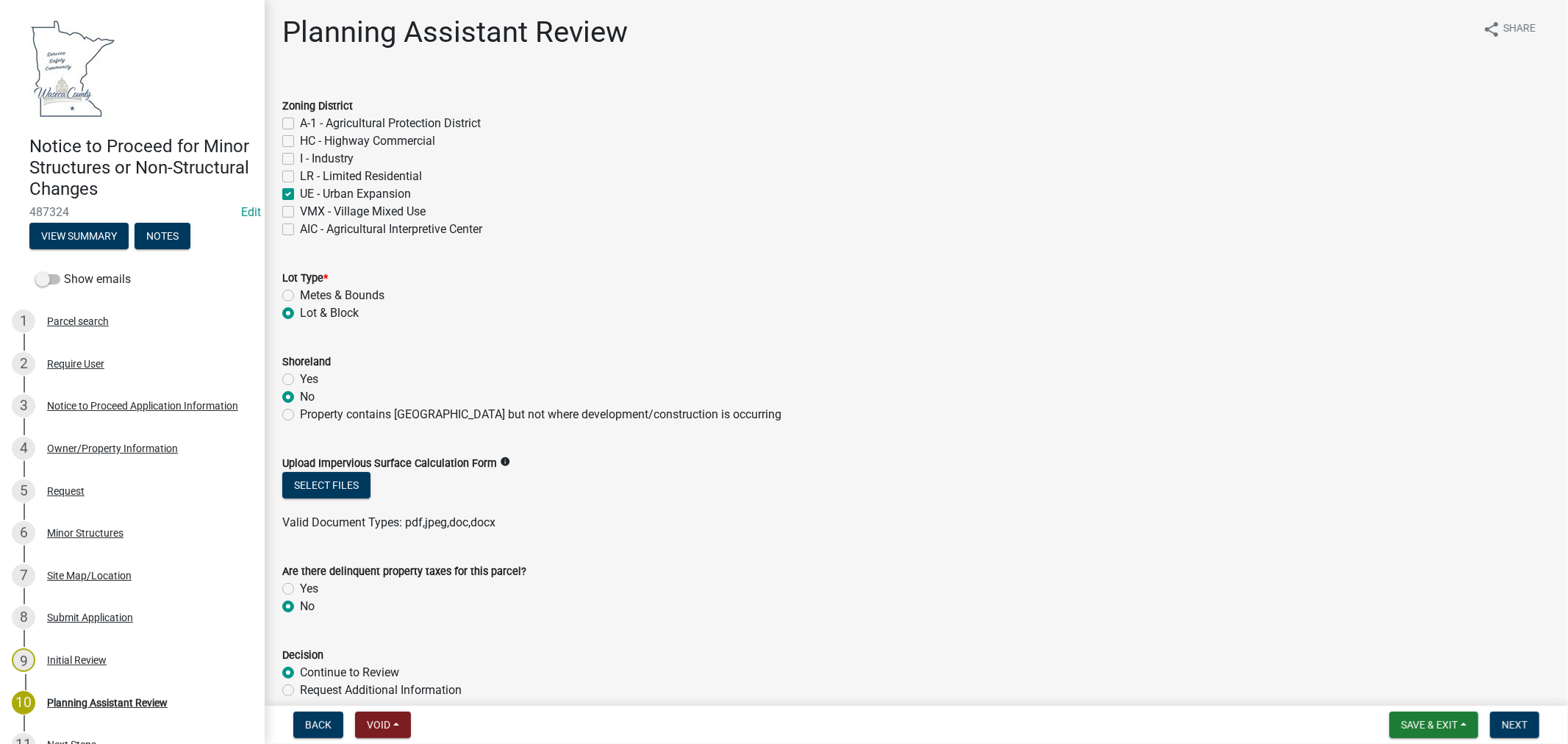
scroll to position [0, 0]
click at [324, 488] on button "Select files" at bounding box center [327, 488] width 88 height 26
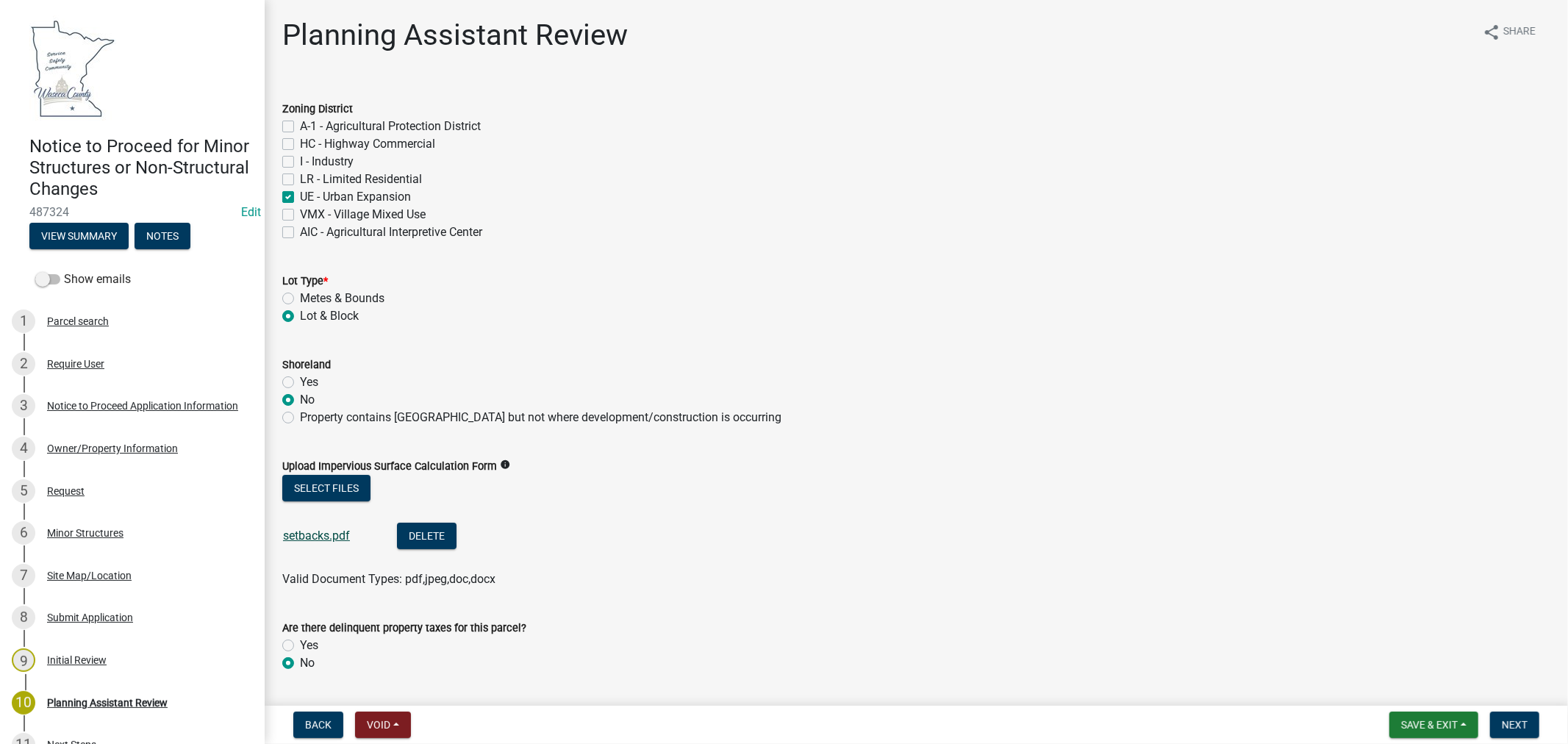
click at [311, 532] on link "setbacks.pdf" at bounding box center [316, 535] width 67 height 14
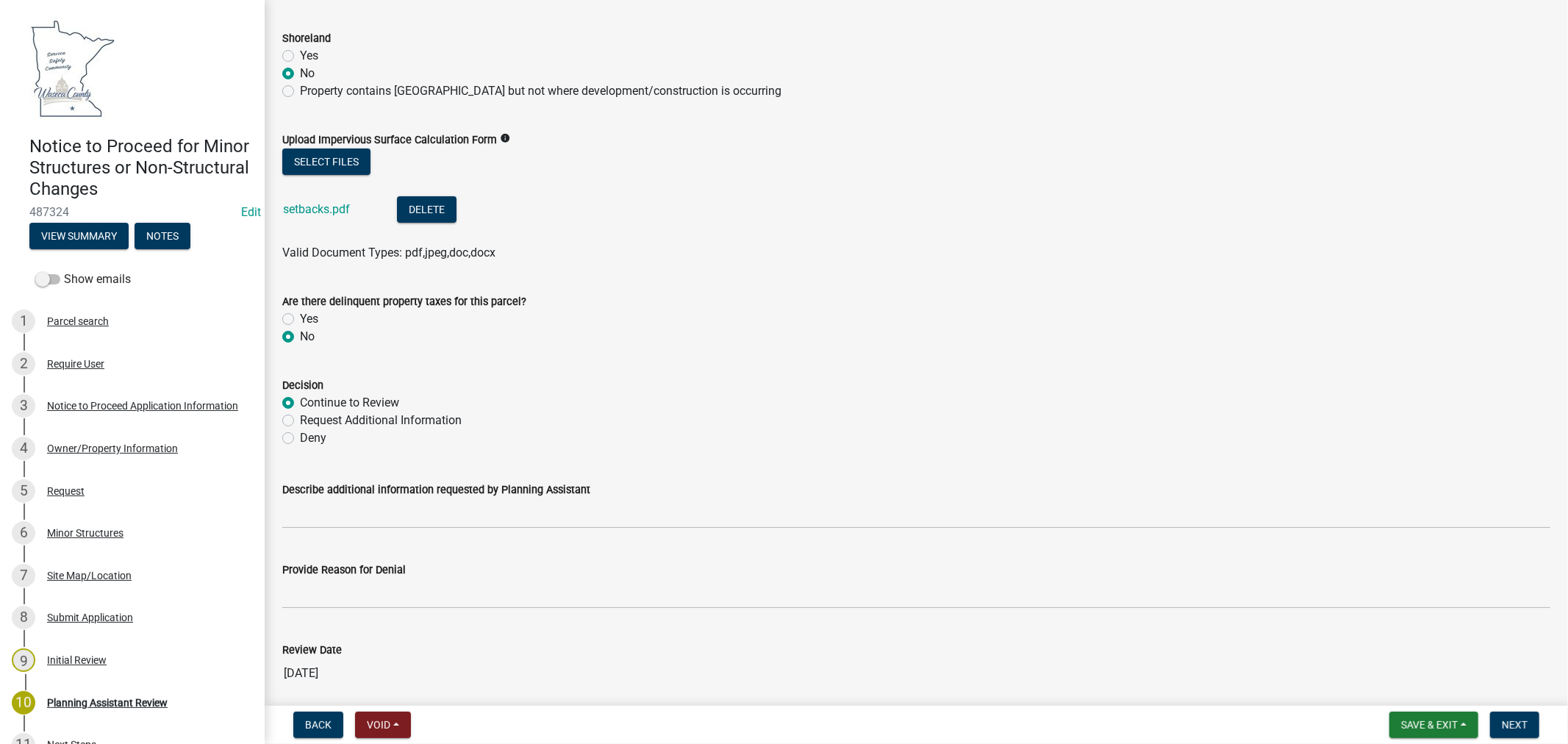
scroll to position [384, 0]
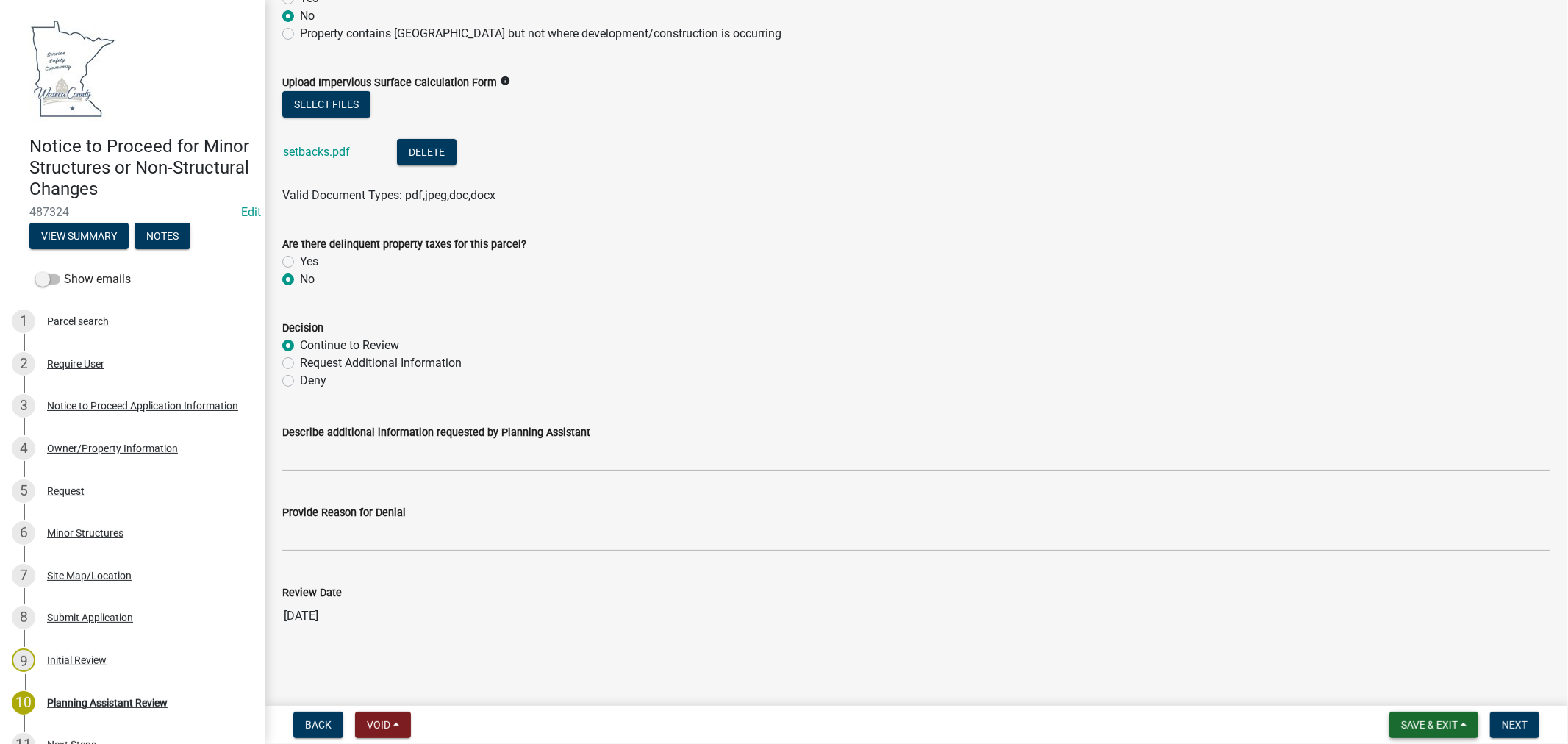
click at [1430, 724] on span "Save & Exit" at bounding box center [1429, 724] width 56 height 11
click at [1393, 692] on button "Save & Exit" at bounding box center [1420, 686] width 118 height 35
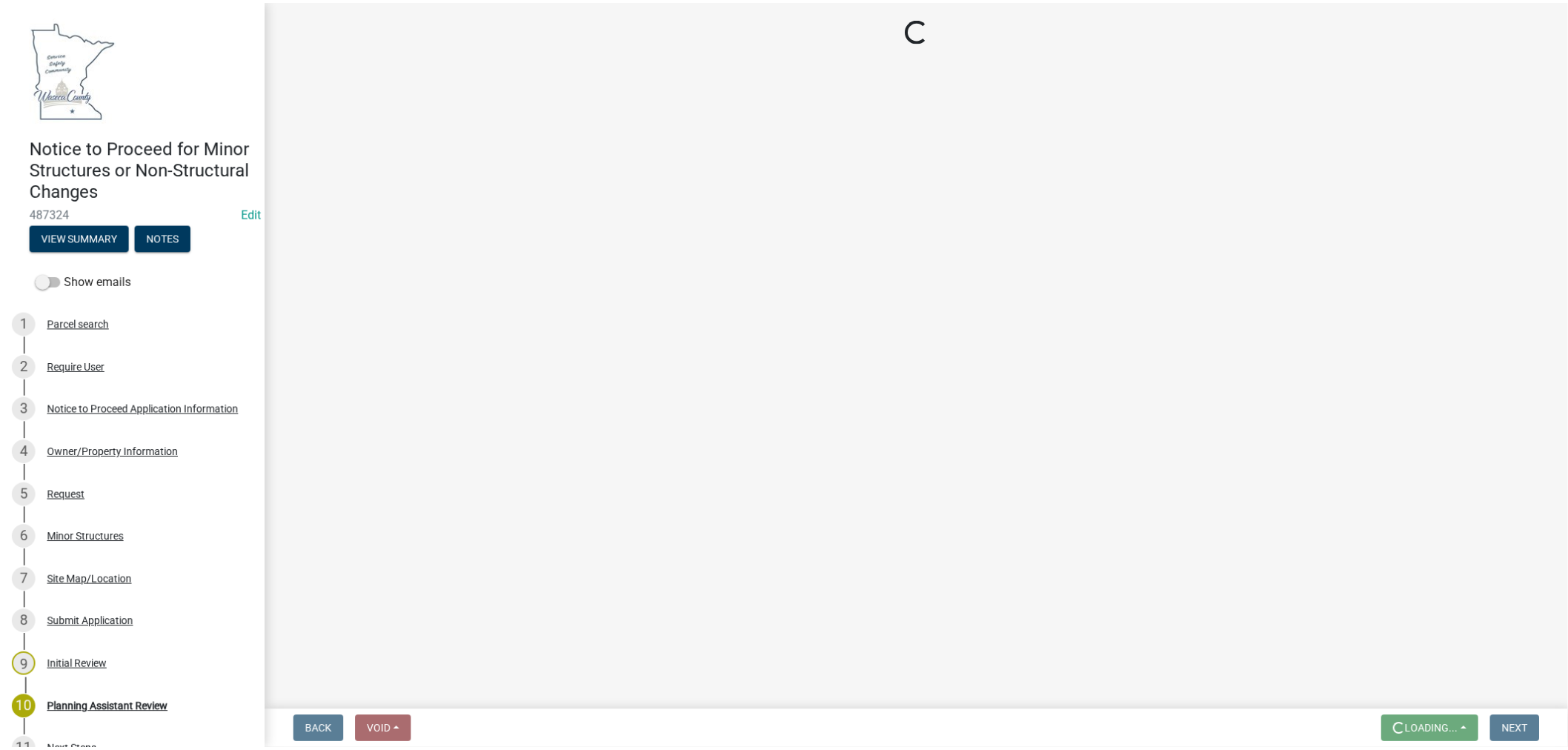
scroll to position [0, 0]
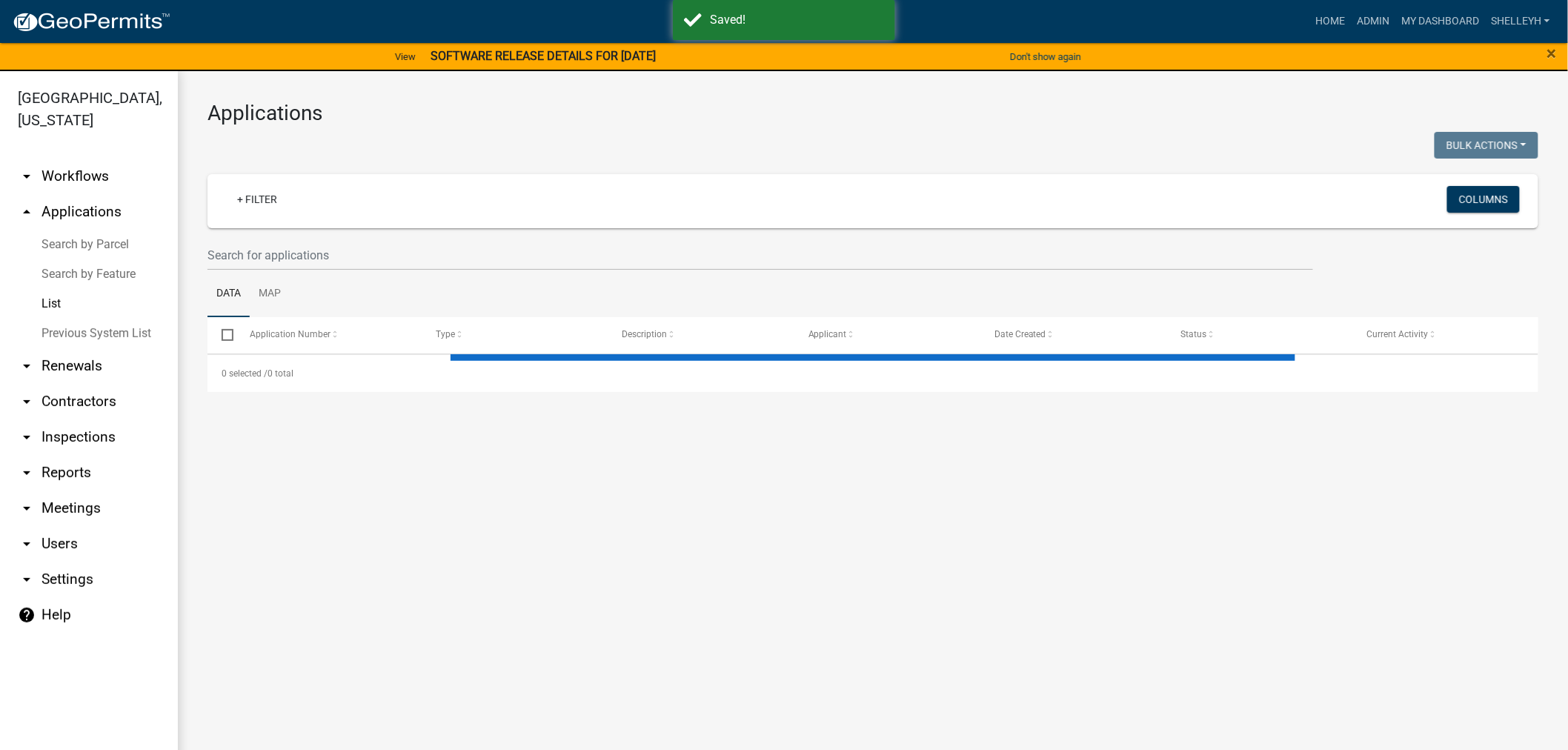
select select "1: 25"
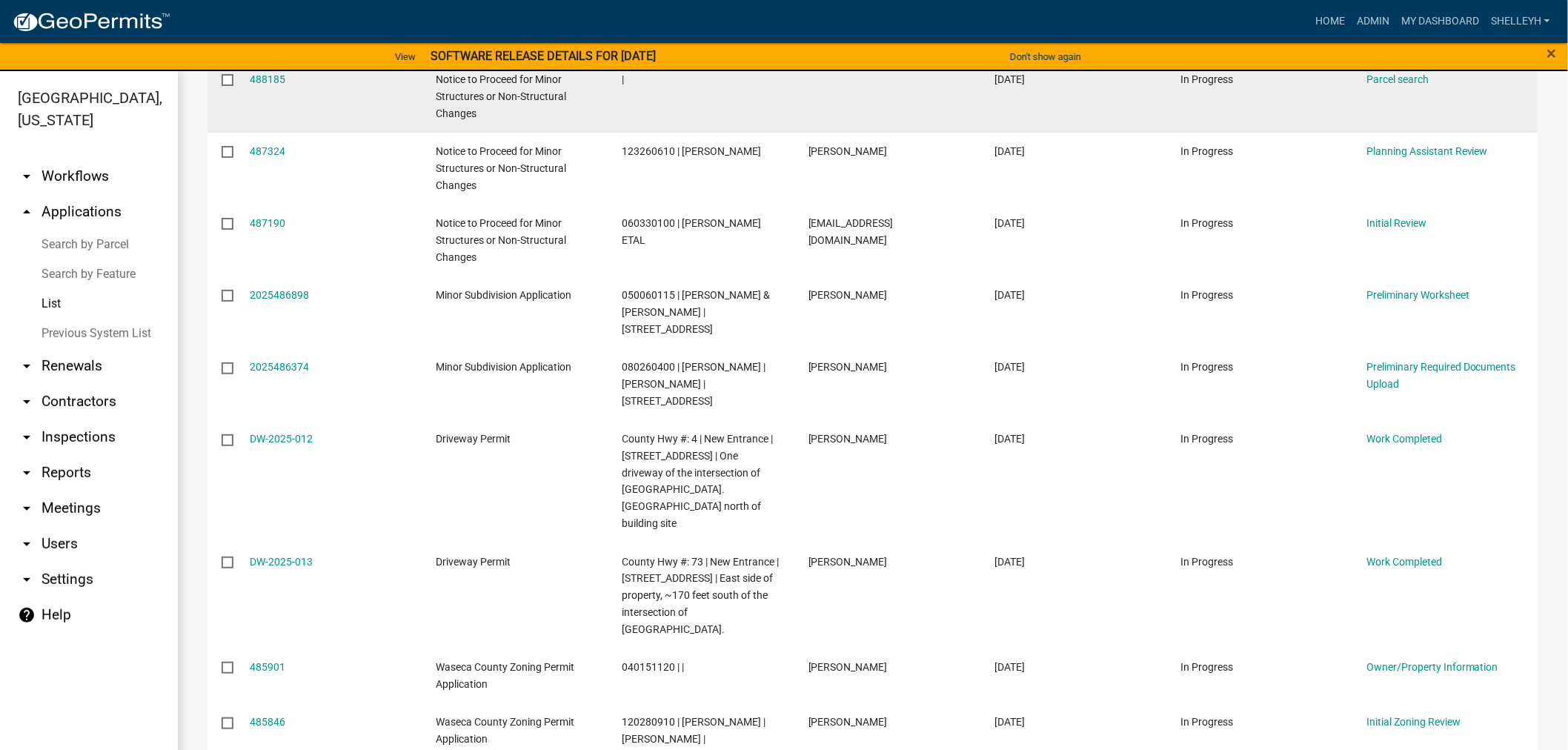
scroll to position [493, 0]
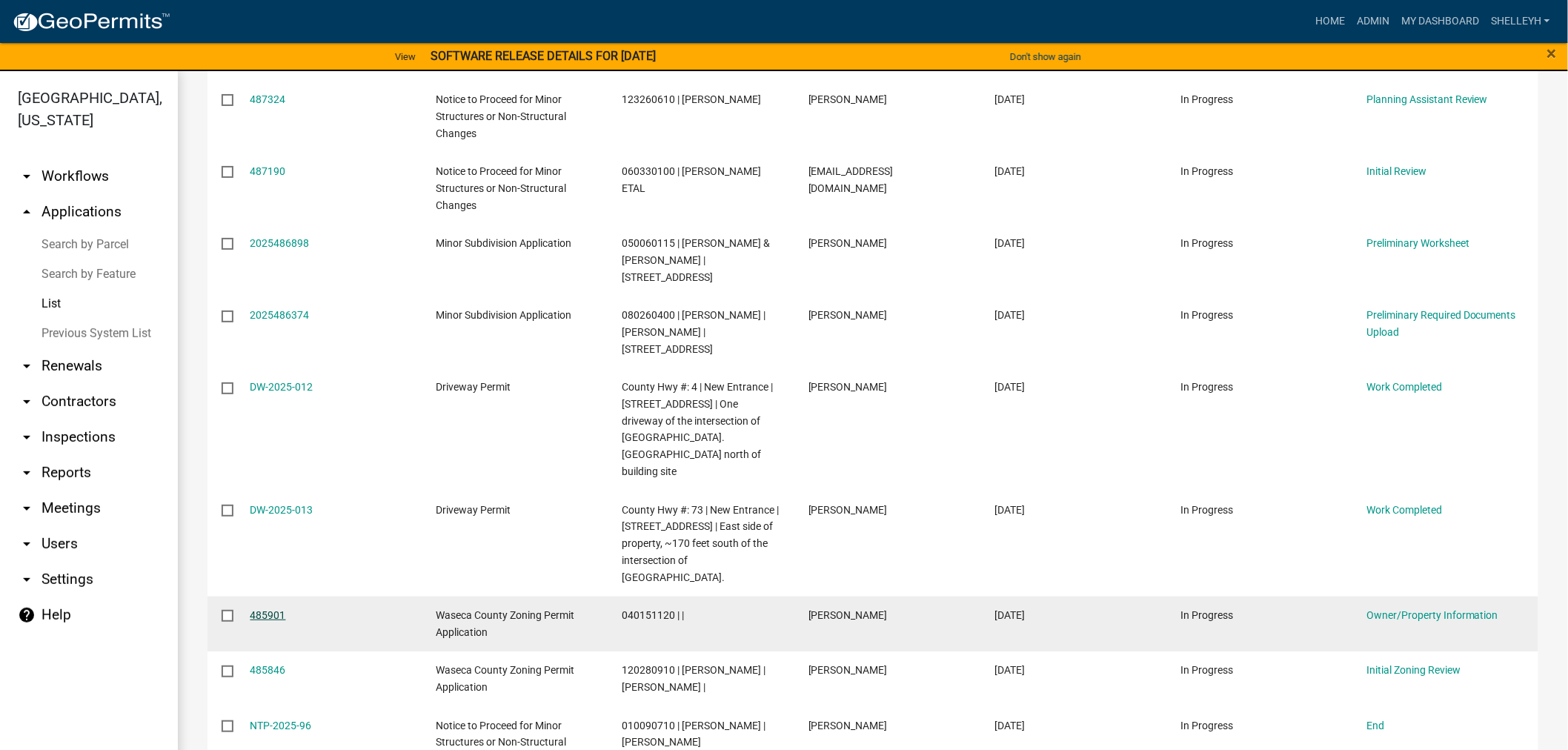
click at [262, 609] on link "485901" at bounding box center [268, 615] width 35 height 12
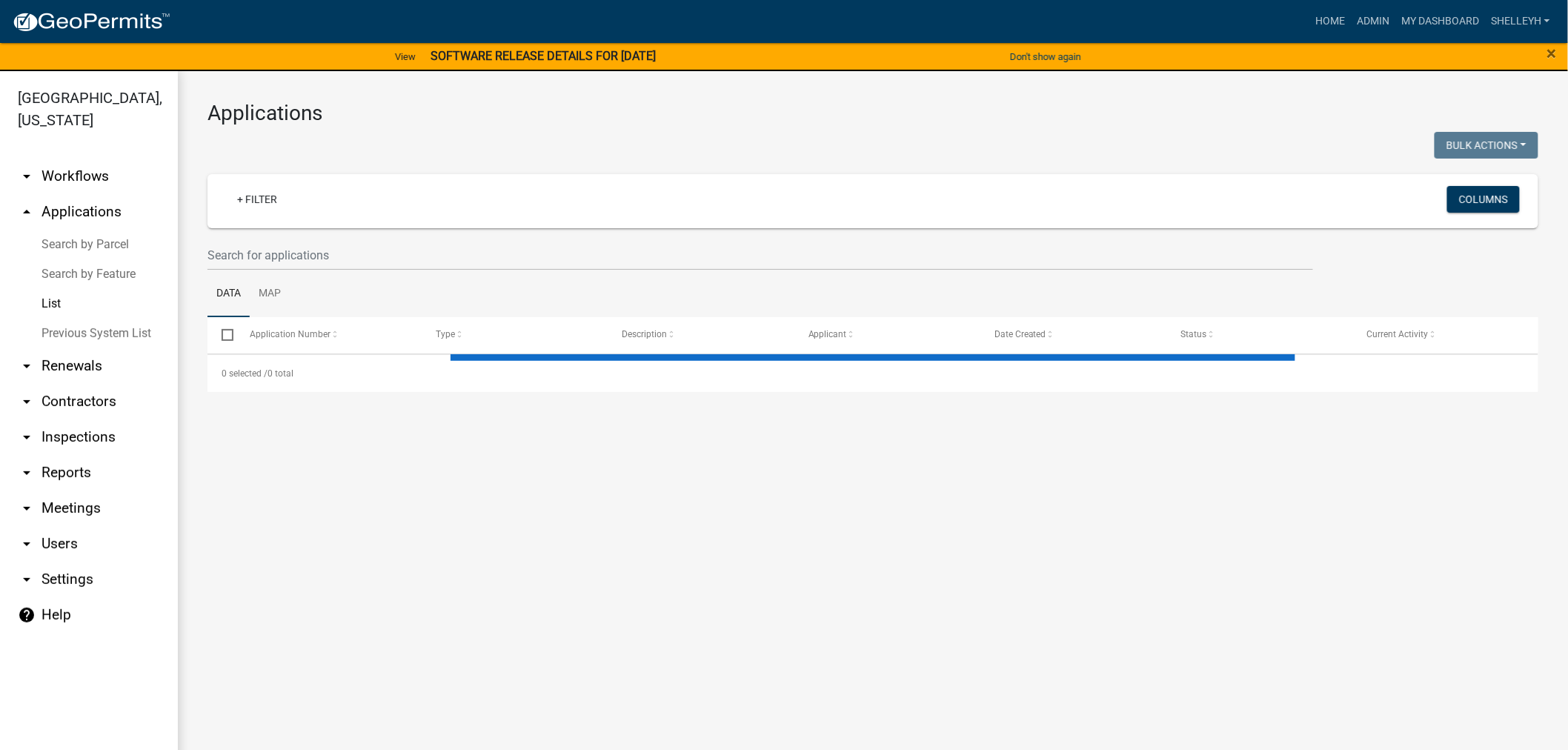
select select "1: 25"
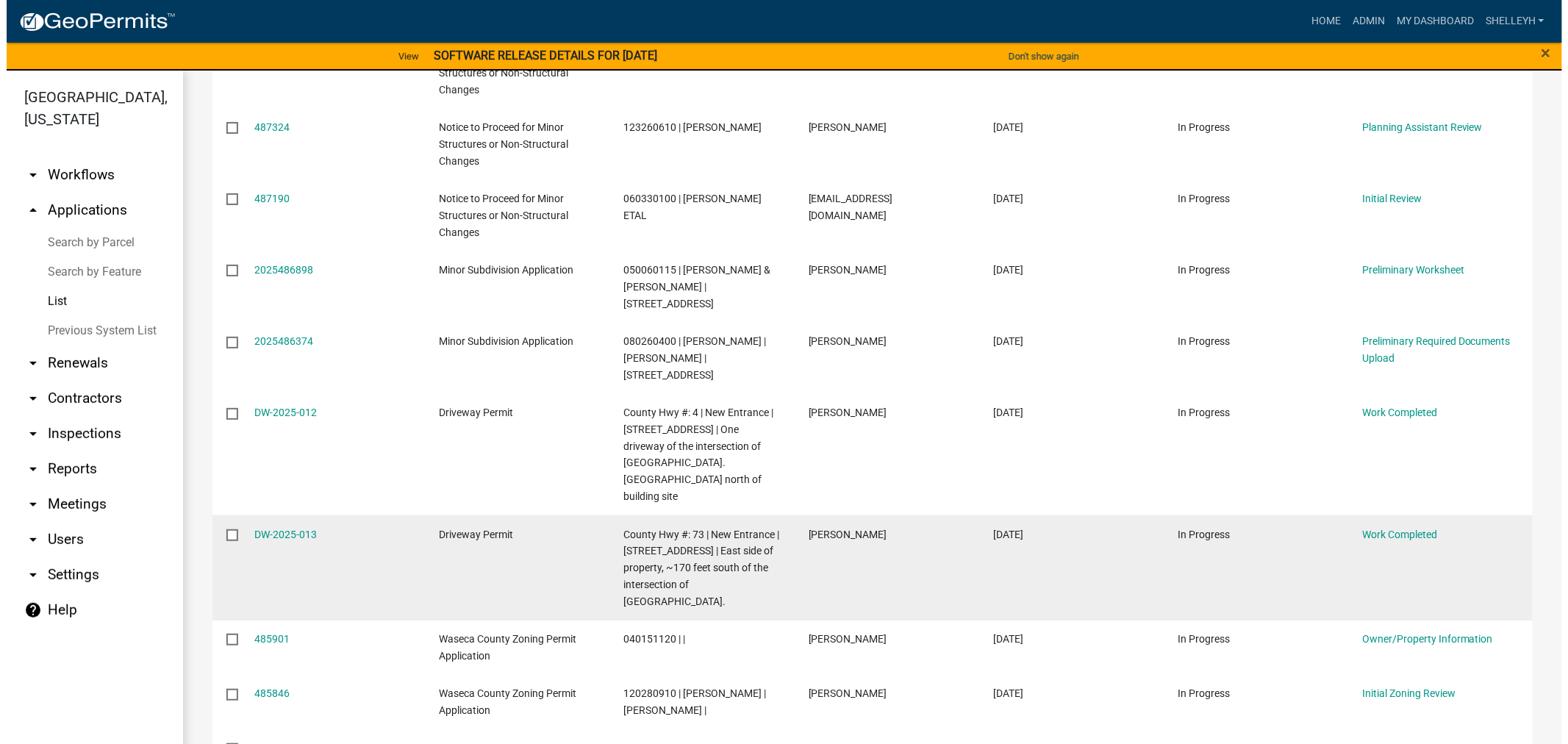
scroll to position [489, 0]
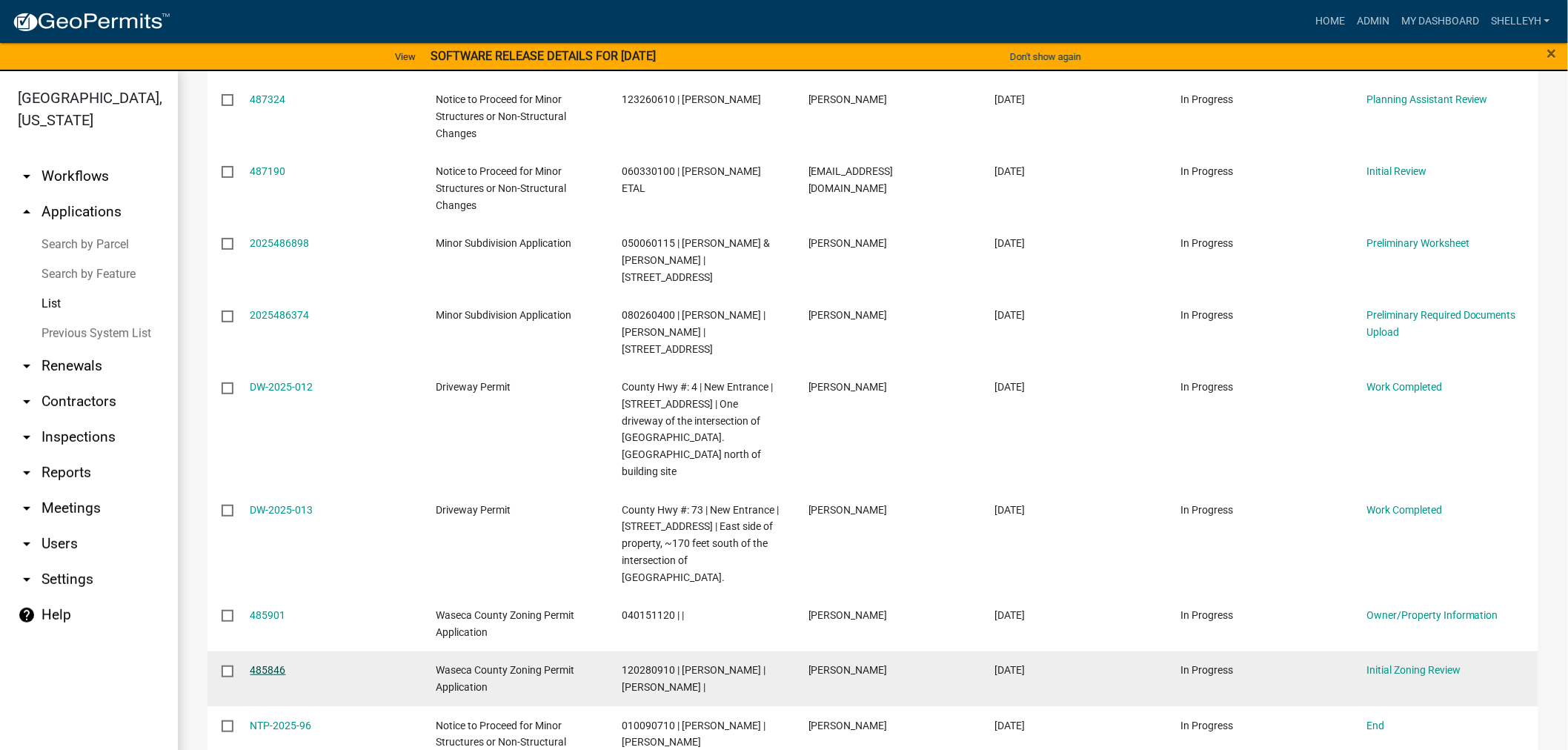
click at [254, 664] on link "485846" at bounding box center [268, 669] width 35 height 12
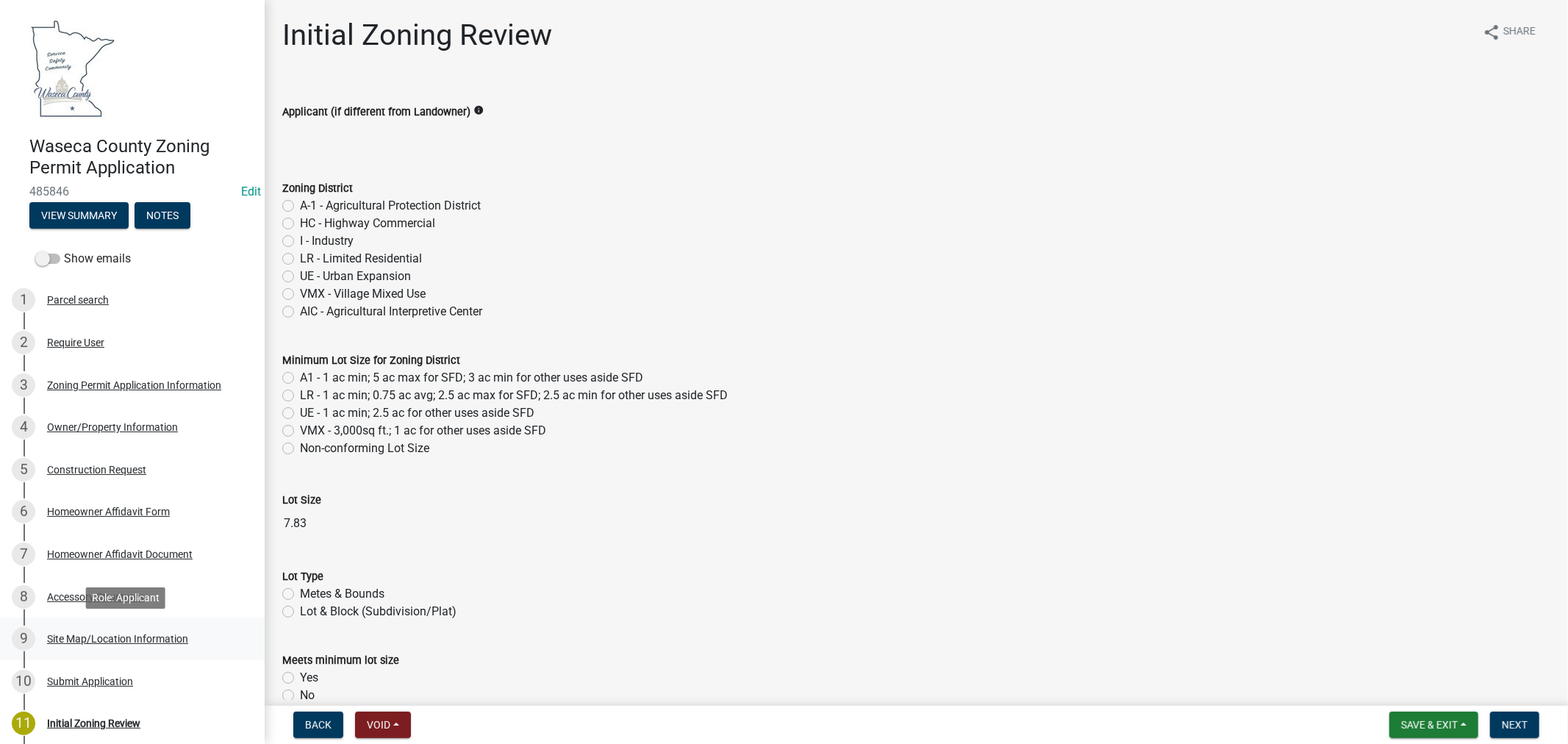
click at [154, 635] on div "Site Map/Location Information" at bounding box center [118, 639] width 141 height 11
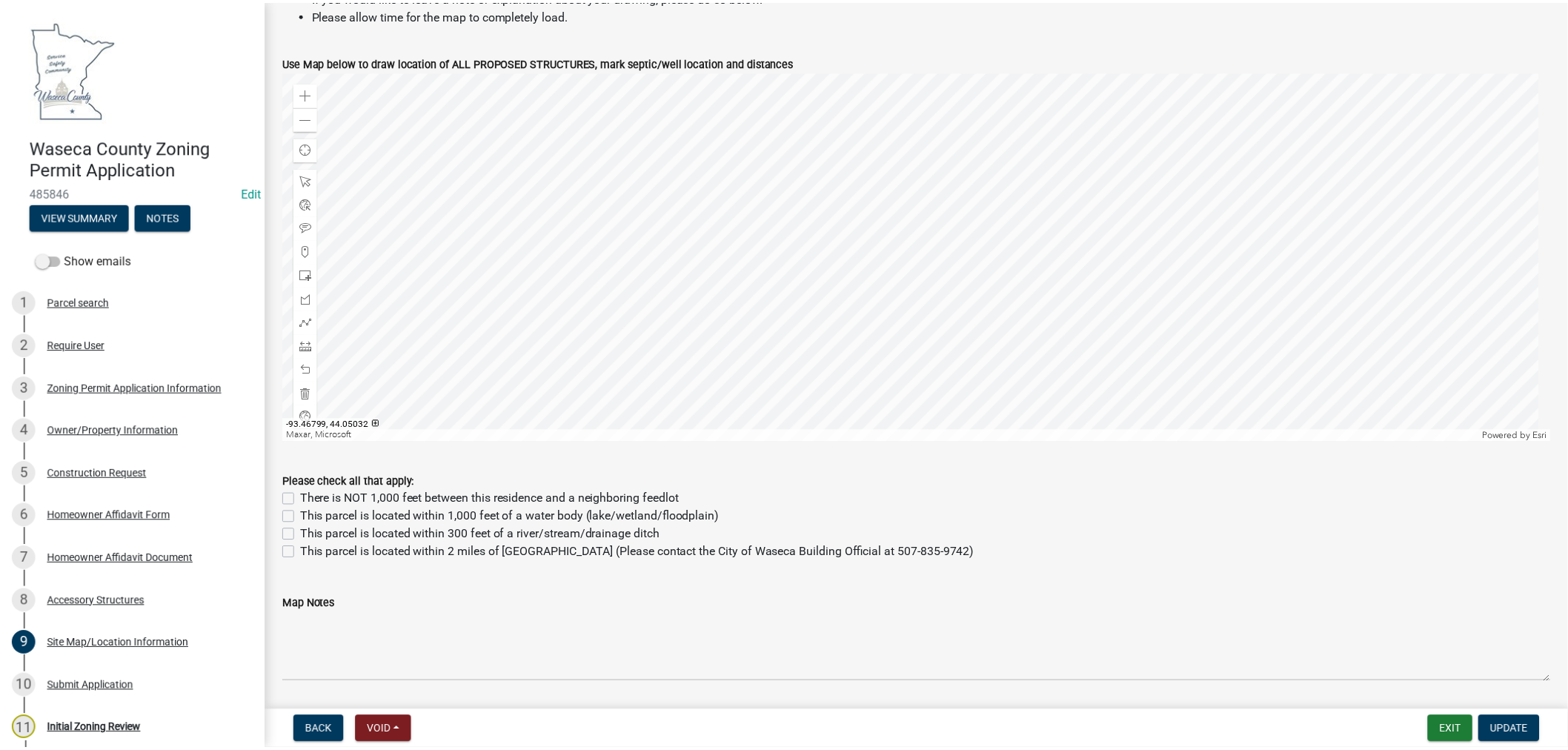
scroll to position [741, 0]
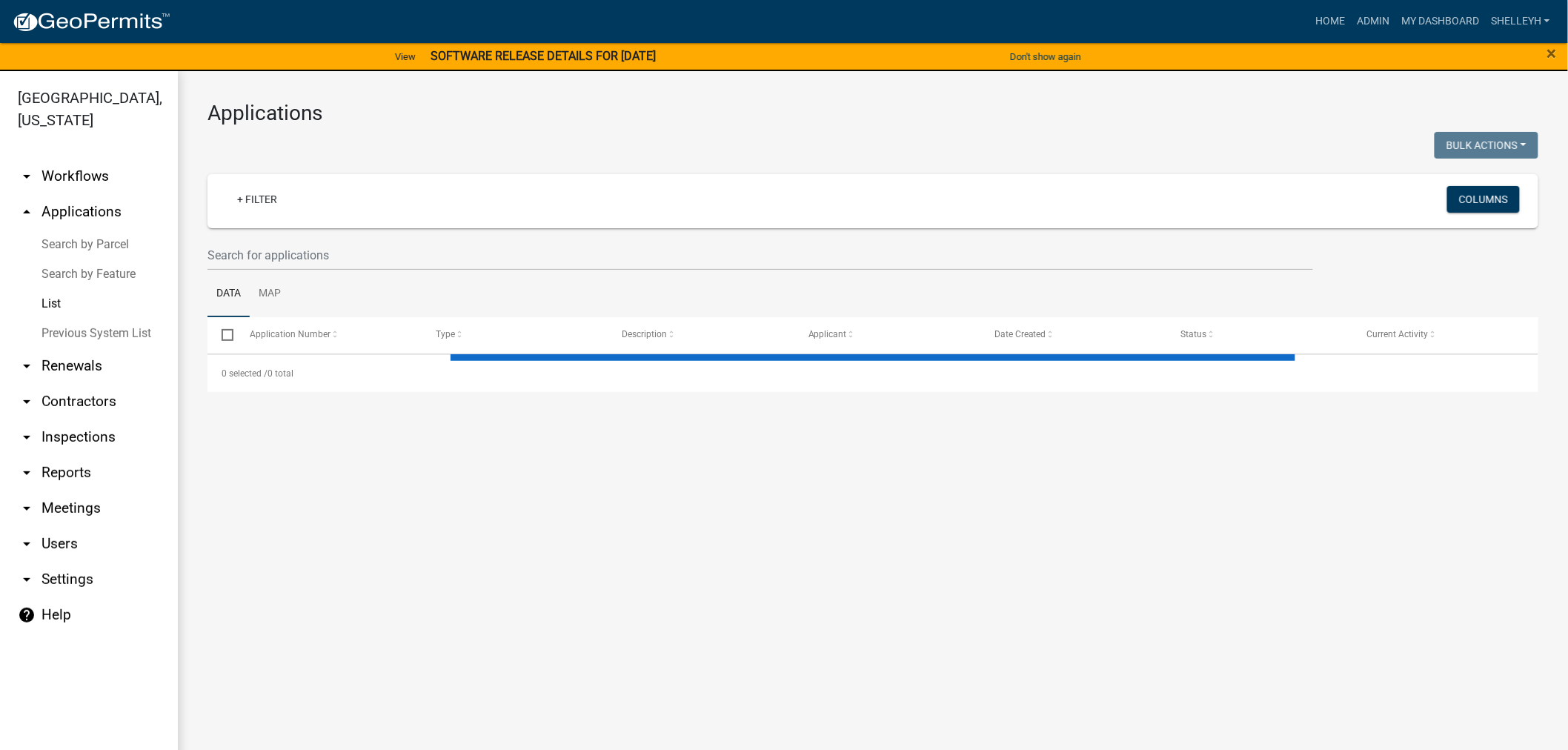
select select "1: 25"
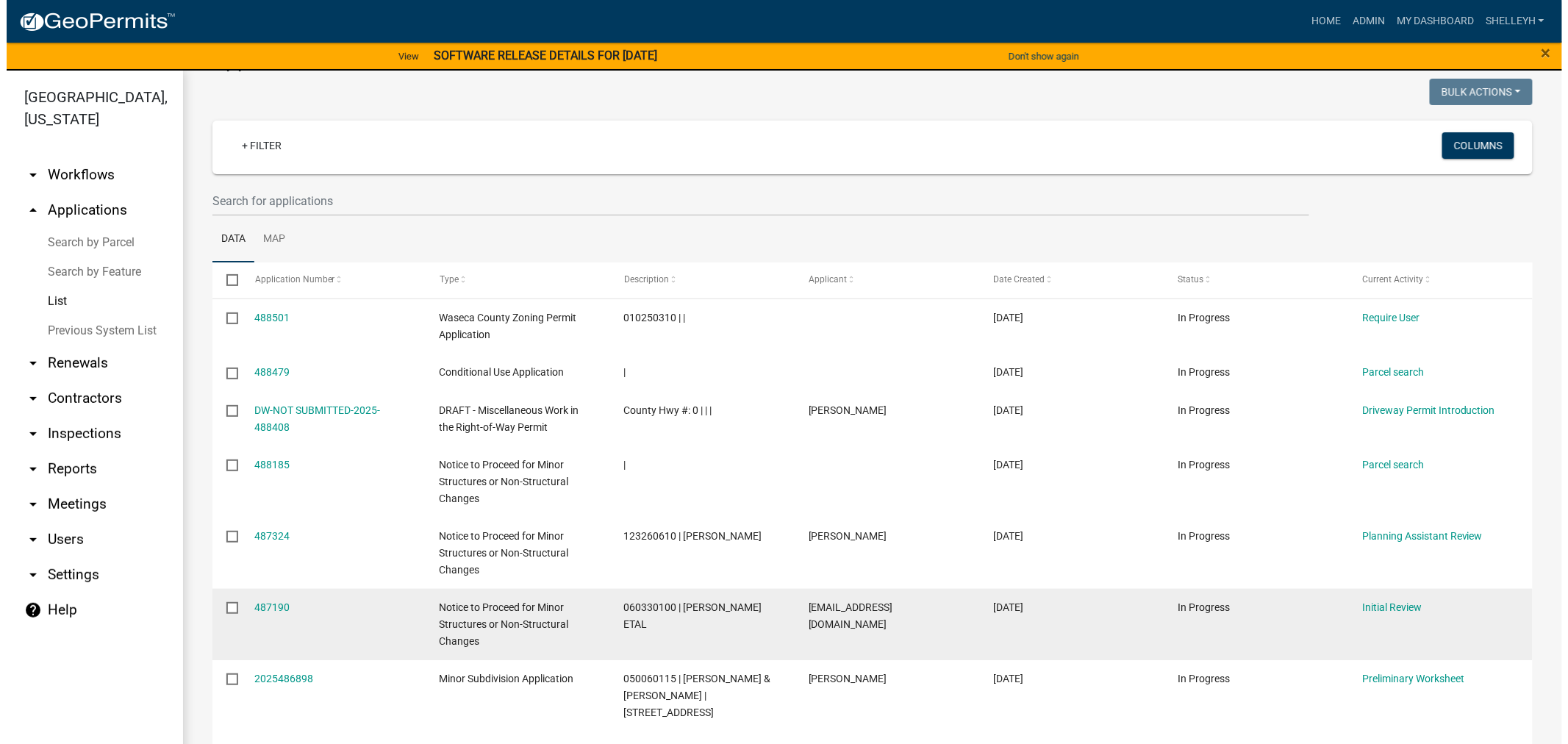
scroll to position [82, 0]
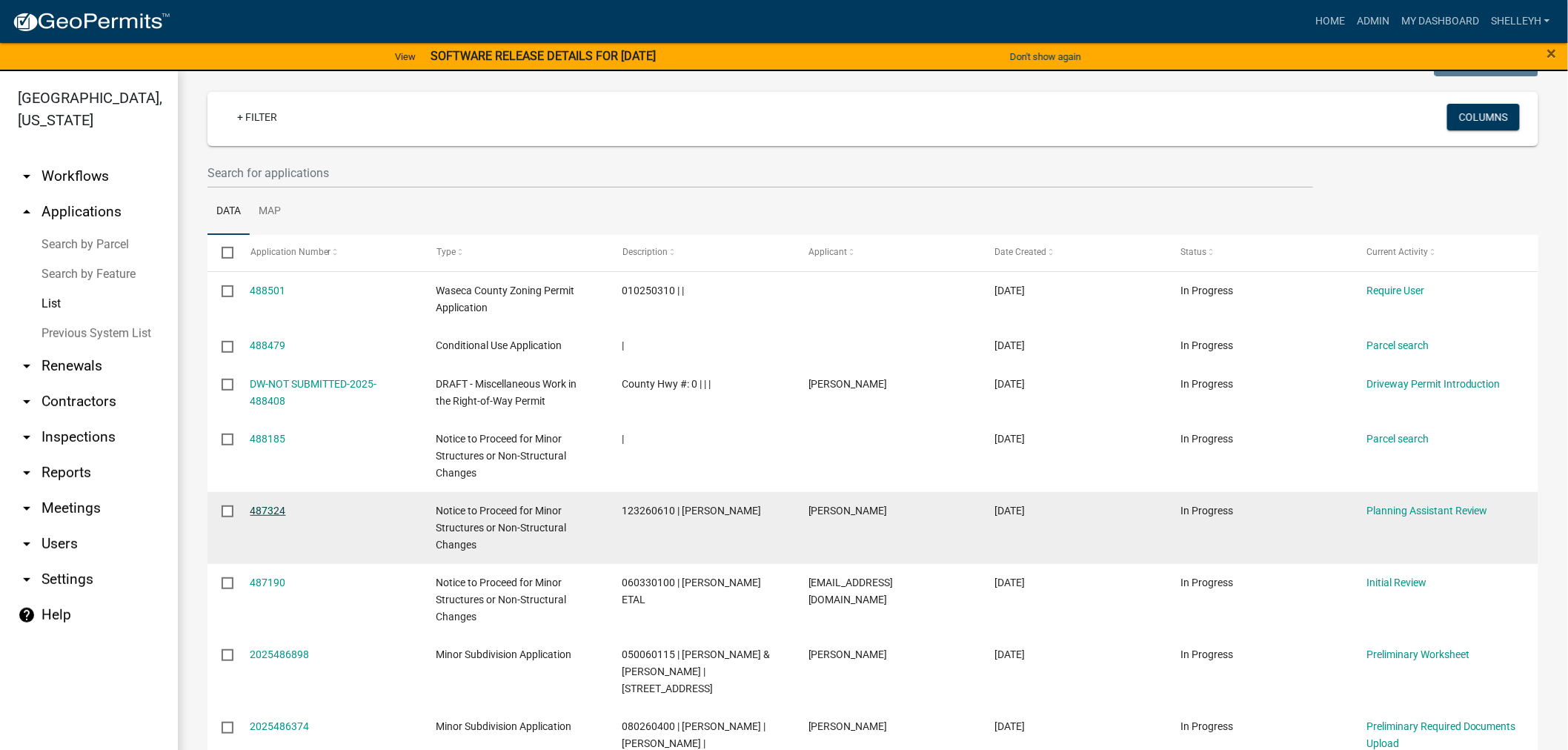
click at [264, 510] on link "487324" at bounding box center [268, 510] width 35 height 12
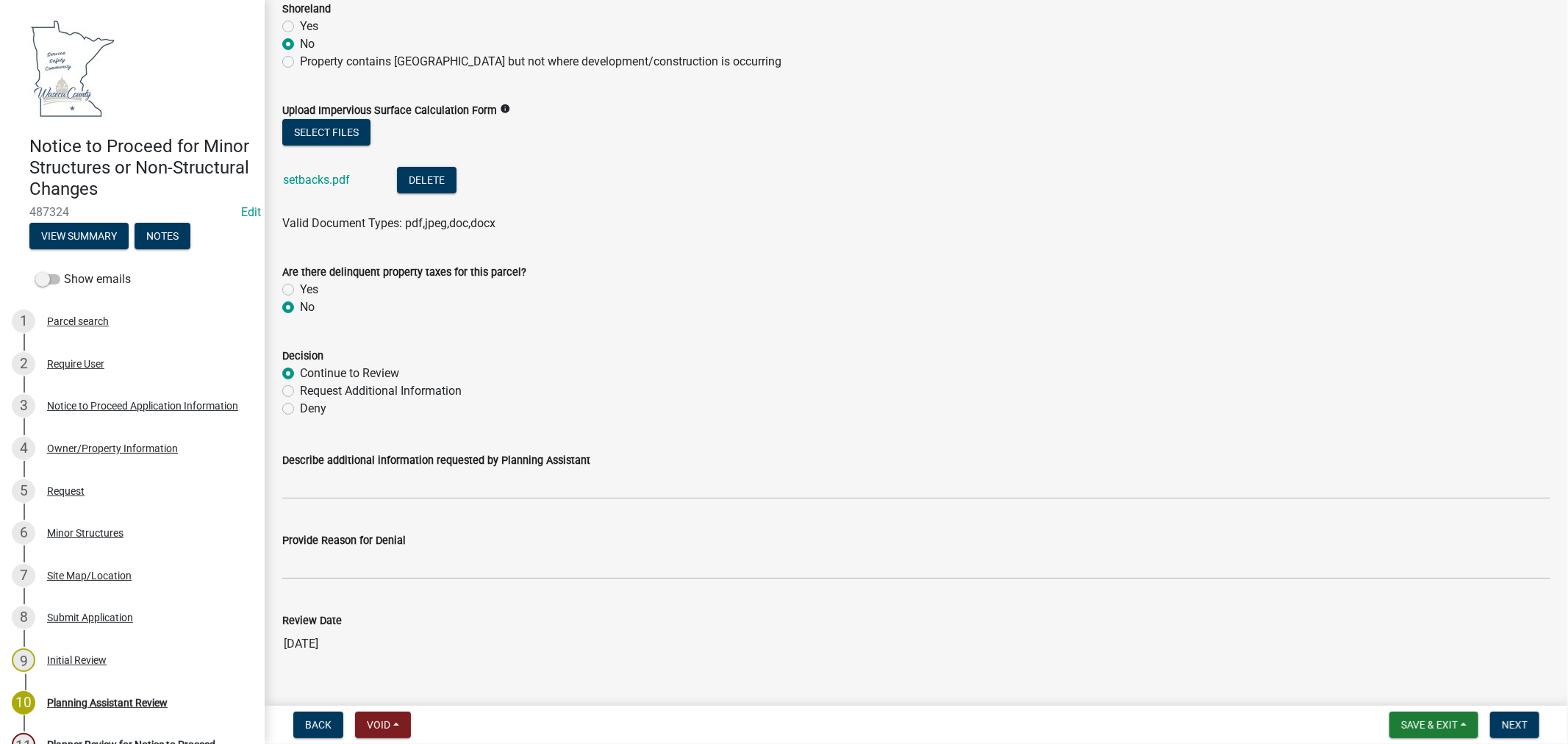
scroll to position [384, 0]
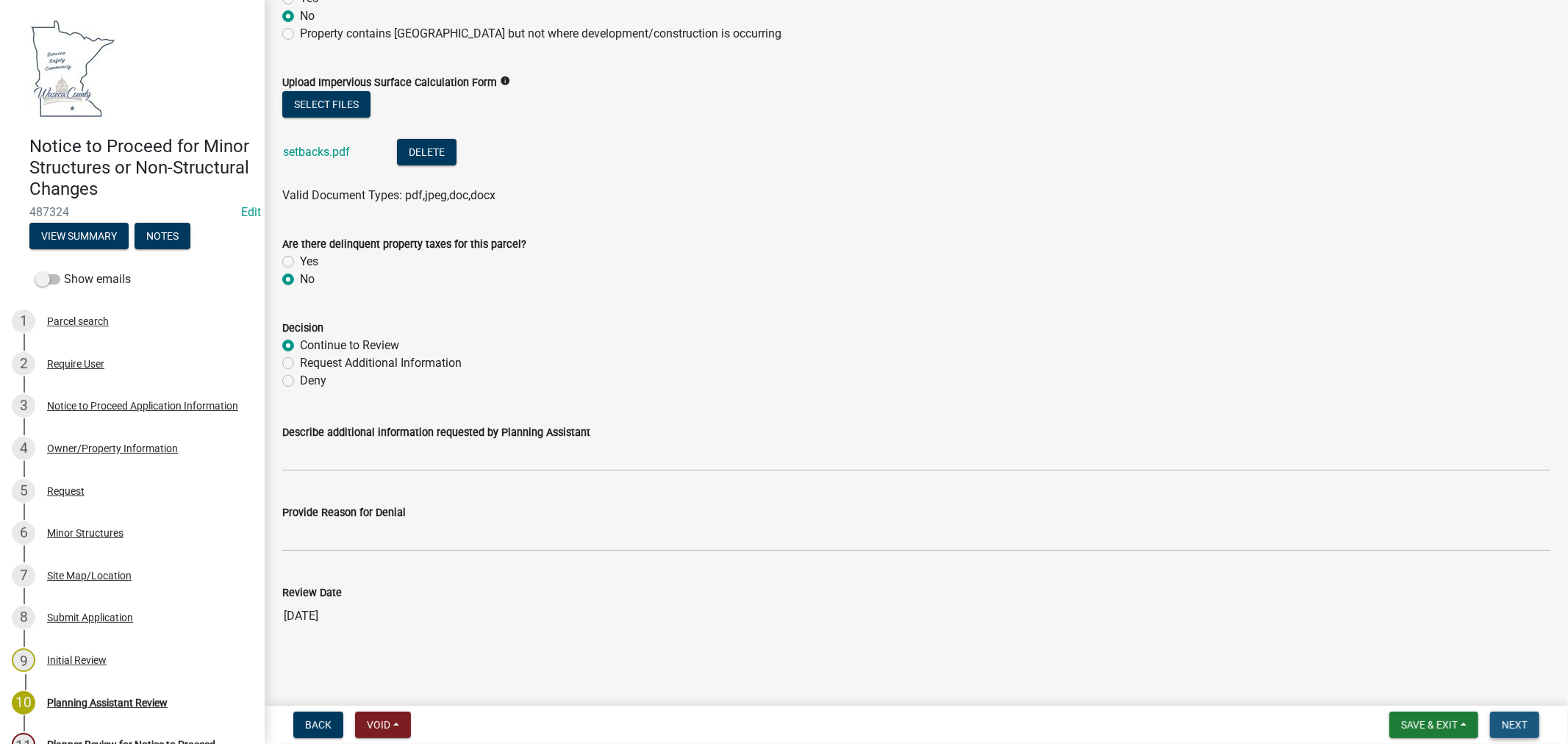
click at [1512, 719] on span "Next" at bounding box center [1514, 724] width 25 height 11
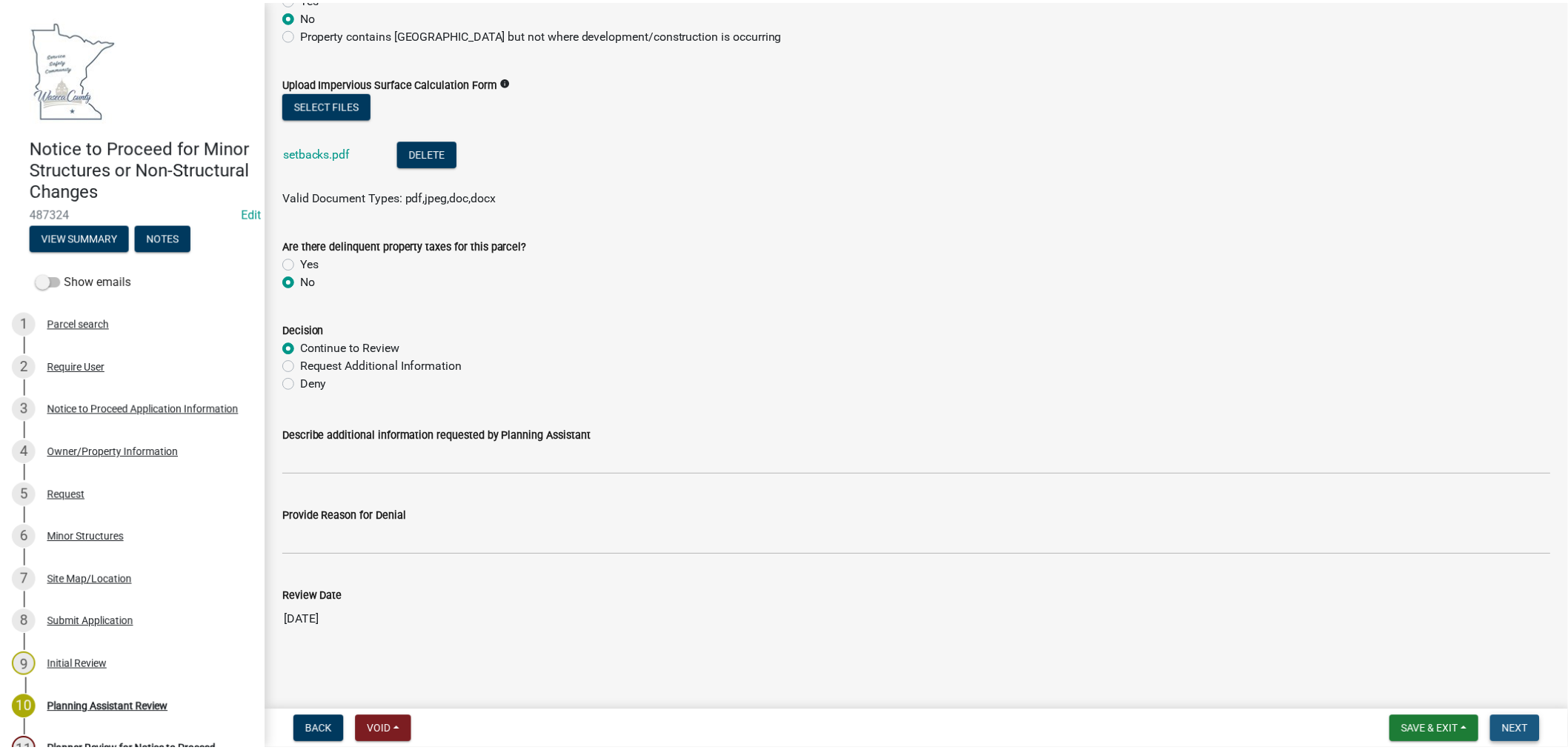
scroll to position [0, 0]
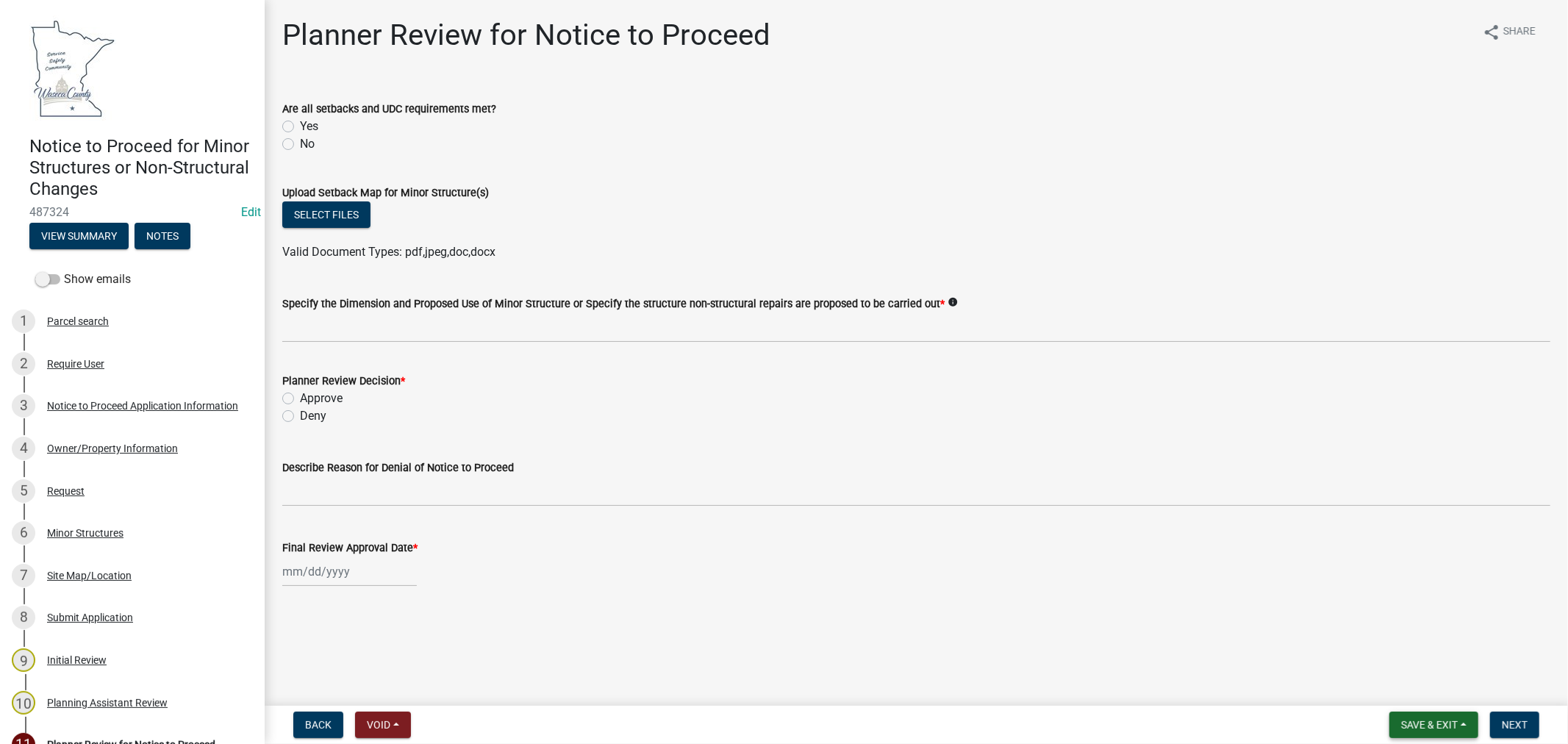
click at [1420, 715] on button "Save & Exit" at bounding box center [1434, 724] width 89 height 26
click at [1412, 688] on button "Save & Exit" at bounding box center [1420, 686] width 118 height 35
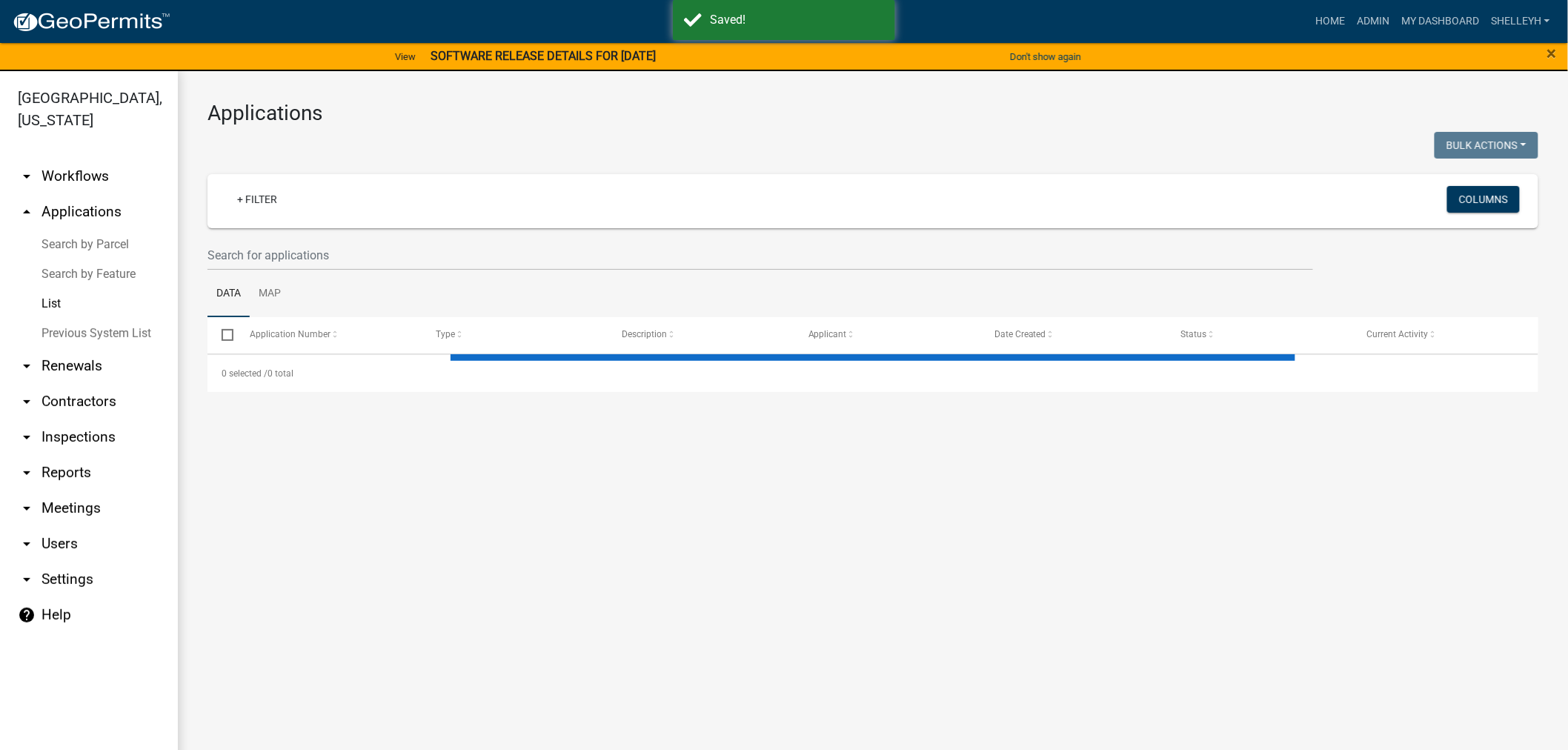
select select "1: 25"
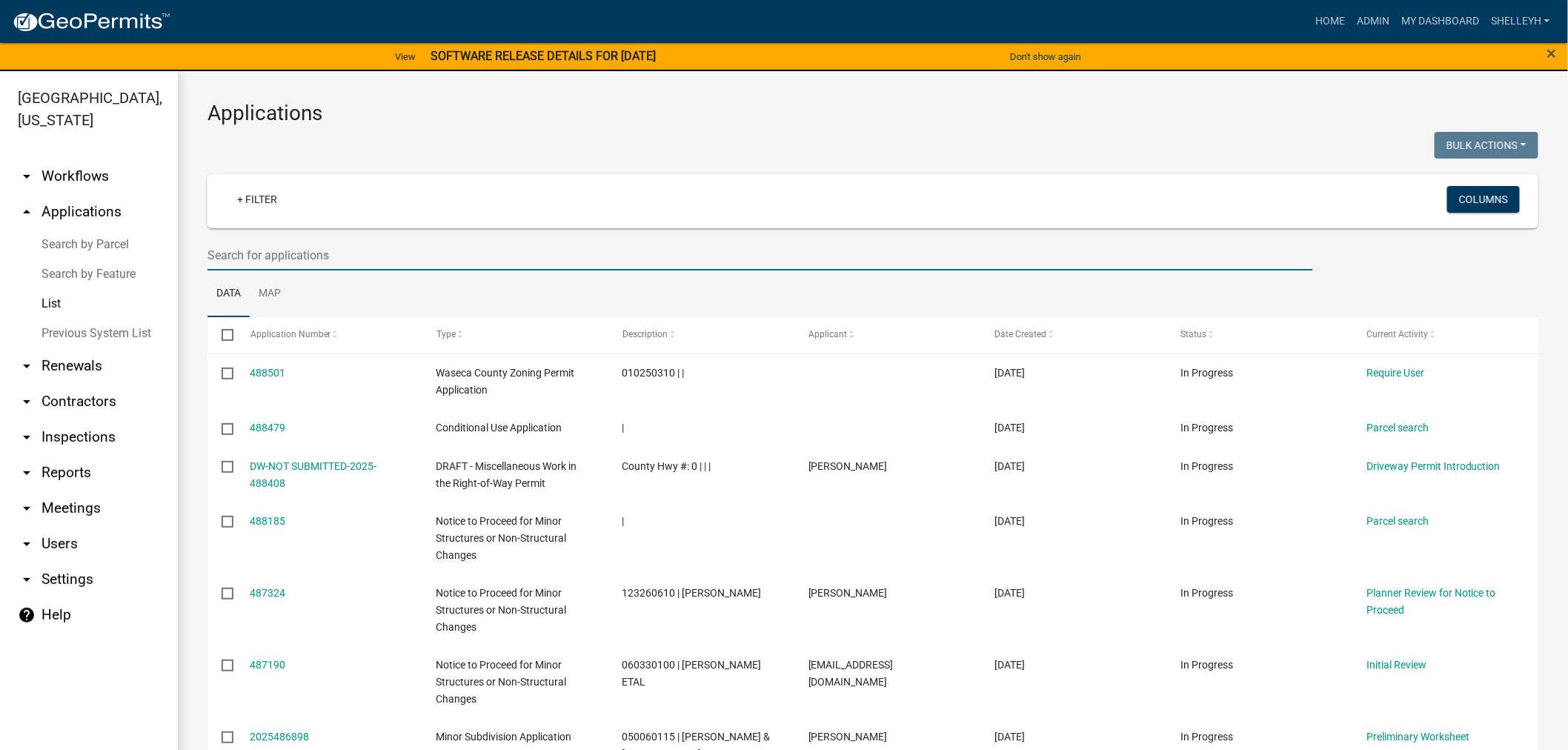
click at [320, 247] on input "text" at bounding box center [760, 255] width 1106 height 30
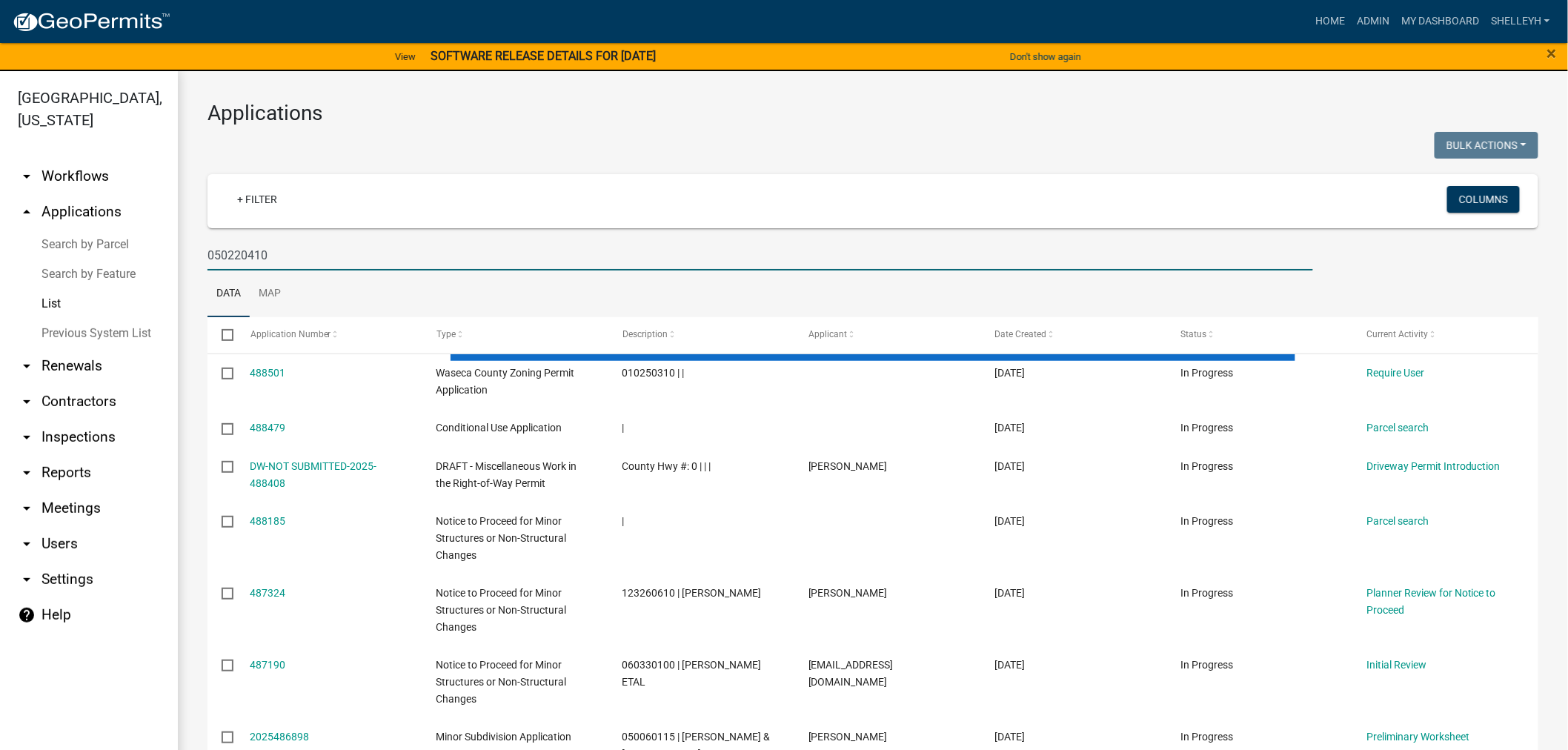
type input "050220410"
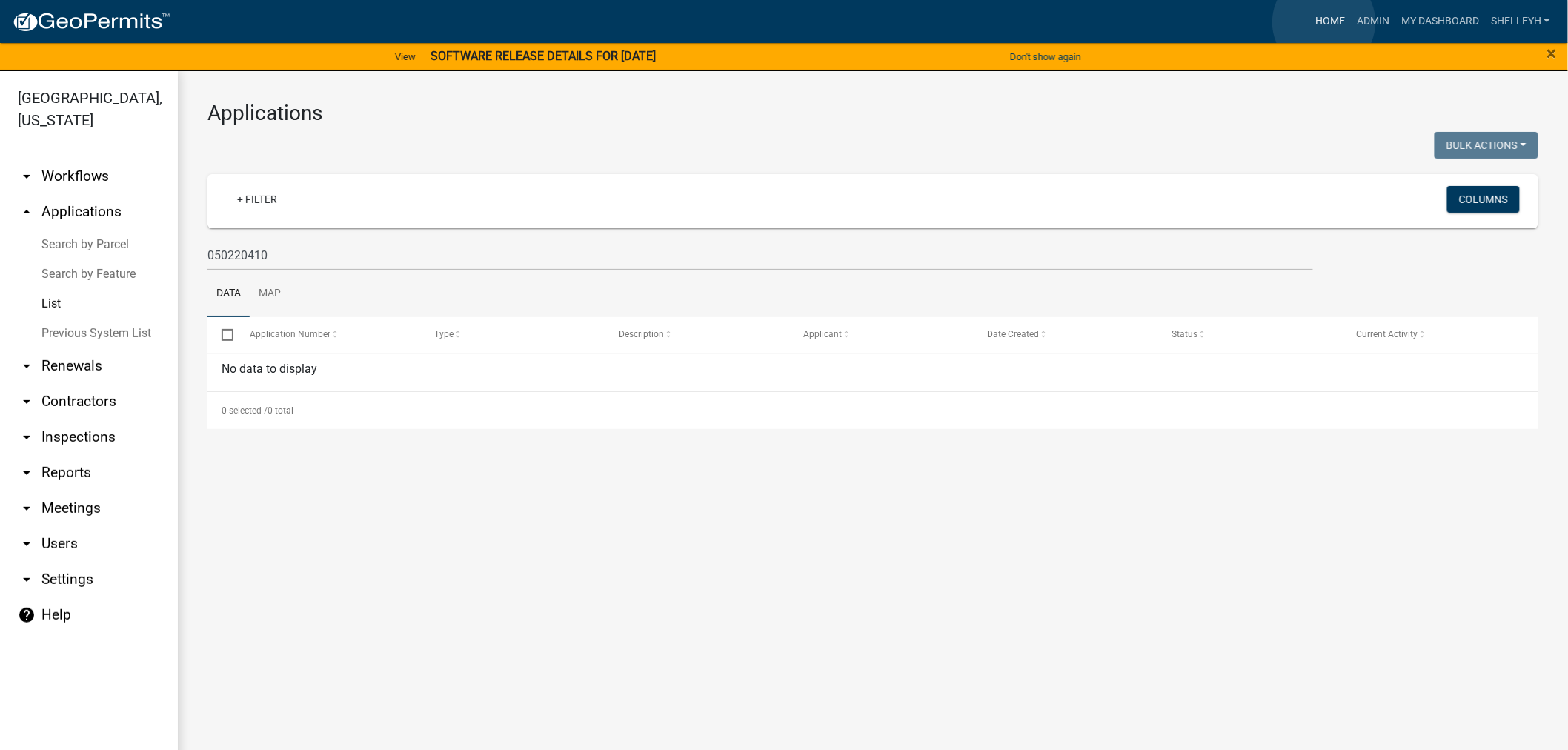
click at [1324, 22] on link "Home" at bounding box center [1330, 21] width 41 height 28
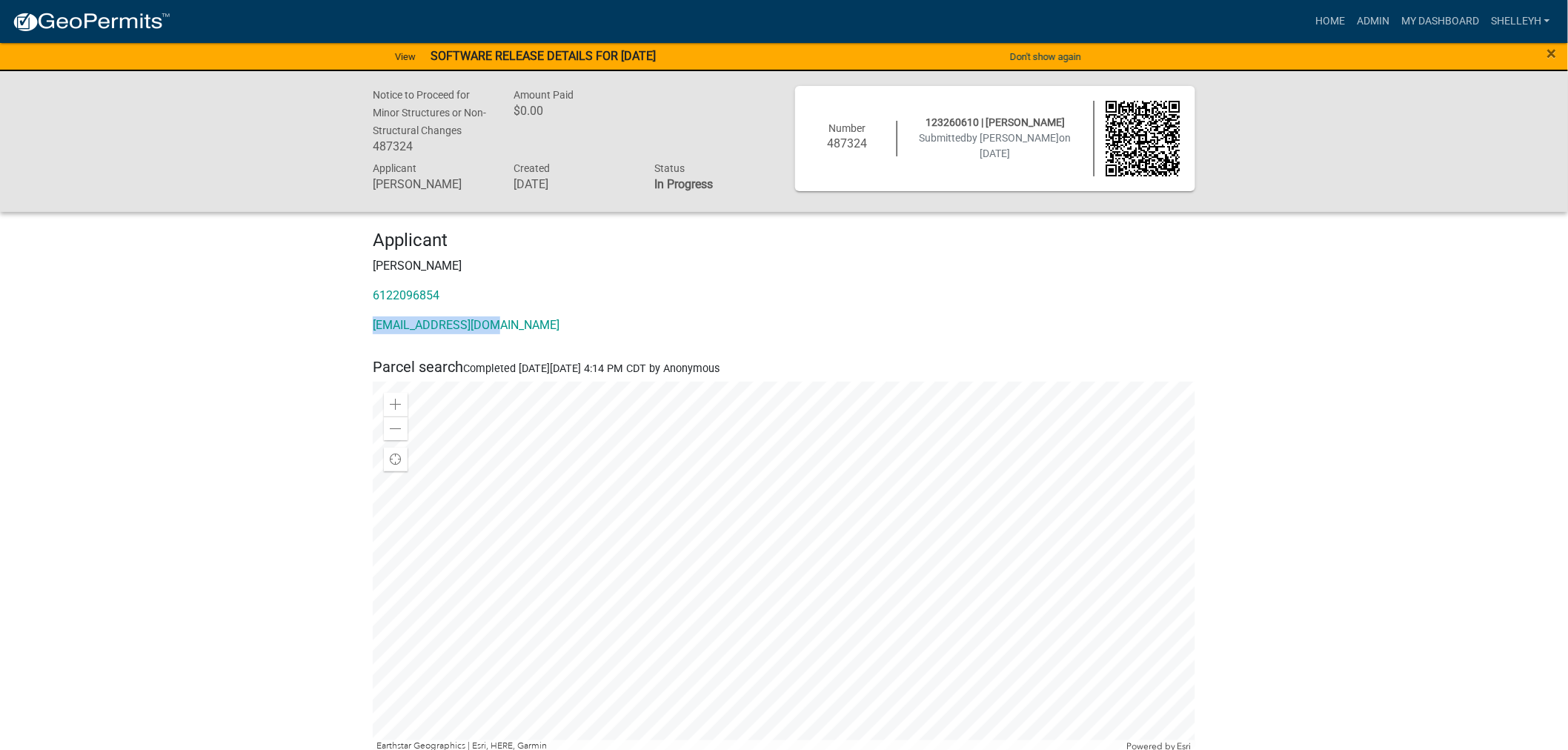
drag, startPoint x: 508, startPoint y: 329, endPoint x: 354, endPoint y: 331, distance: 154.0
copy link "[EMAIL_ADDRESS][DOMAIN_NAME]"
drag, startPoint x: 446, startPoint y: 297, endPoint x: 361, endPoint y: 298, distance: 85.0
click at [362, 298] on div "Applicant Kim Harty 6122096854 kim_harty@yahoo.com" at bounding box center [784, 287] width 845 height 116
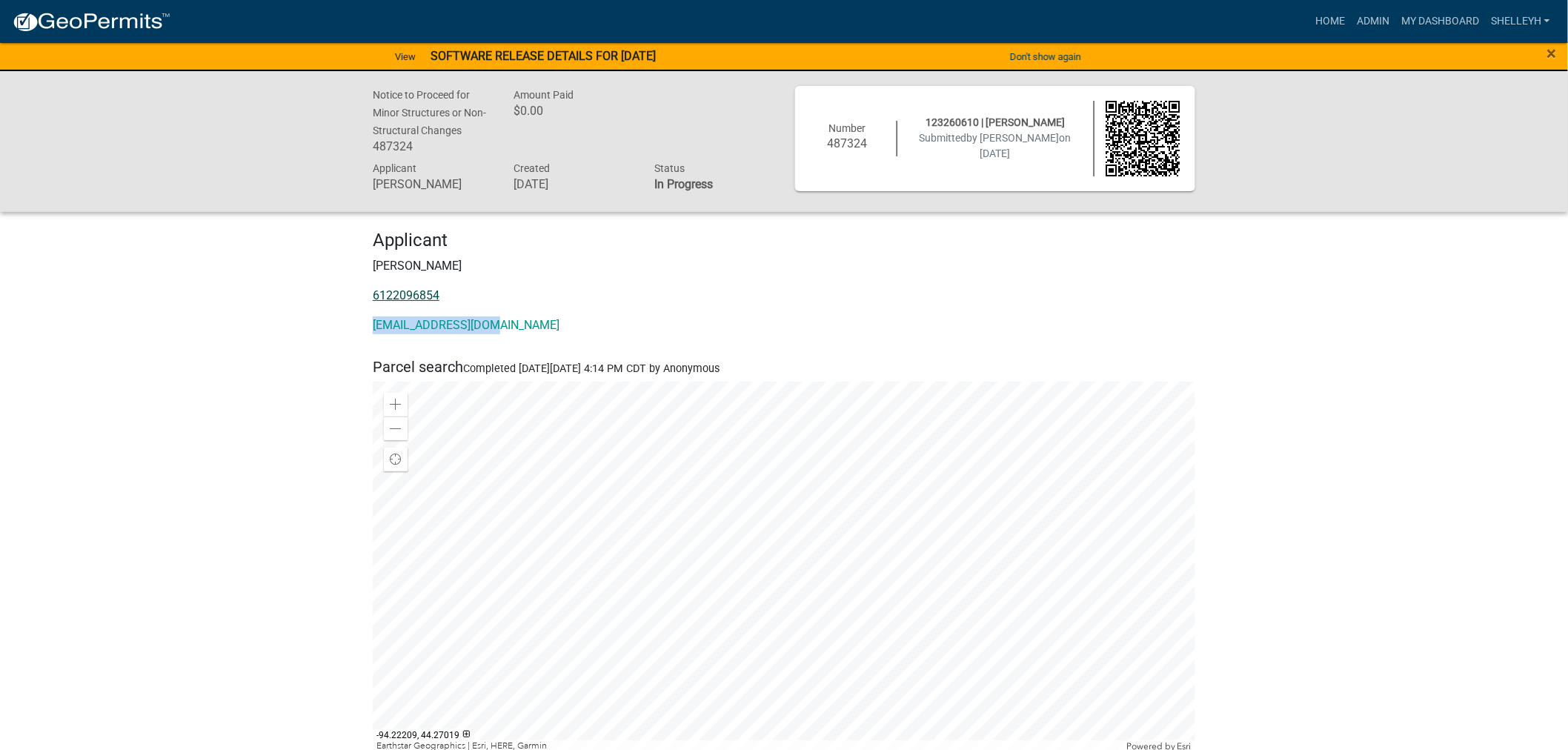
copy link "6122096854"
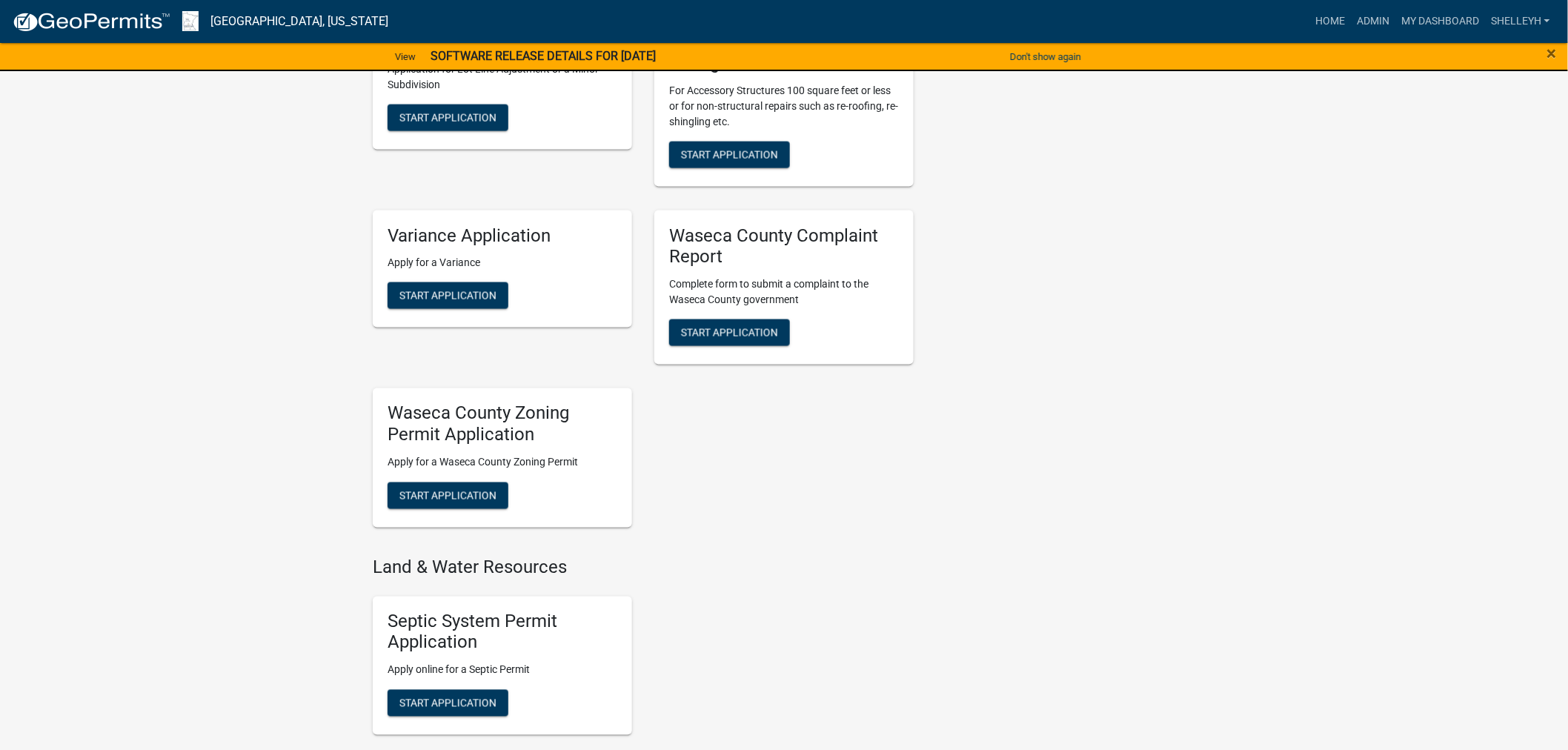
scroll to position [823, 0]
